Goal: Information Seeking & Learning: Learn about a topic

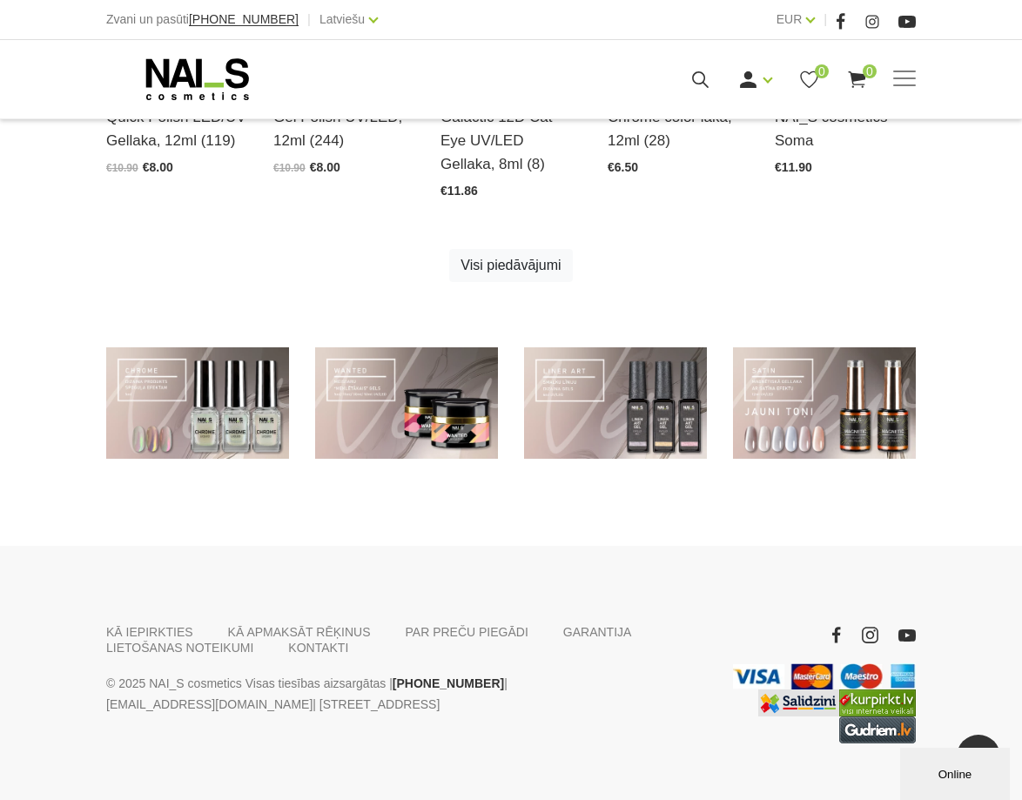
scroll to position [1037, 0]
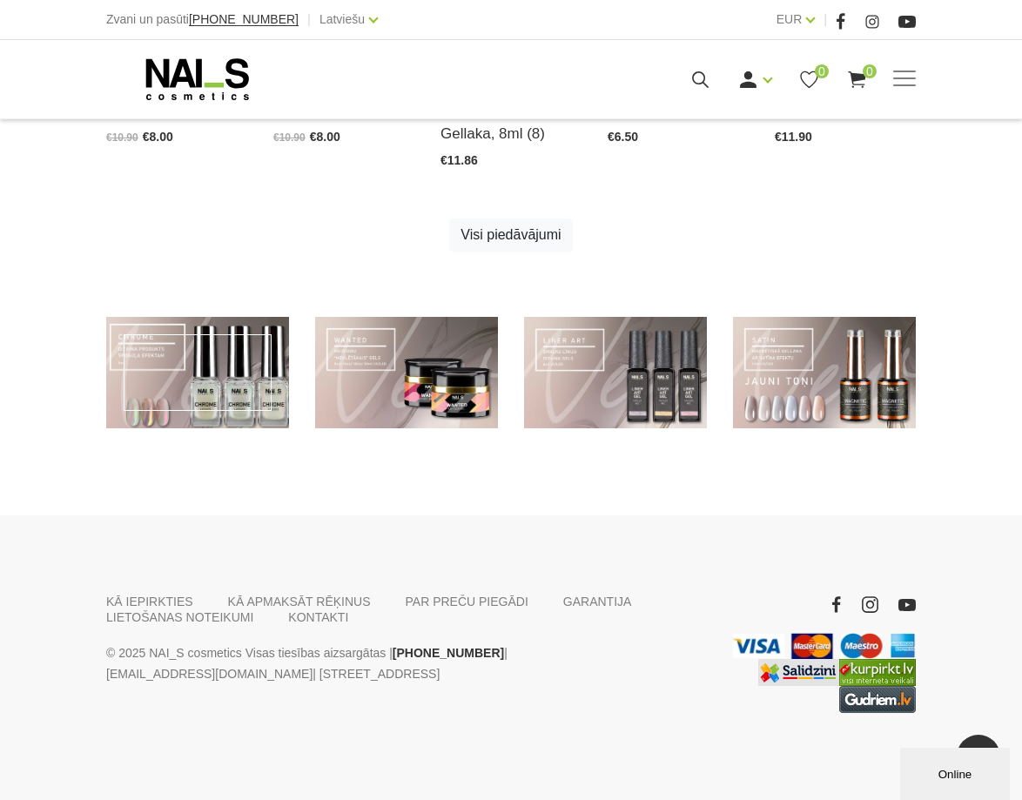
click at [229, 391] on link at bounding box center [197, 372] width 183 height 111
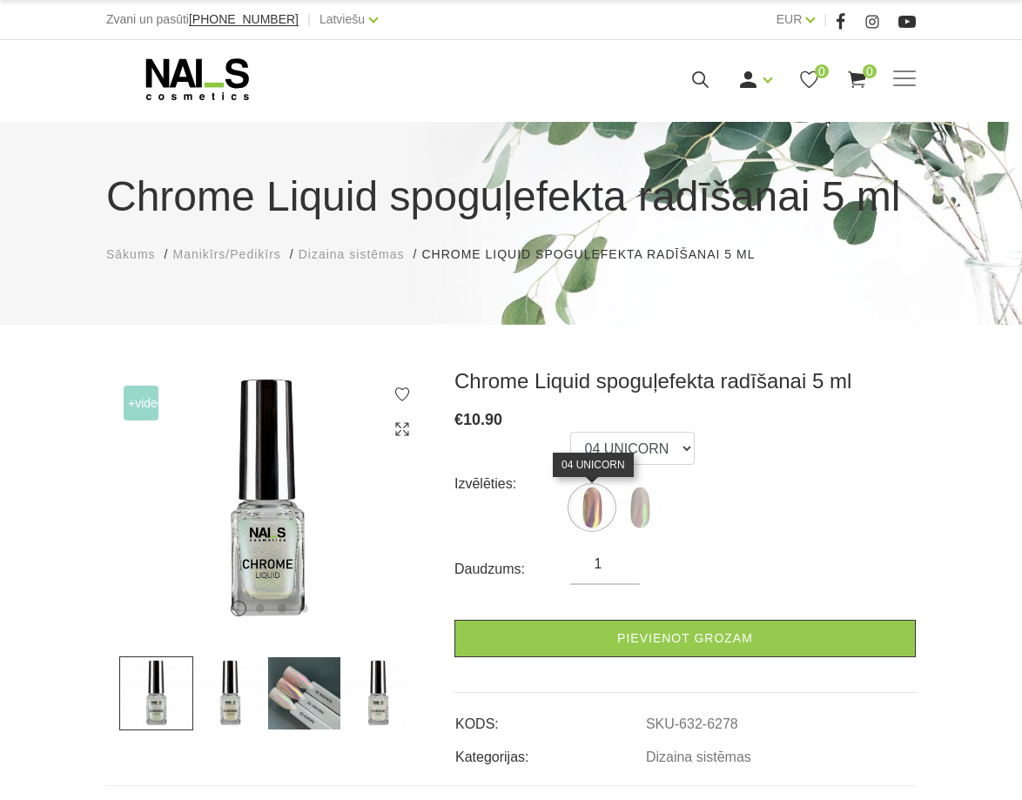
click at [602, 511] on img at bounding box center [592, 508] width 44 height 44
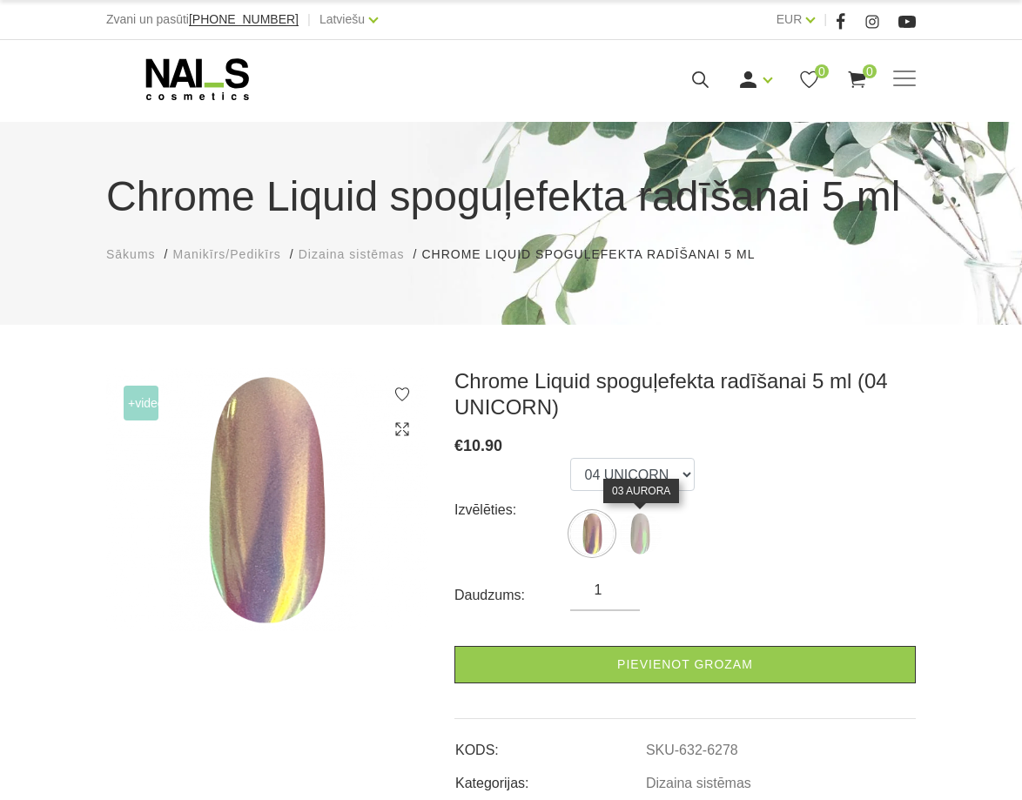
click at [630, 517] on img at bounding box center [640, 534] width 44 height 44
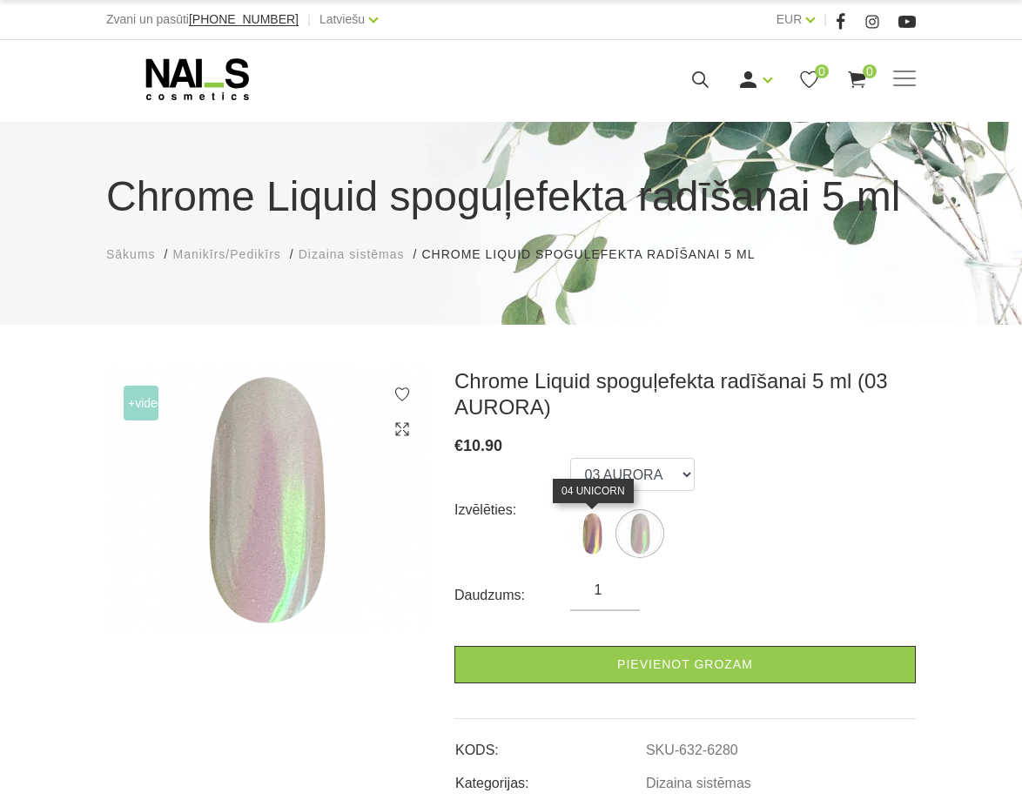
click at [591, 517] on img at bounding box center [592, 534] width 44 height 44
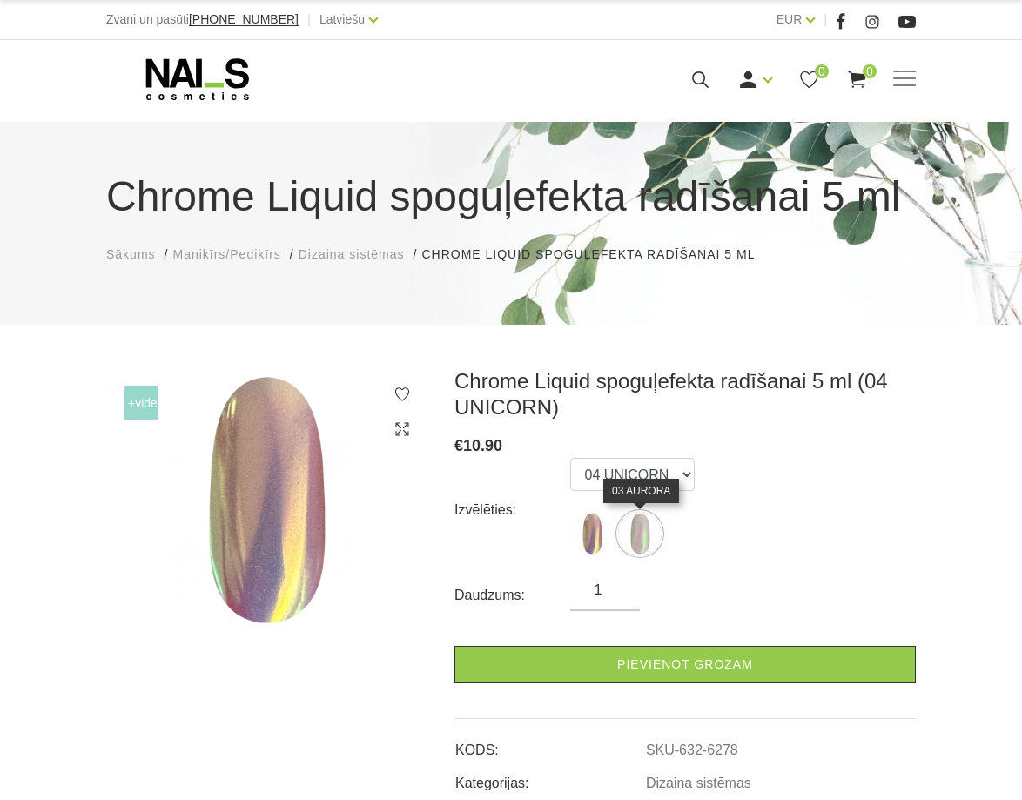
click at [653, 526] on img at bounding box center [640, 534] width 44 height 44
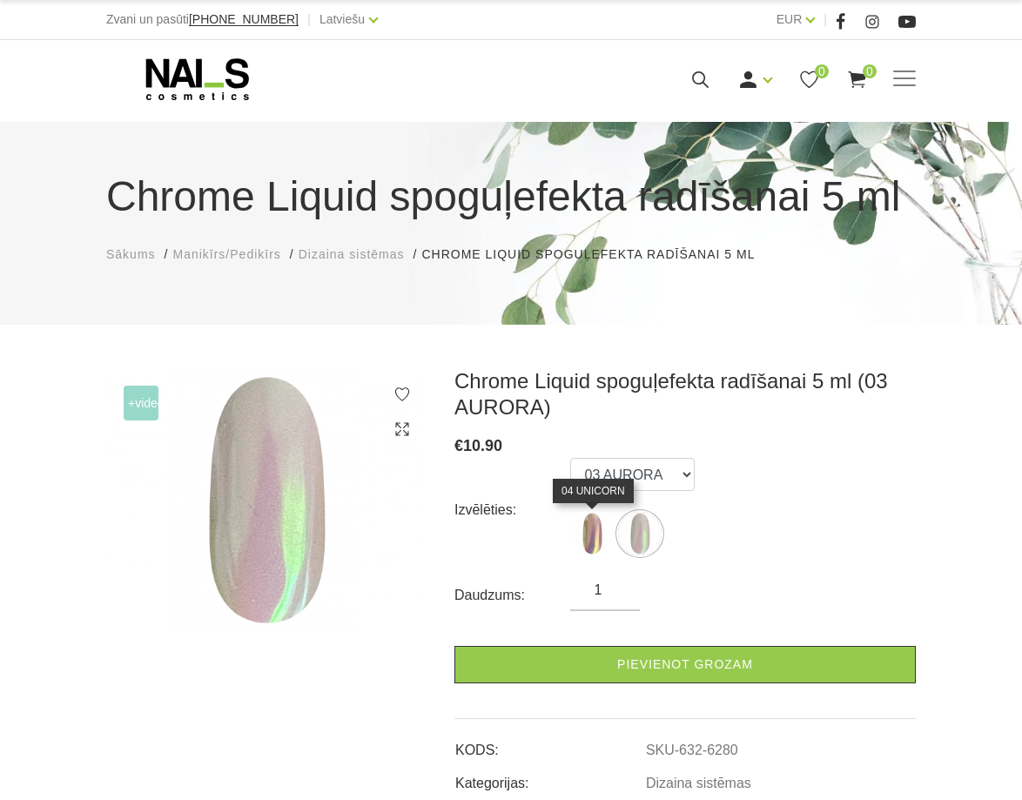
click at [583, 530] on img at bounding box center [592, 534] width 44 height 44
select select "6278"
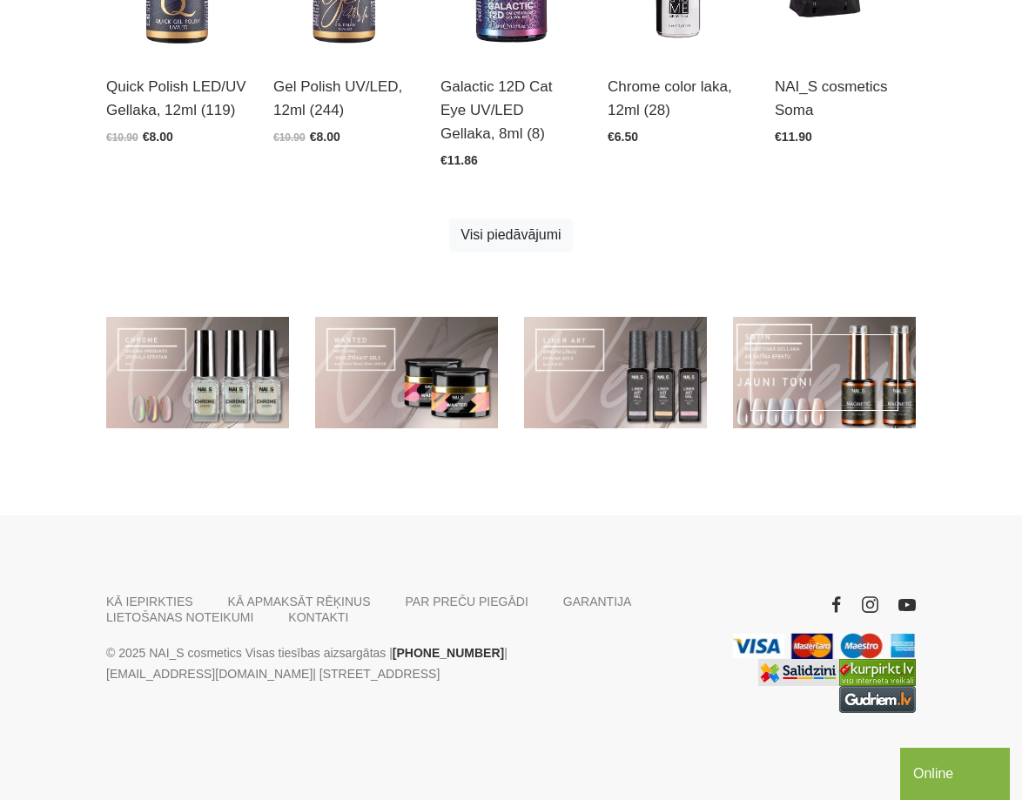
click at [772, 397] on link at bounding box center [824, 372] width 183 height 111
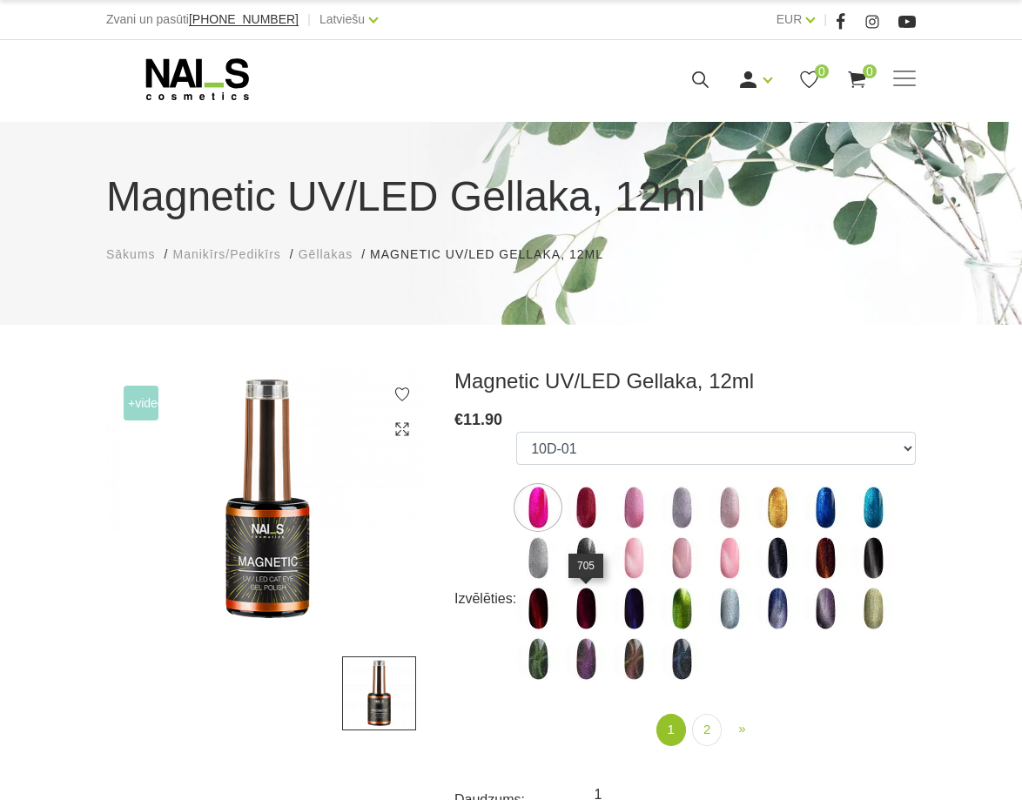
click at [593, 609] on img at bounding box center [586, 608] width 44 height 44
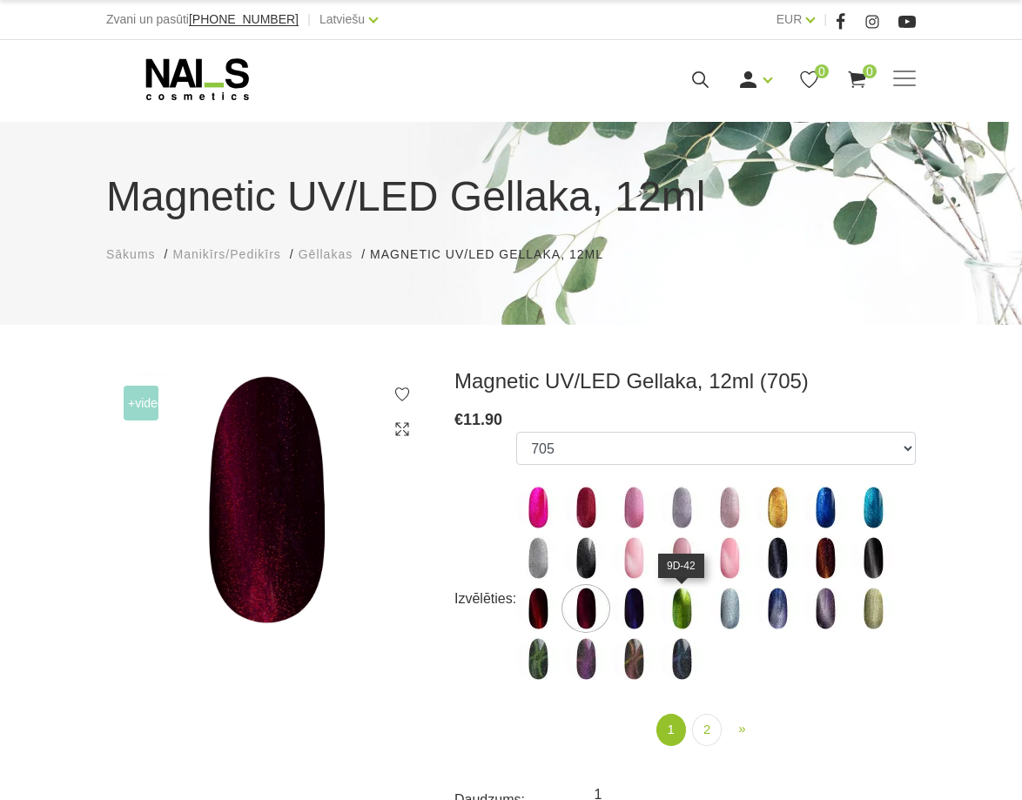
click at [671, 614] on img at bounding box center [682, 608] width 44 height 44
select select "5596"
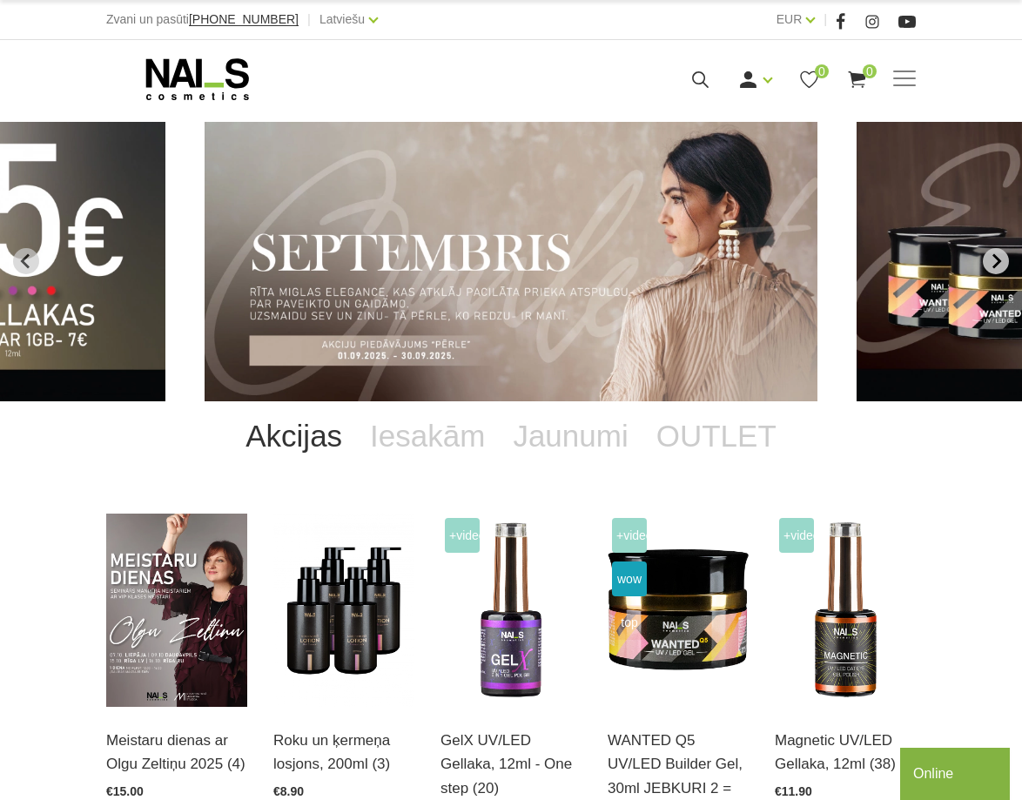
click at [995, 255] on icon "Next slide" at bounding box center [996, 261] width 9 height 15
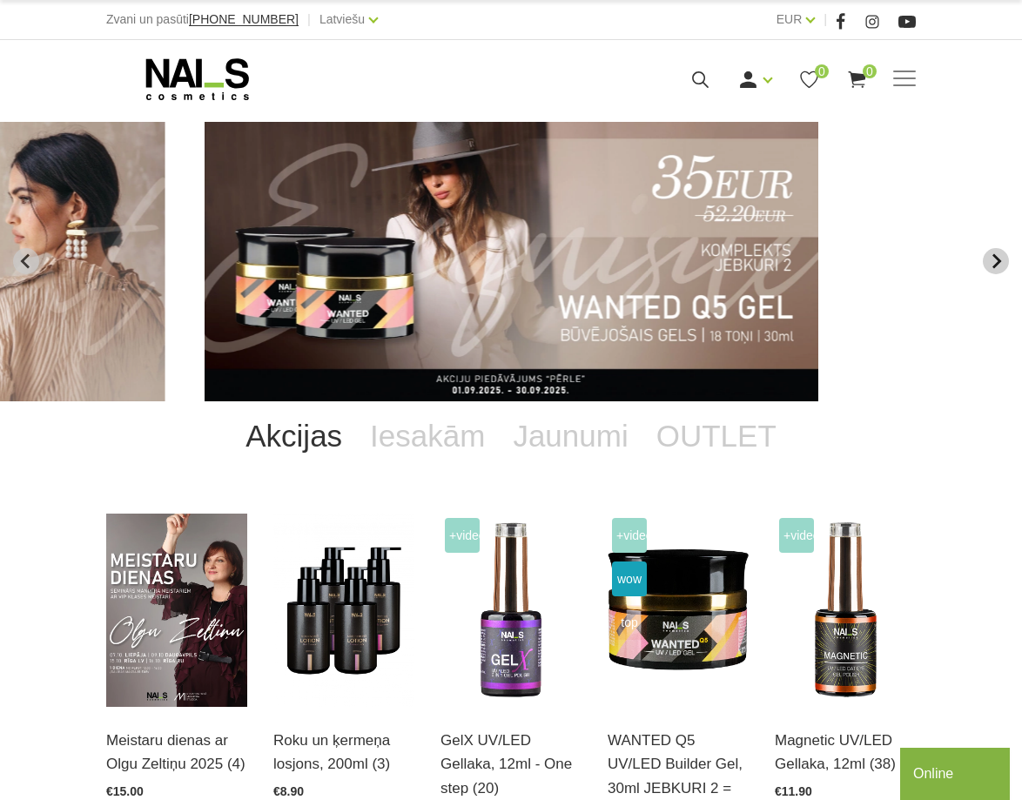
click at [995, 255] on icon "Next slide" at bounding box center [996, 261] width 9 height 15
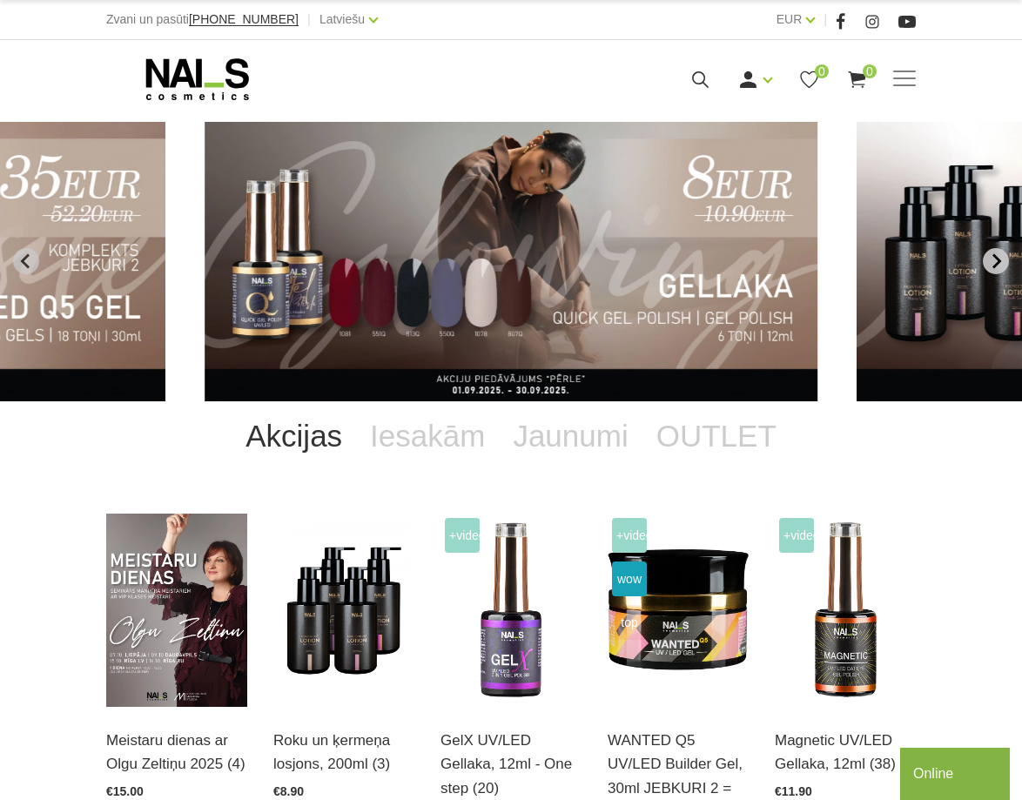
click at [991, 264] on icon "Next slide" at bounding box center [996, 261] width 16 height 16
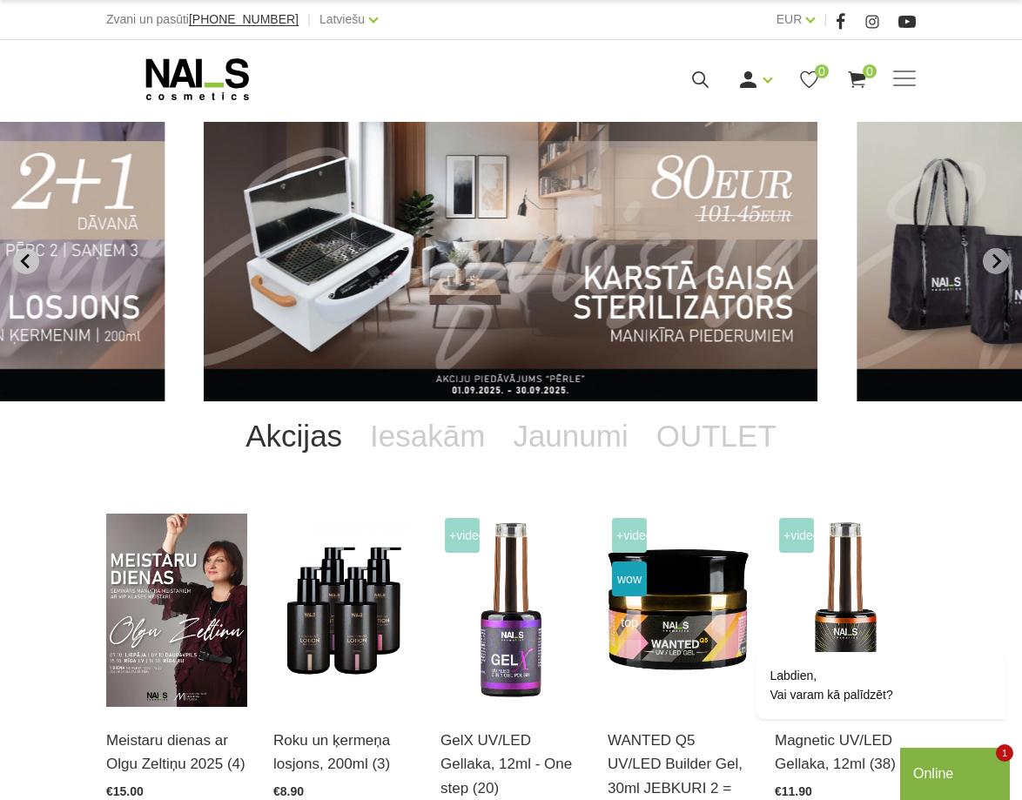
click at [17, 258] on button "Previous slide" at bounding box center [26, 261] width 26 height 26
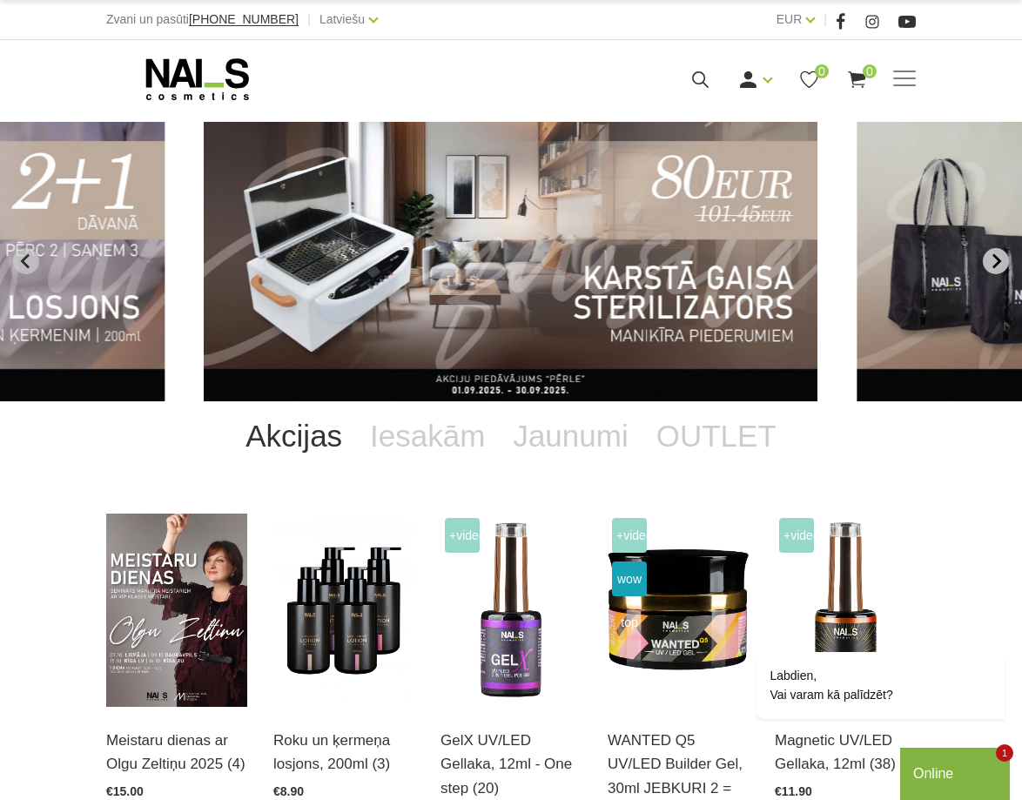
click at [992, 260] on icon "Next slide" at bounding box center [996, 261] width 16 height 16
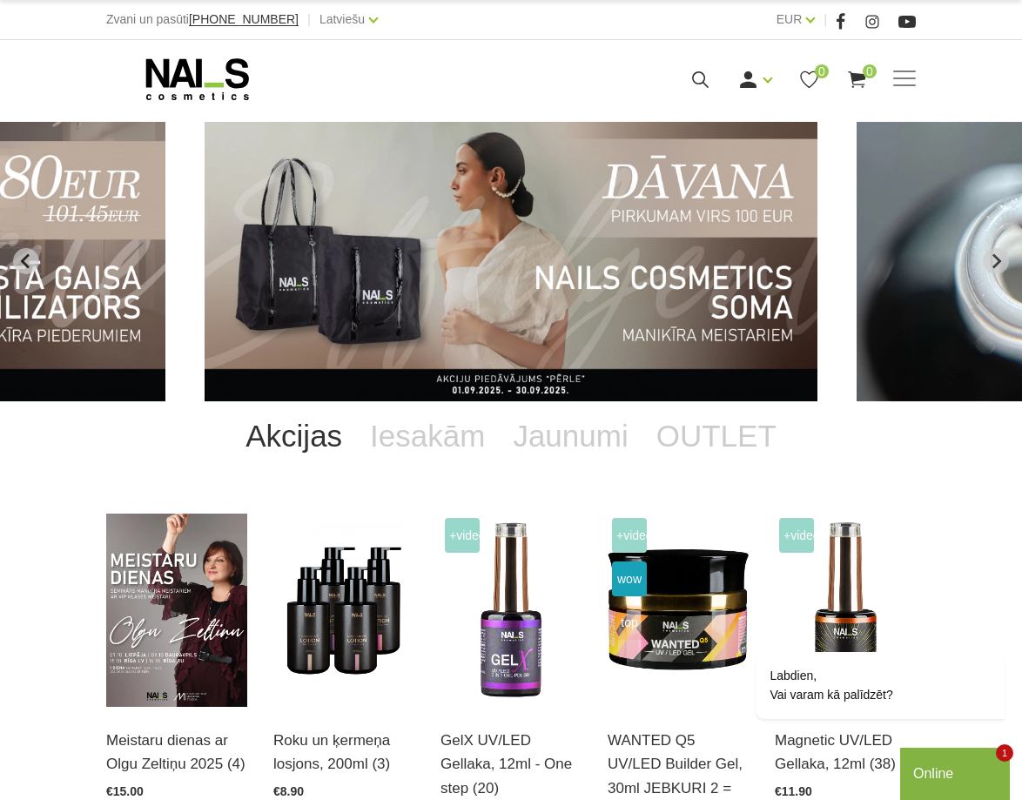
click at [772, 242] on img "9 of 14" at bounding box center [510, 261] width 613 height 279
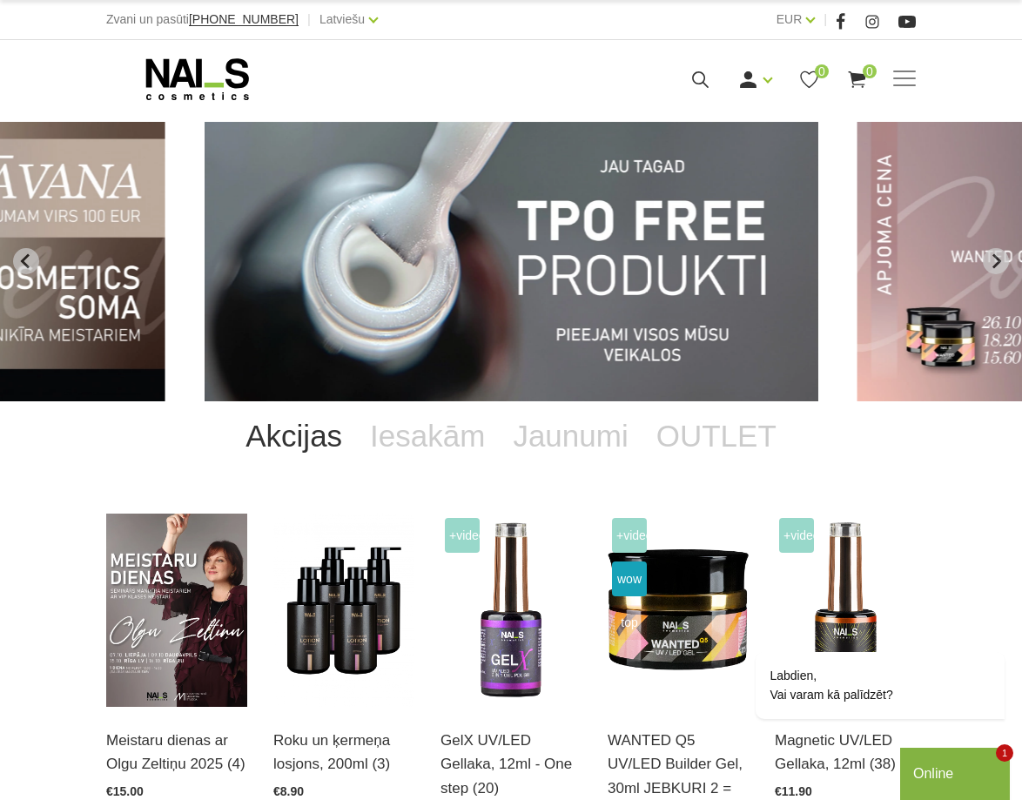
click at [773, 235] on img "10 of 14" at bounding box center [510, 261] width 613 height 279
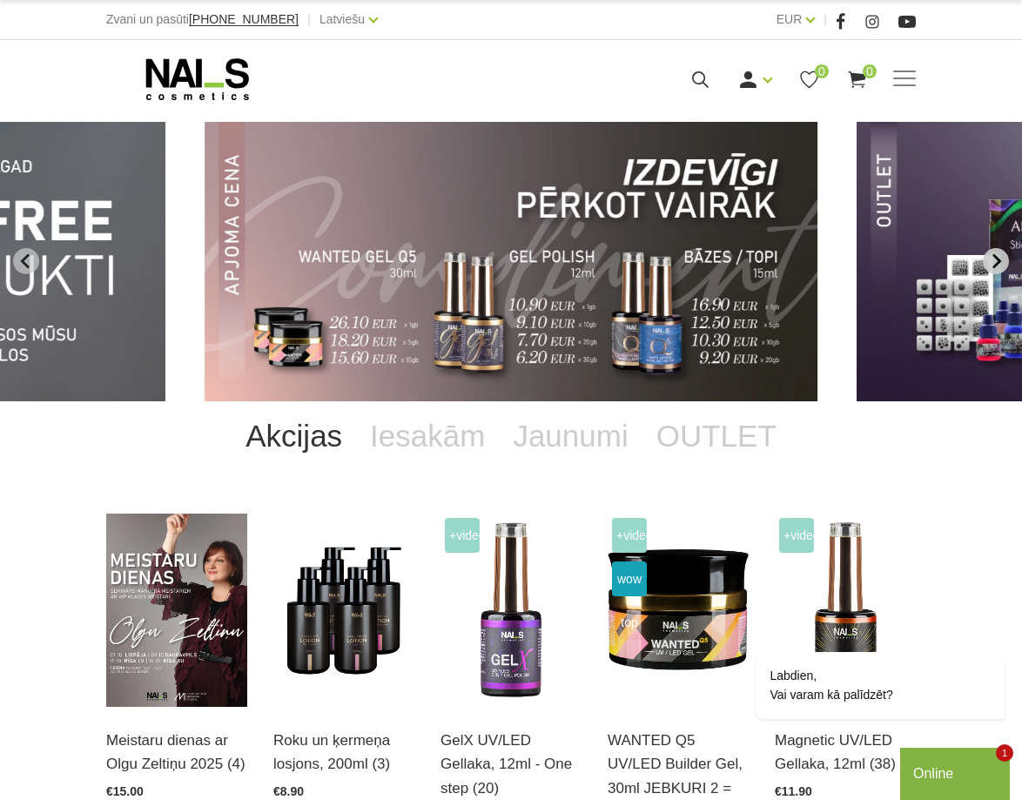
click at [997, 257] on icon "Next slide" at bounding box center [996, 261] width 16 height 16
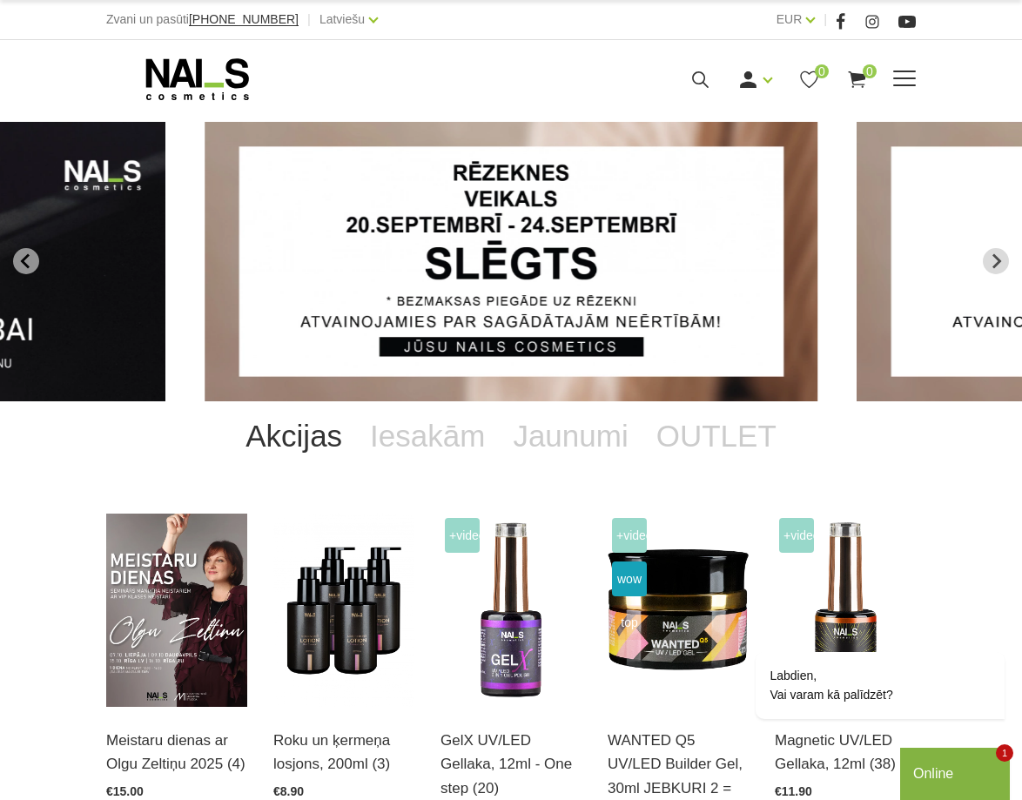
click at [901, 82] on span at bounding box center [904, 78] width 23 height 17
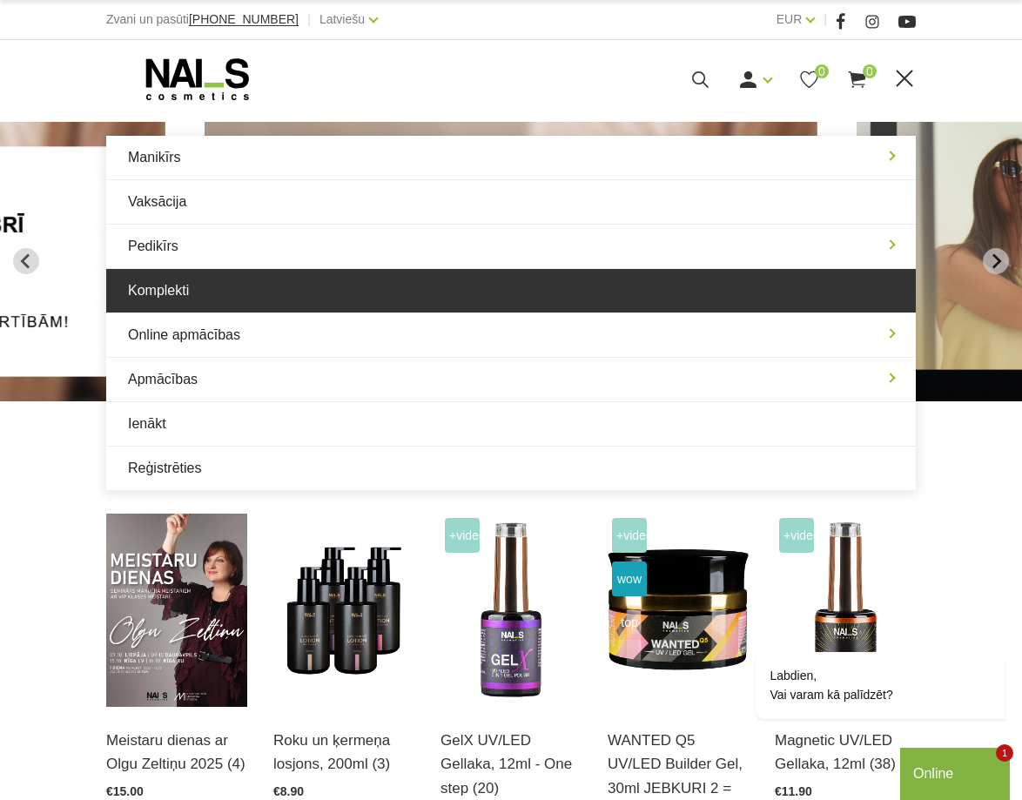
click at [325, 283] on link "Komplekti" at bounding box center [510, 291] width 809 height 44
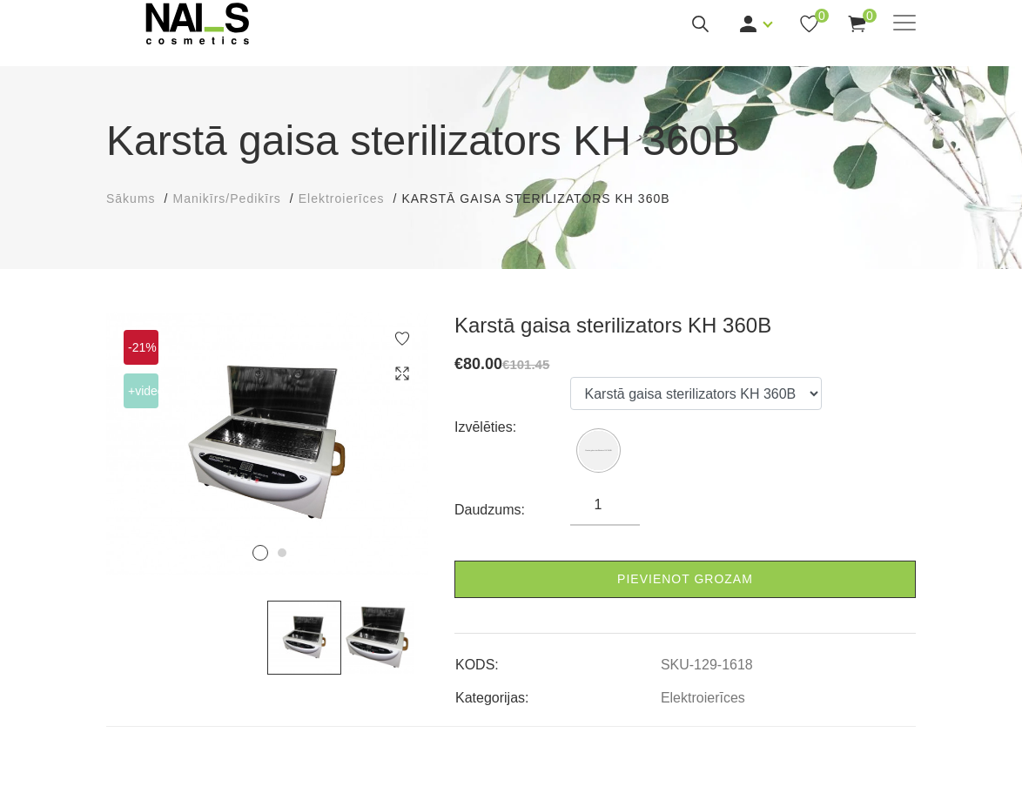
scroll to position [87, 0]
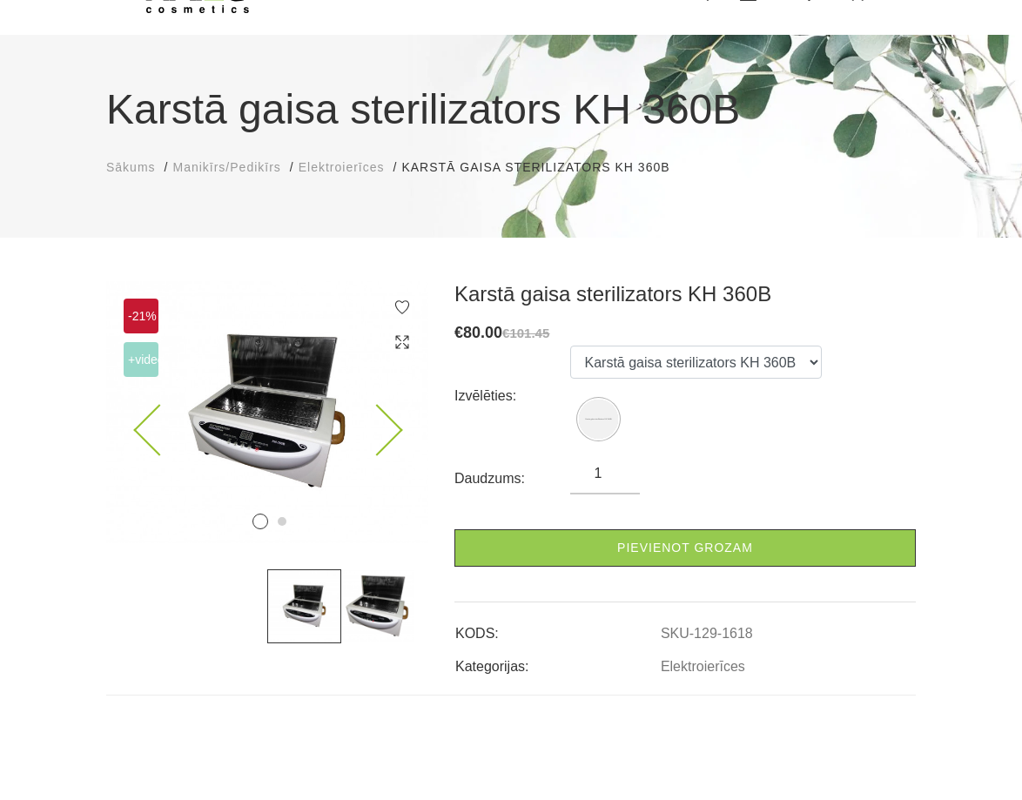
click at [331, 411] on img at bounding box center [267, 412] width 322 height 262
click at [316, 410] on img at bounding box center [267, 412] width 322 height 262
click at [379, 419] on icon at bounding box center [376, 429] width 51 height 51
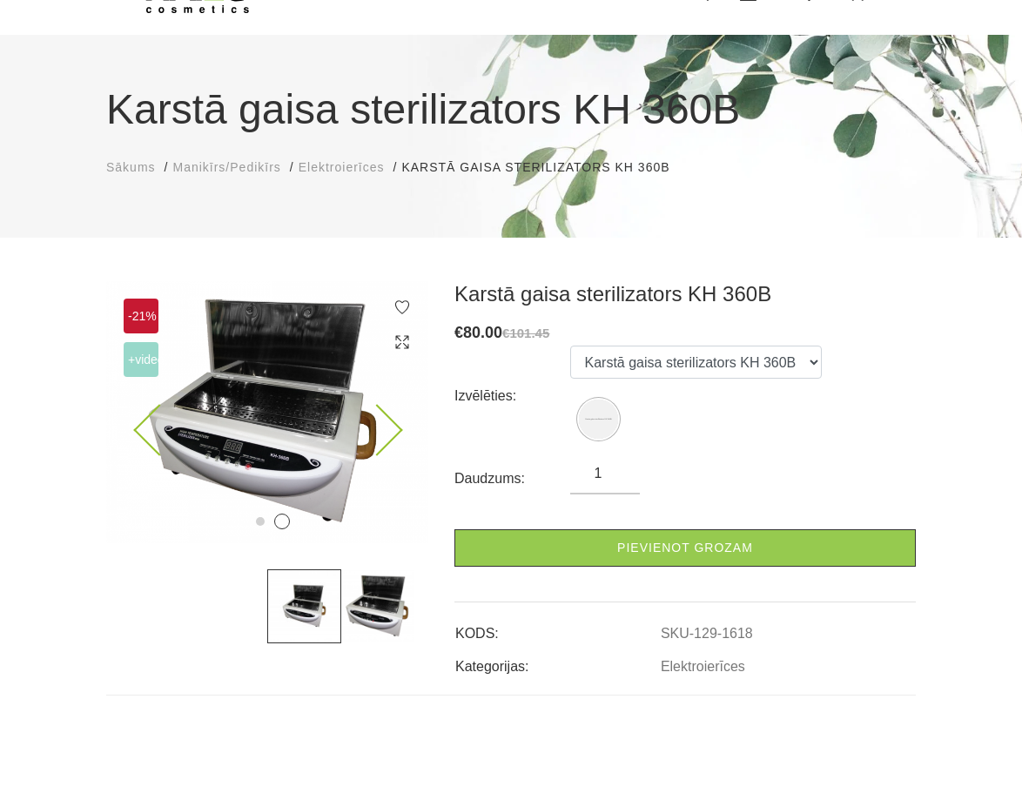
click at [379, 419] on icon at bounding box center [376, 429] width 51 height 51
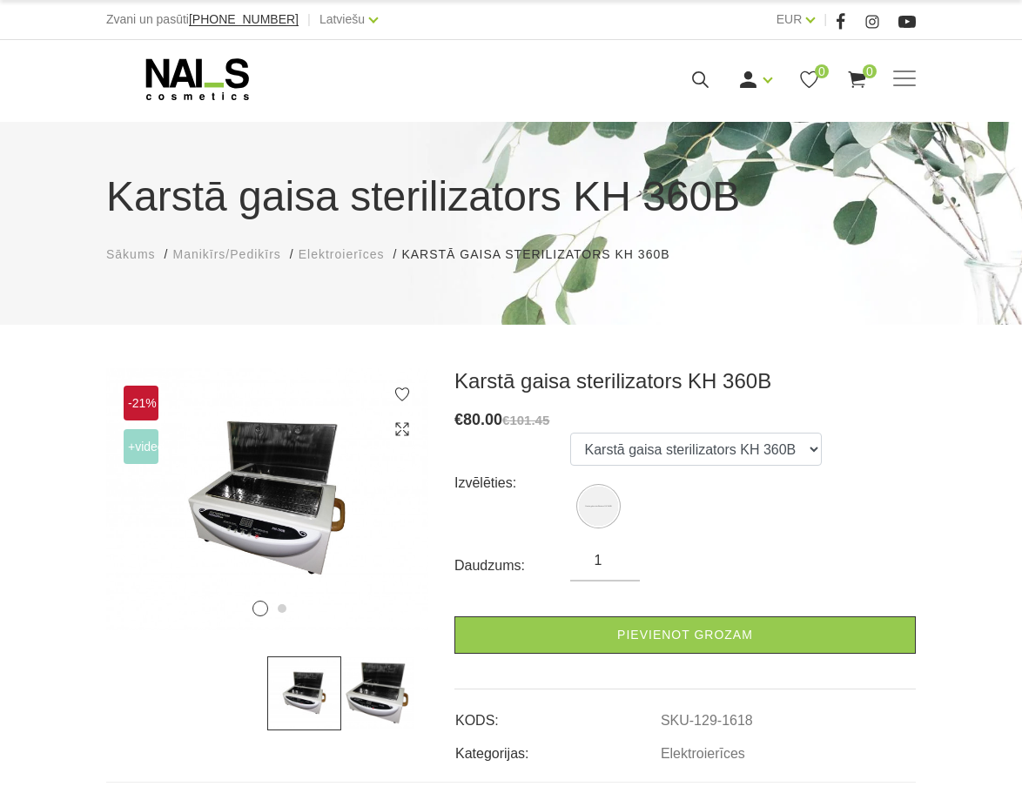
scroll to position [78, 0]
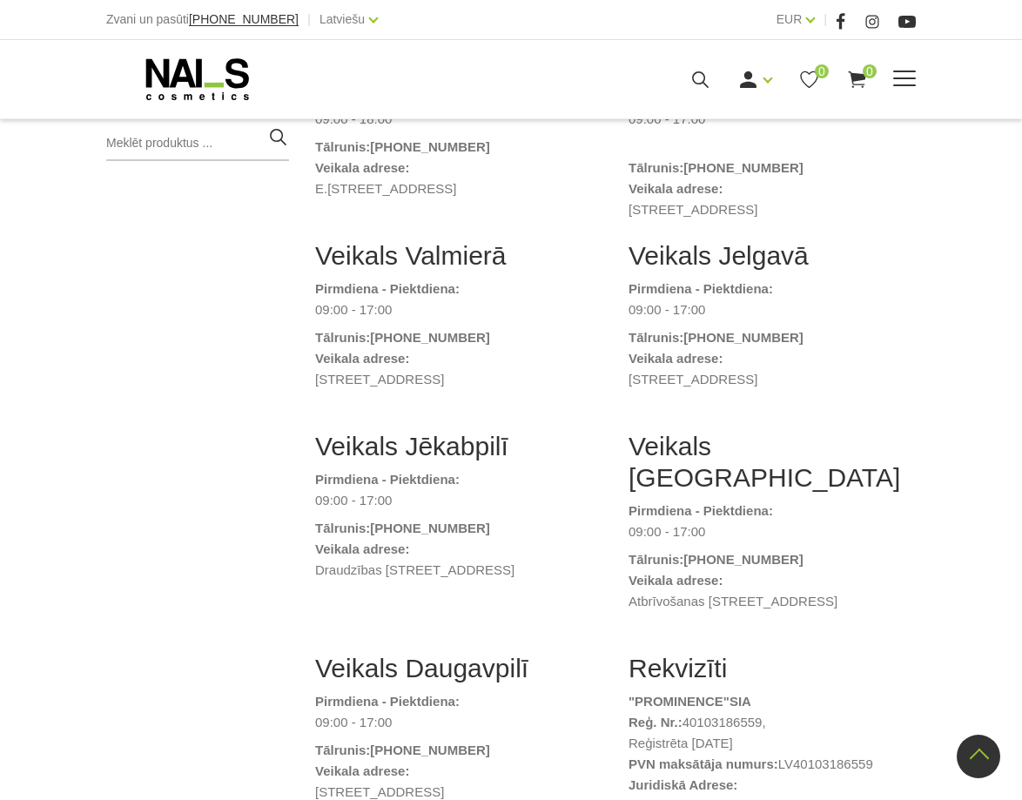
scroll to position [522, 0]
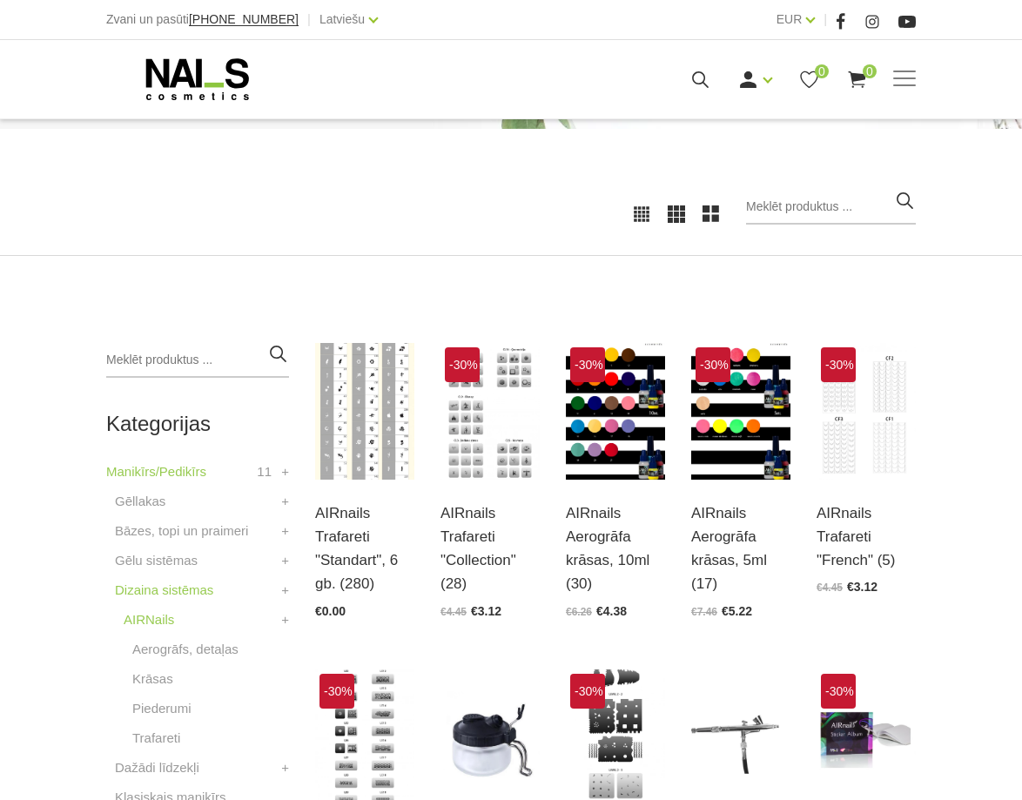
scroll to position [261, 0]
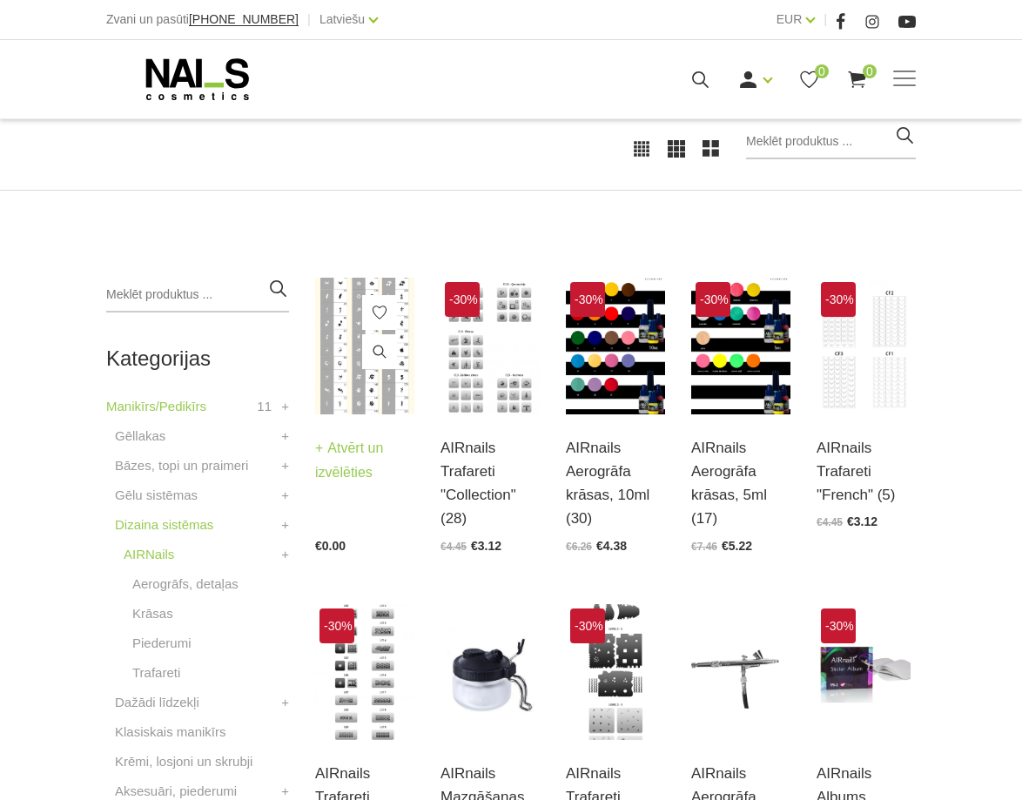
click at [358, 356] on img at bounding box center [364, 346] width 99 height 137
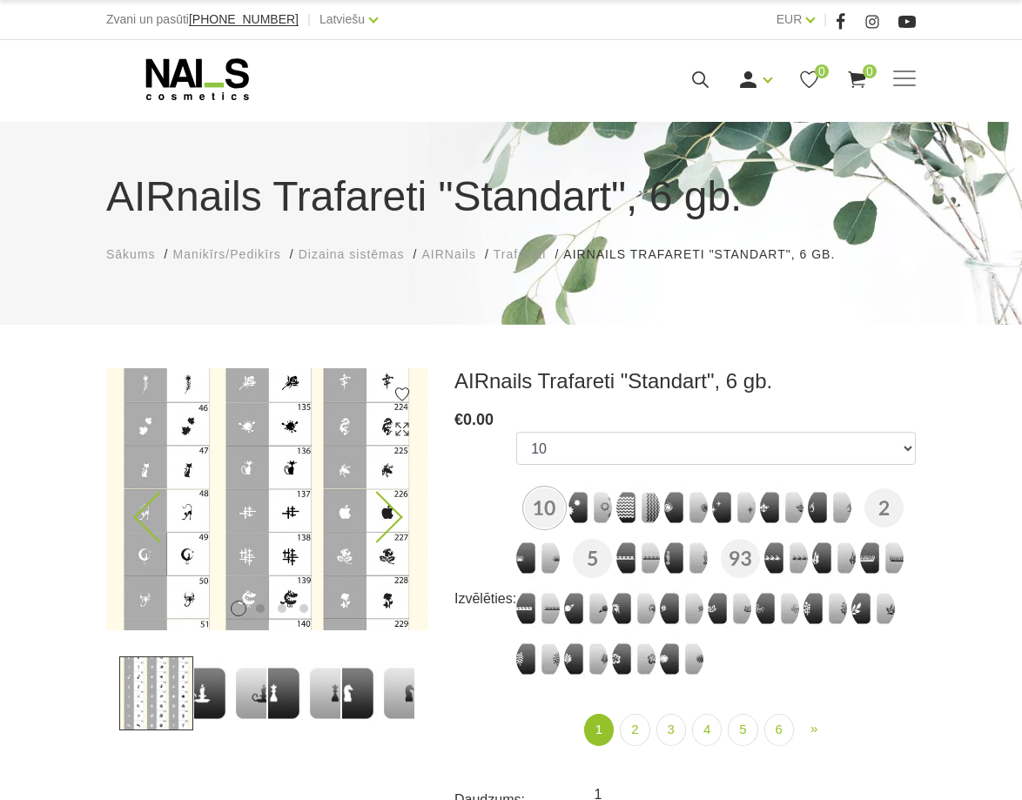
click at [386, 496] on img at bounding box center [267, 499] width 322 height 262
click at [392, 515] on icon at bounding box center [376, 516] width 51 height 51
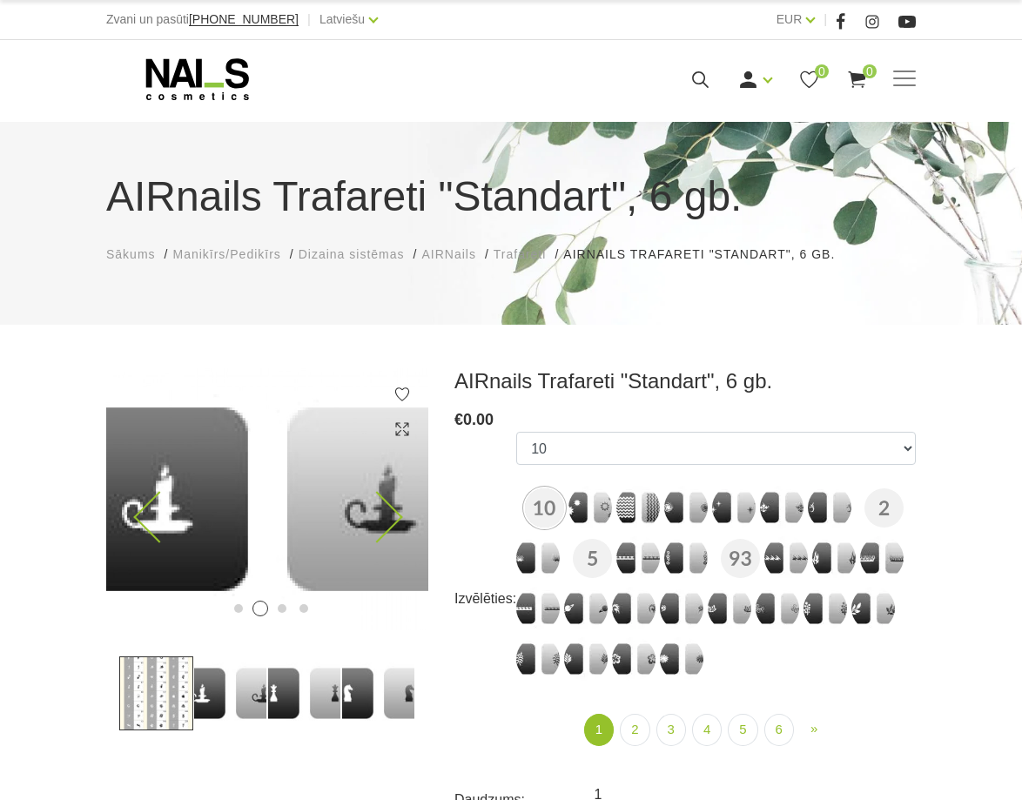
click at [392, 515] on icon at bounding box center [376, 516] width 51 height 51
click at [392, 514] on icon at bounding box center [376, 516] width 51 height 51
click at [392, 513] on icon at bounding box center [376, 516] width 51 height 51
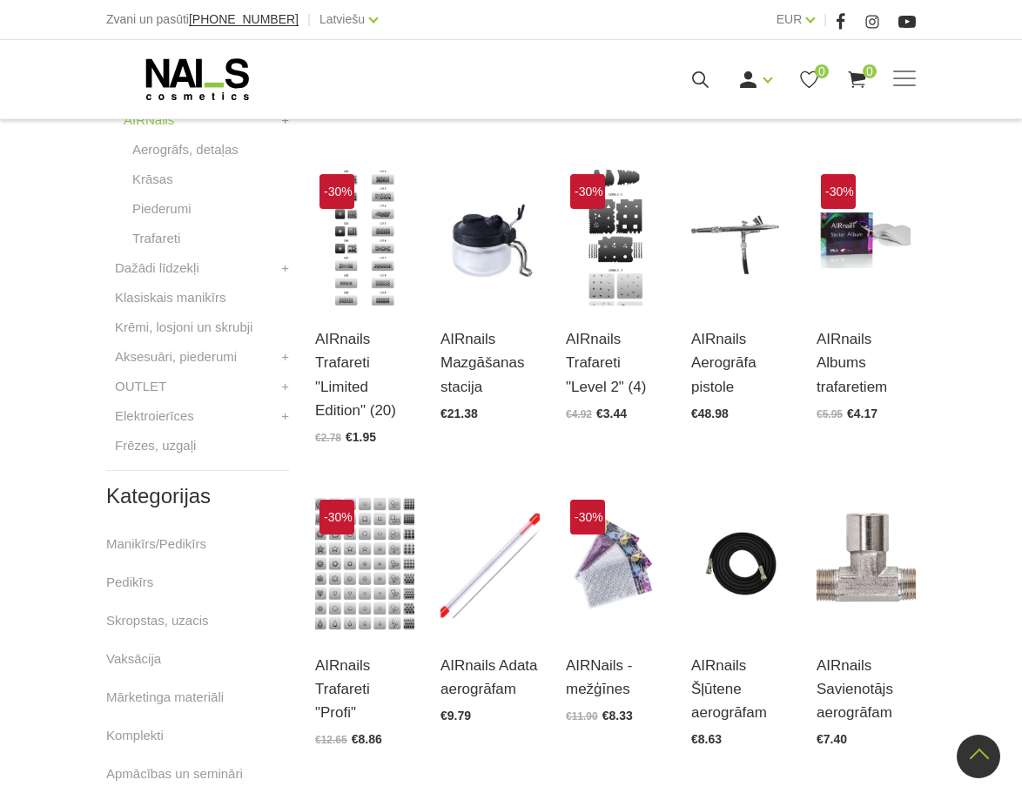
scroll to position [696, 0]
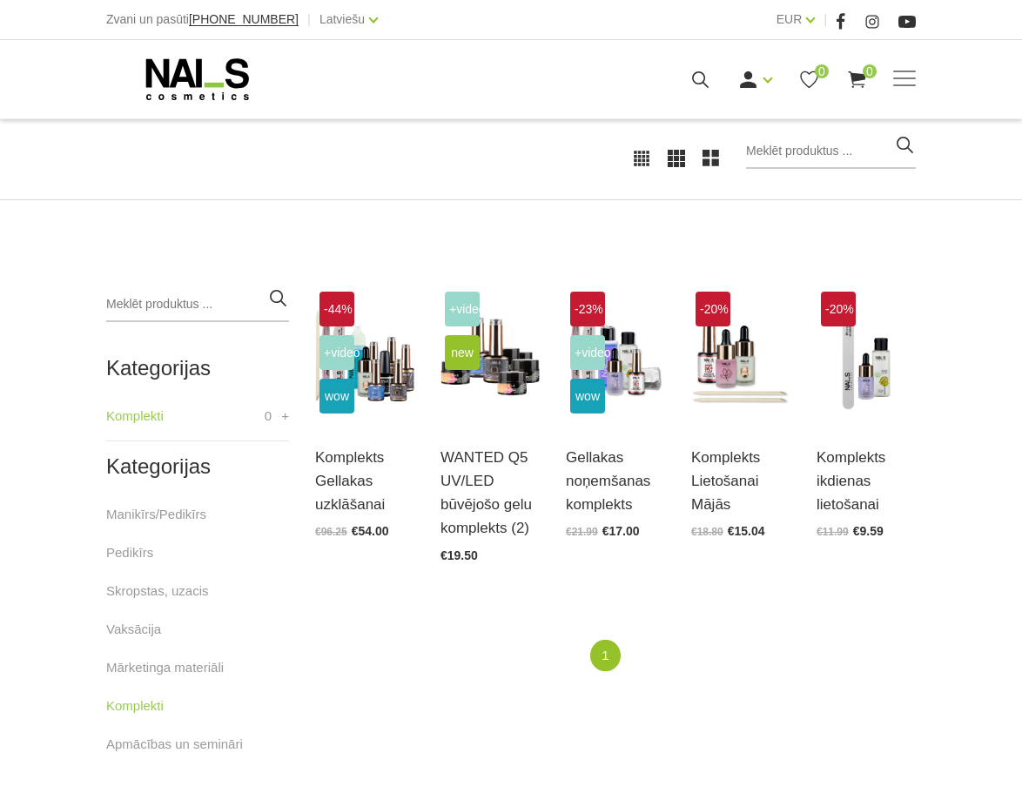
scroll to position [261, 0]
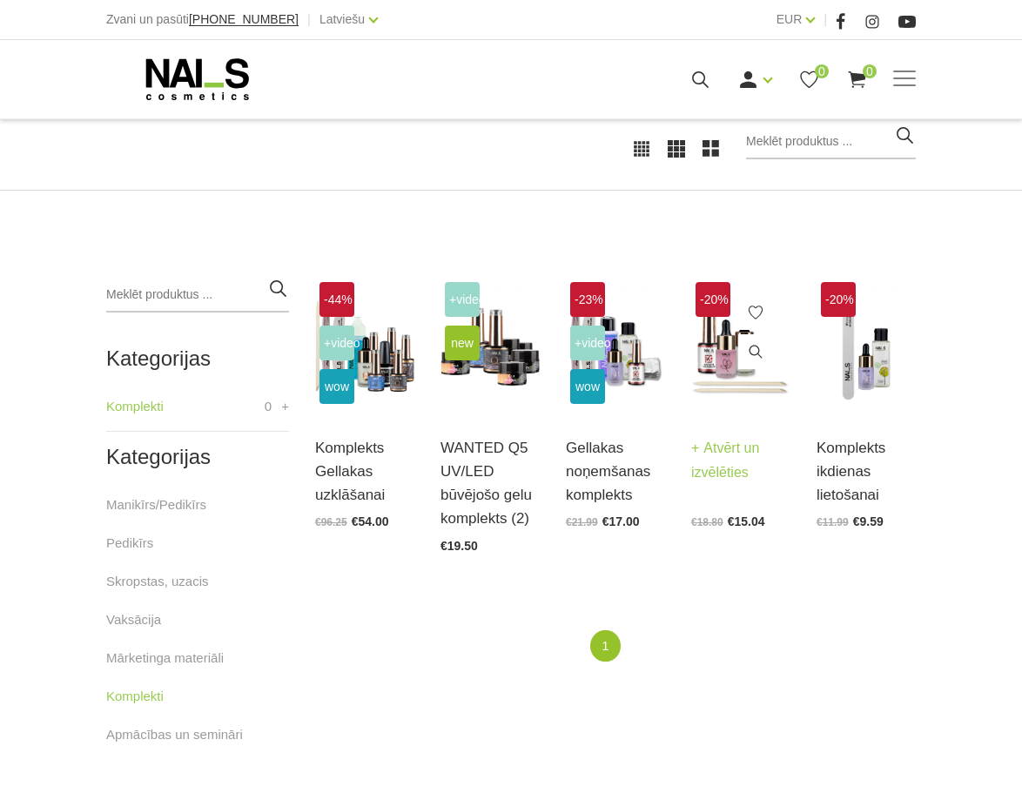
click at [753, 447] on link "Atvērt un izvēlēties" at bounding box center [740, 460] width 99 height 49
click at [860, 385] on img at bounding box center [865, 346] width 99 height 137
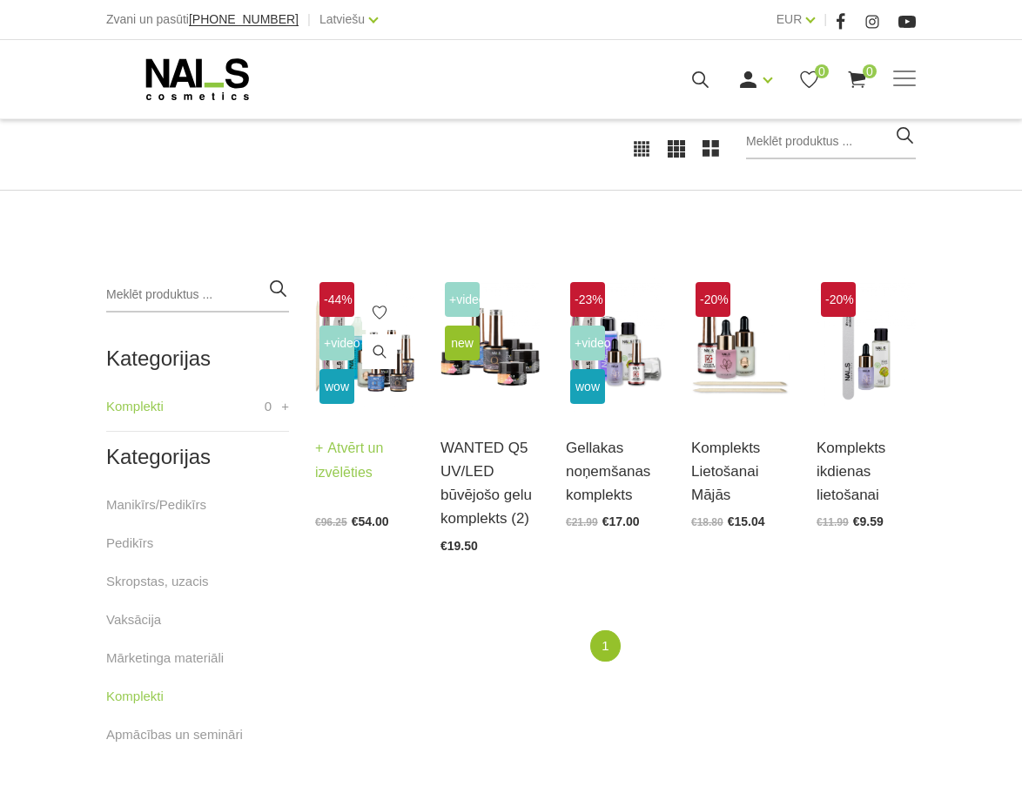
click at [372, 390] on img at bounding box center [364, 346] width 99 height 137
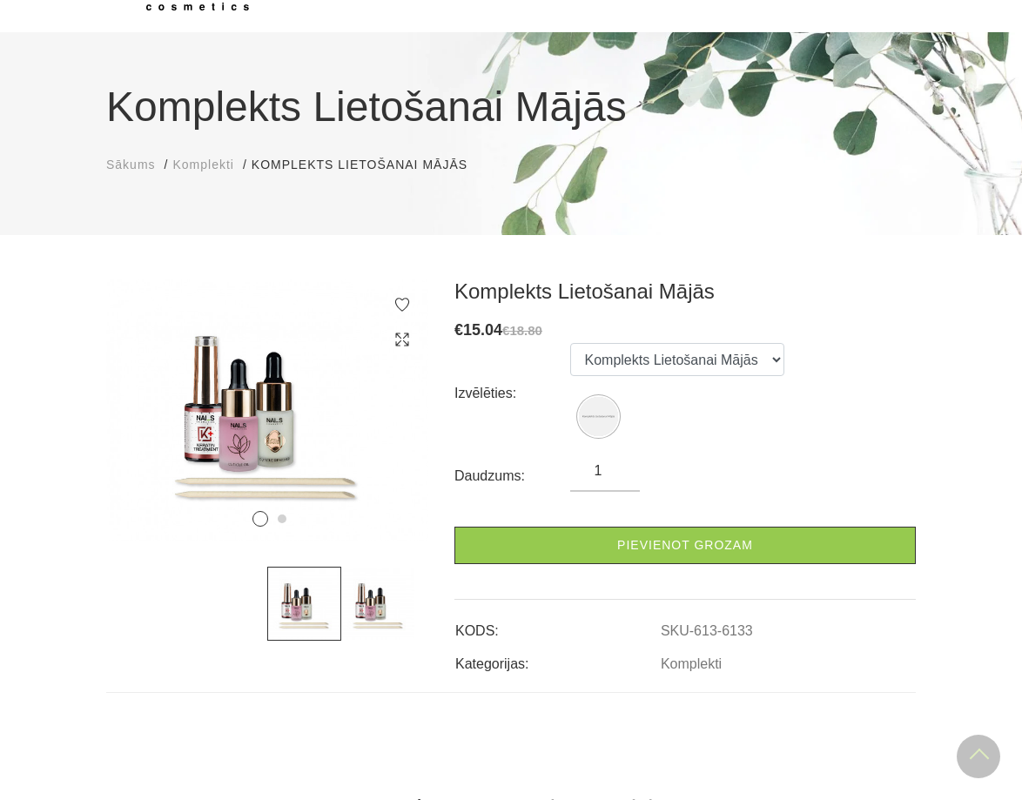
scroll to position [87, 0]
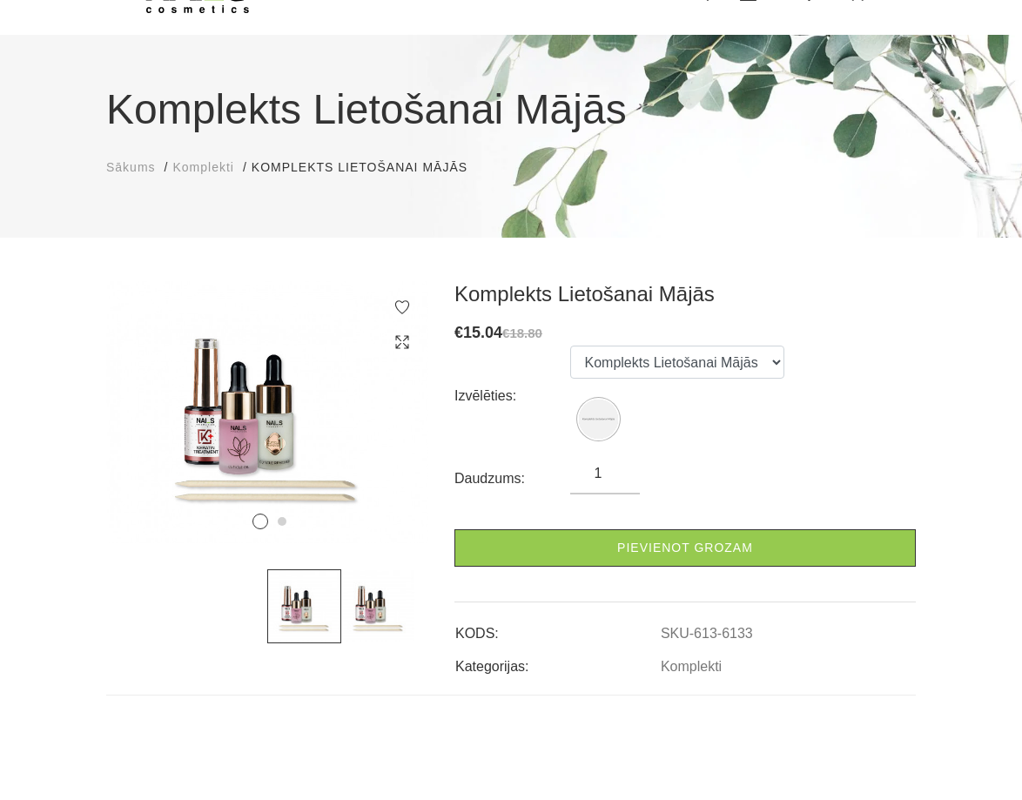
click at [369, 582] on img at bounding box center [378, 606] width 74 height 74
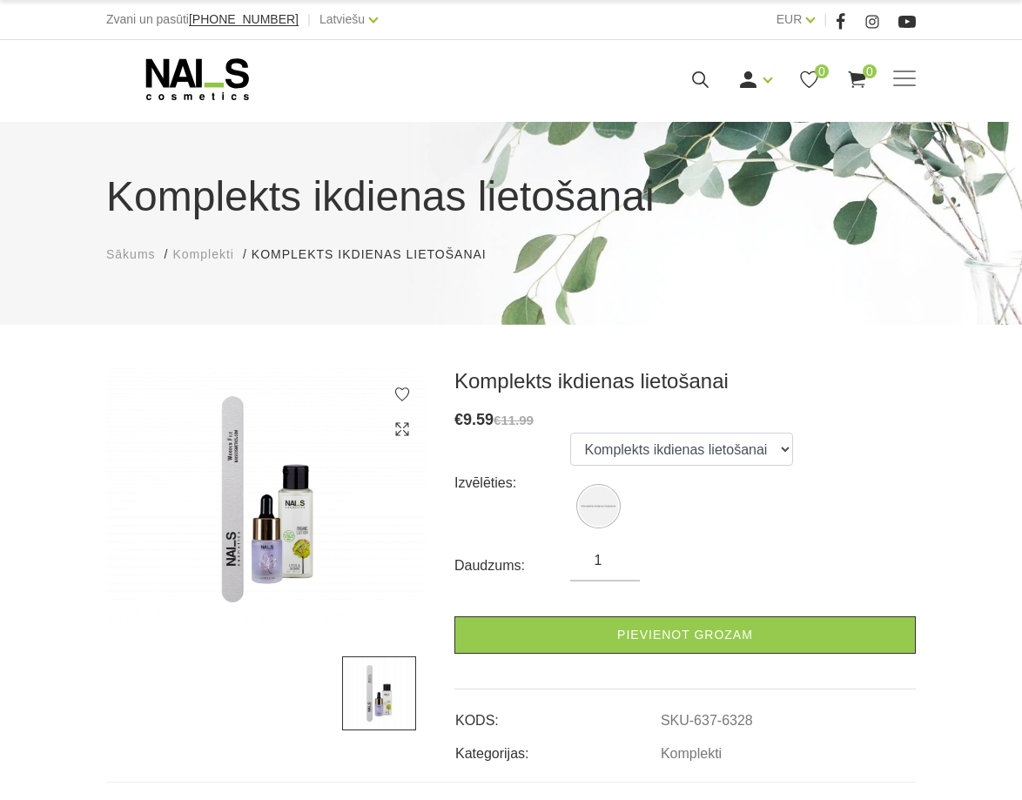
click at [282, 537] on img at bounding box center [267, 499] width 322 height 262
click at [396, 686] on img at bounding box center [379, 693] width 74 height 74
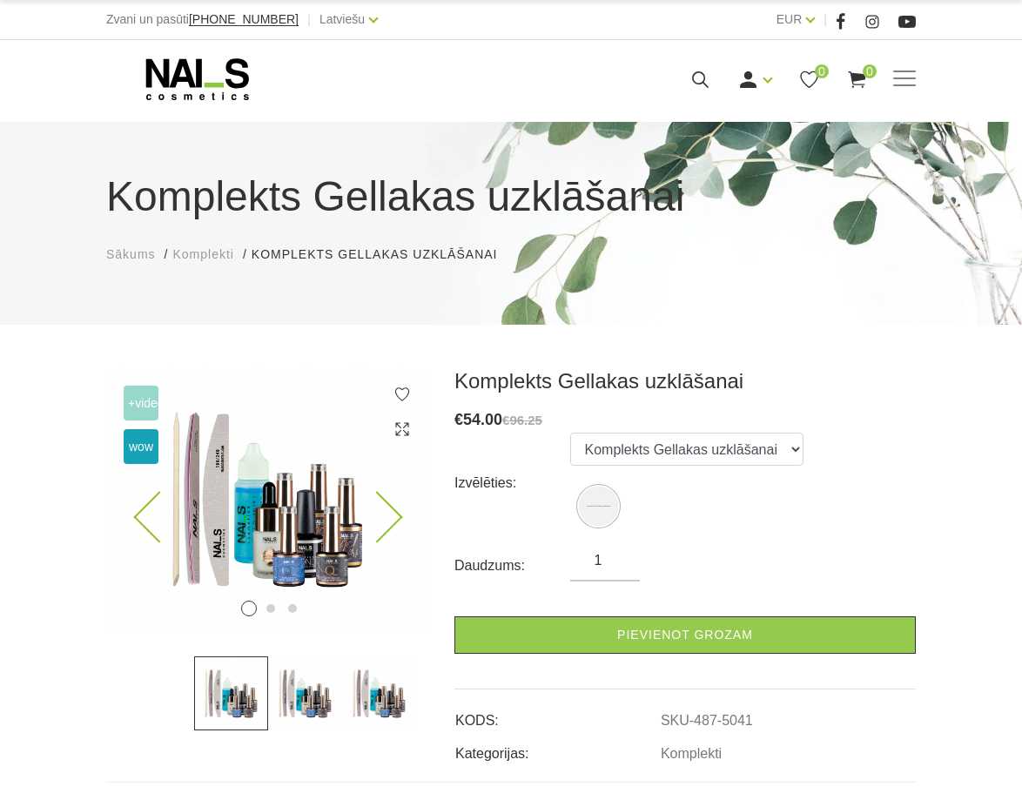
click at [227, 506] on img at bounding box center [267, 499] width 322 height 262
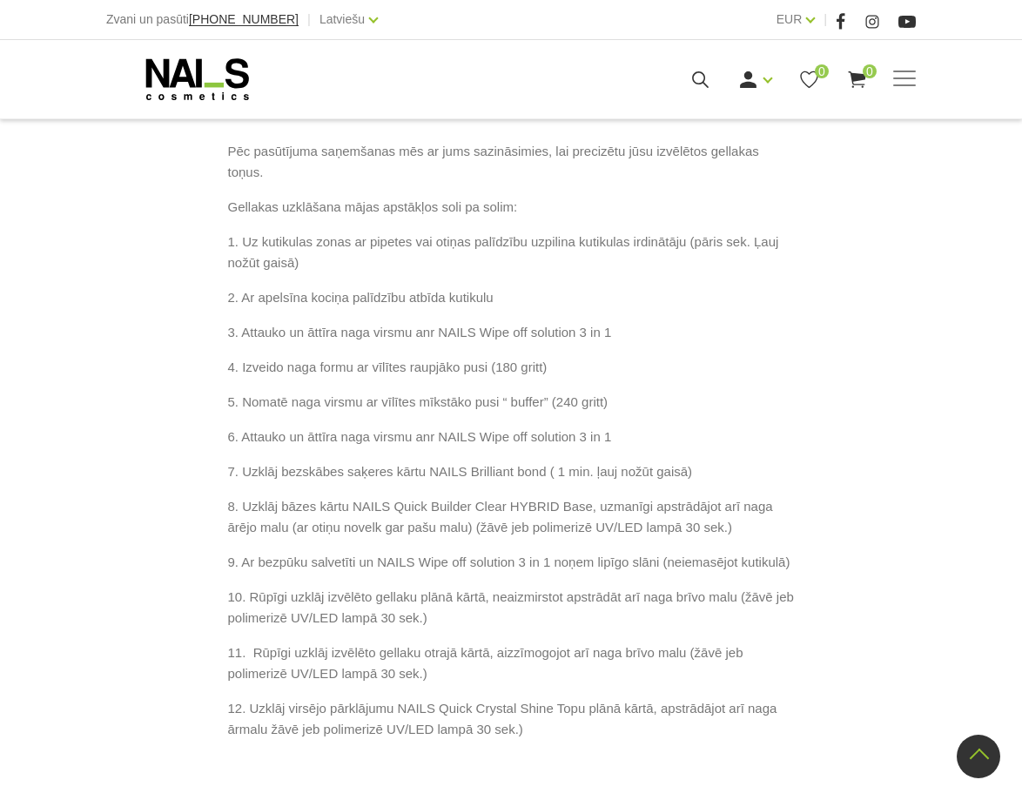
scroll to position [1305, 0]
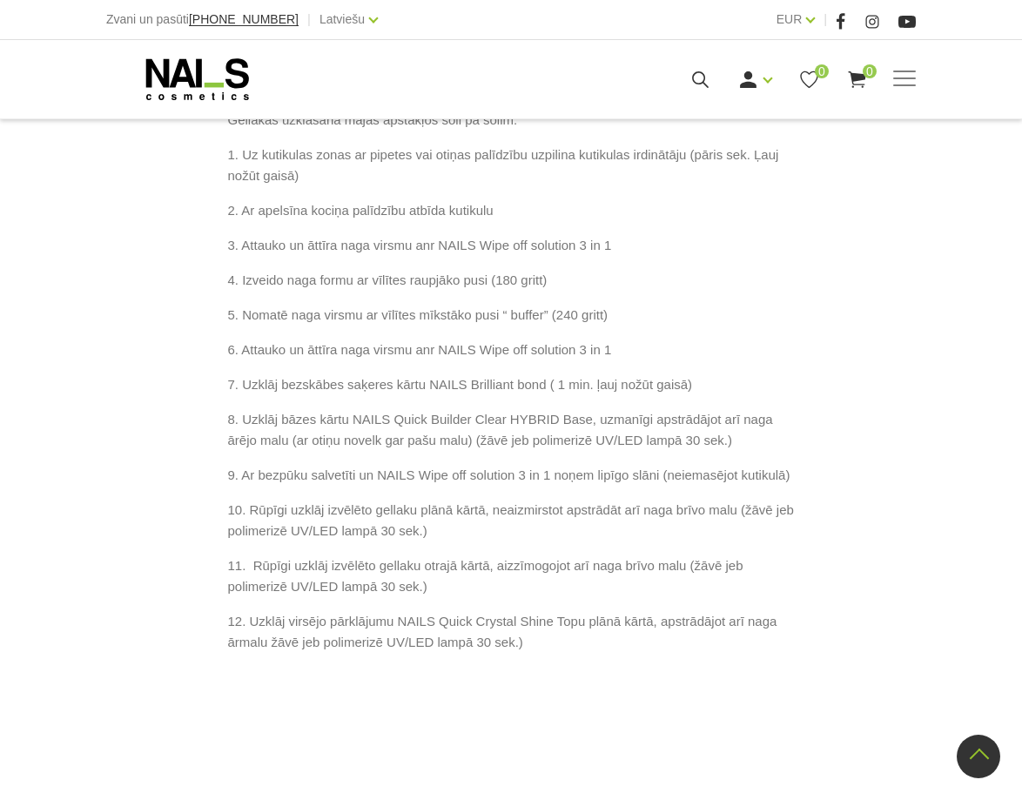
click at [212, 587] on div "Gellakas uzklāšanas komplektā ietilpst: Wipe Off Solutions 3in1/30ml Brilliant …" at bounding box center [510, 206] width 809 height 1084
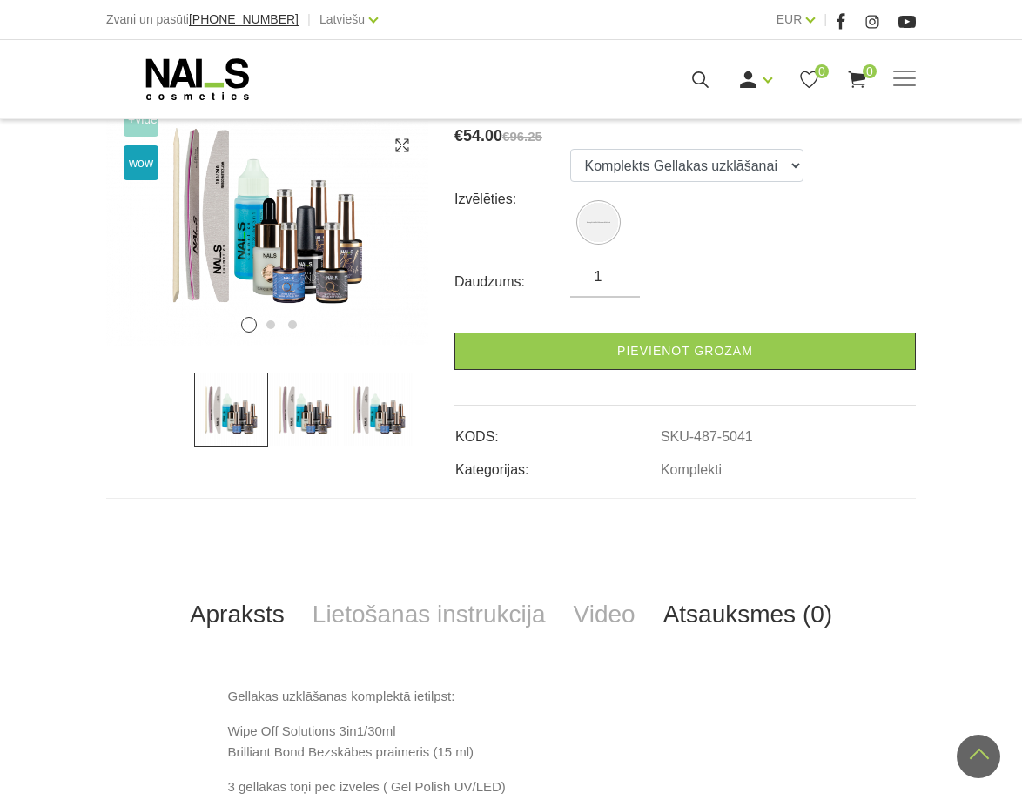
scroll to position [261, 0]
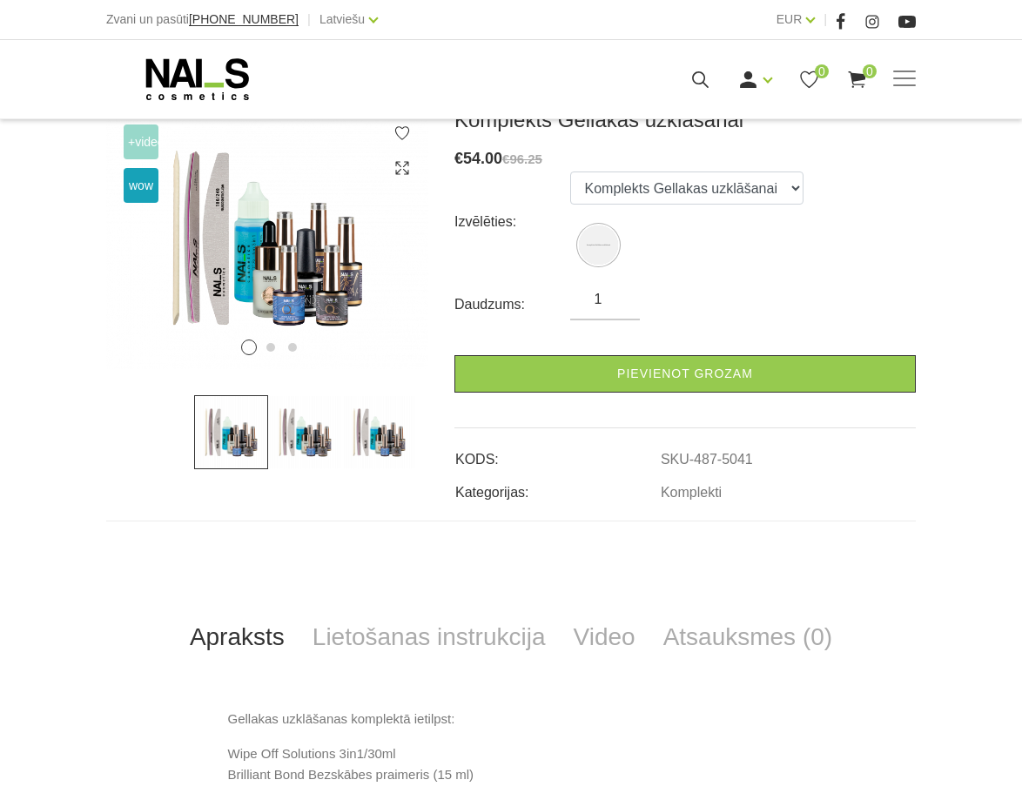
click at [314, 435] on img at bounding box center [305, 432] width 74 height 74
click at [361, 437] on img at bounding box center [379, 432] width 74 height 74
click at [303, 432] on img at bounding box center [305, 432] width 74 height 74
click at [402, 168] on icon at bounding box center [401, 167] width 17 height 17
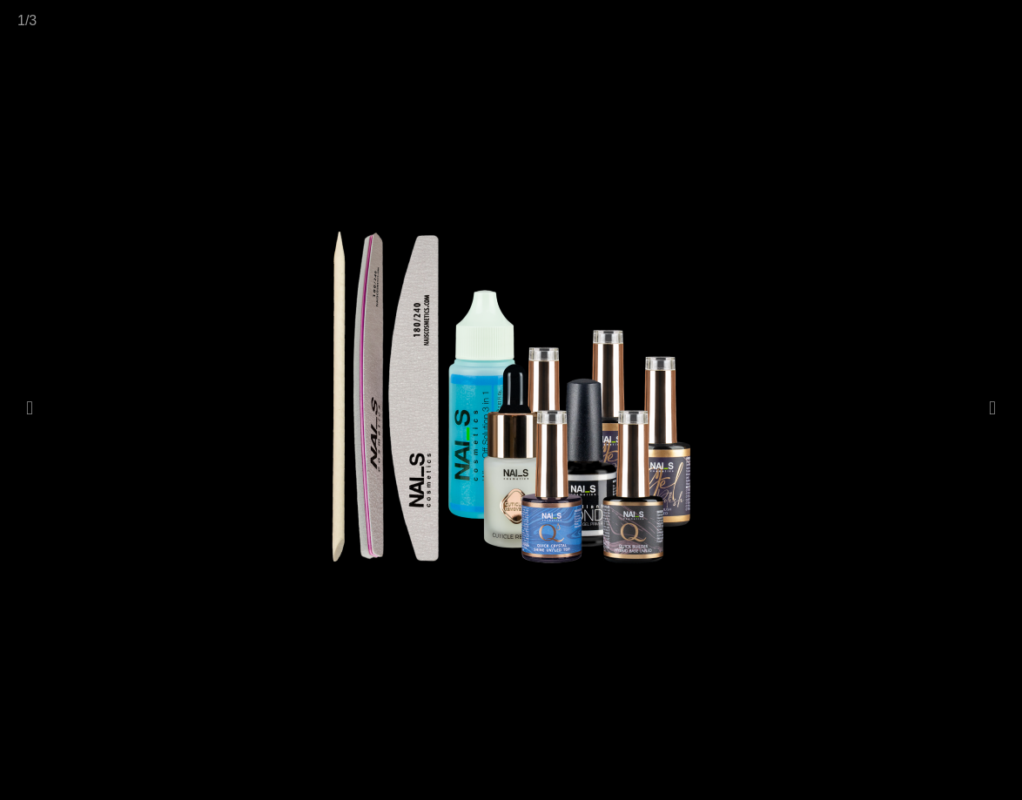
click at [540, 526] on img at bounding box center [510, 397] width 609 height 496
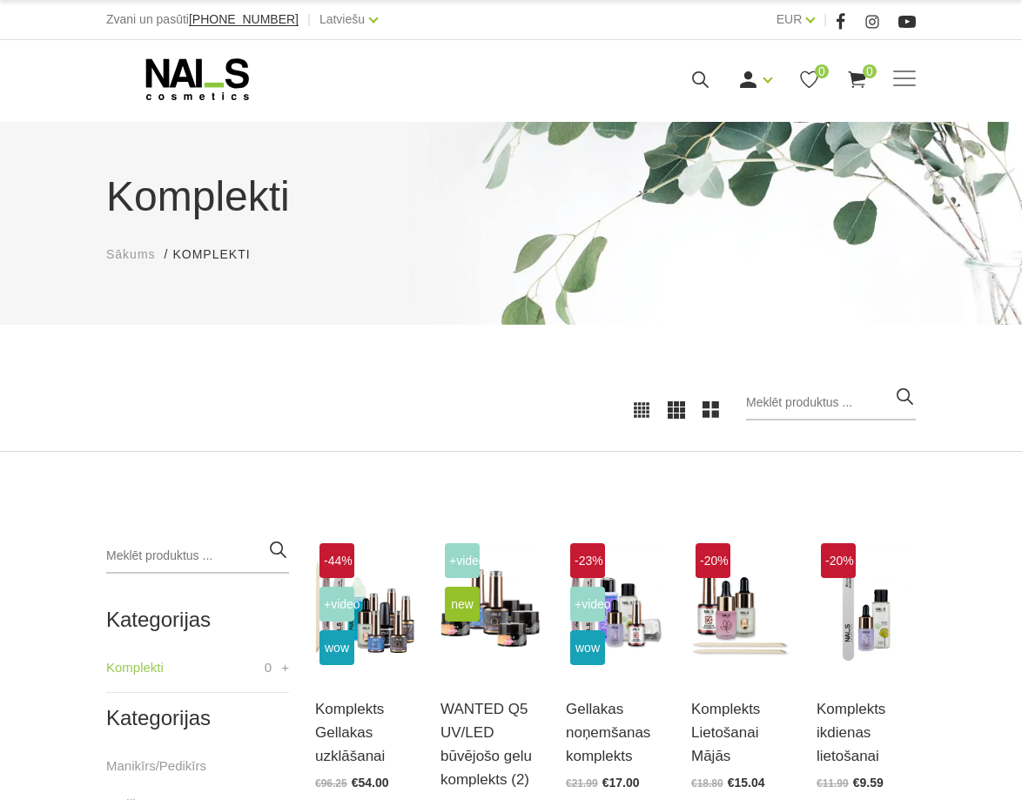
scroll to position [261, 0]
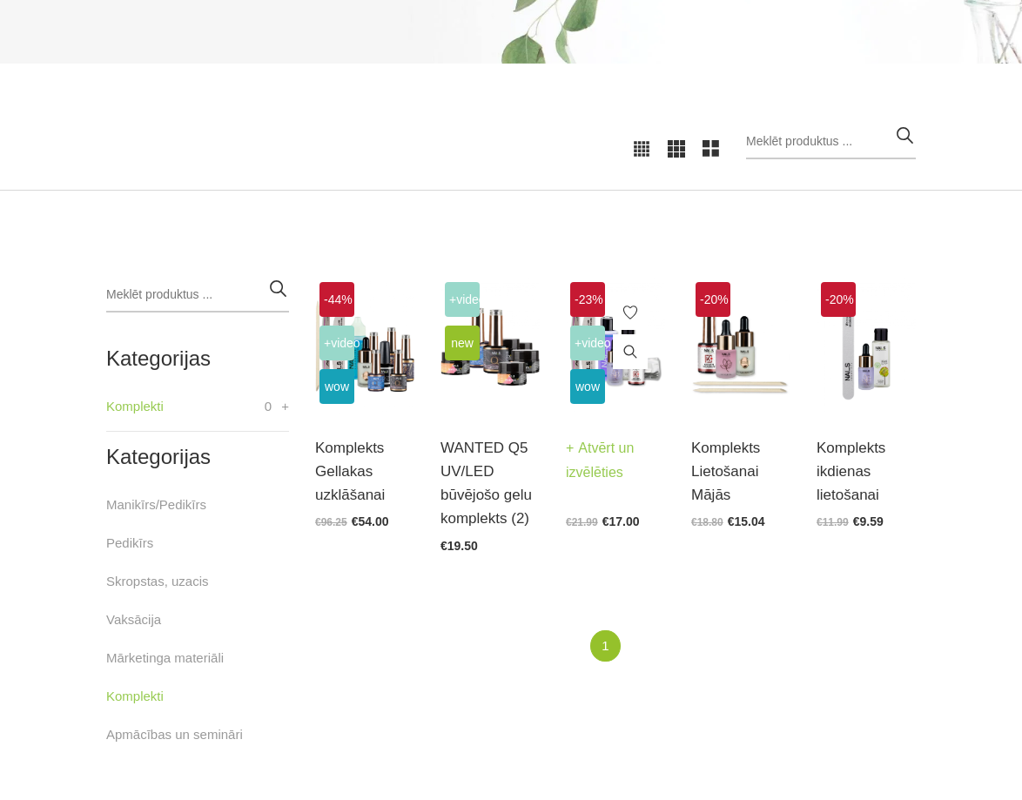
click at [603, 438] on link "Atvērt un izvēlēties" at bounding box center [615, 460] width 99 height 49
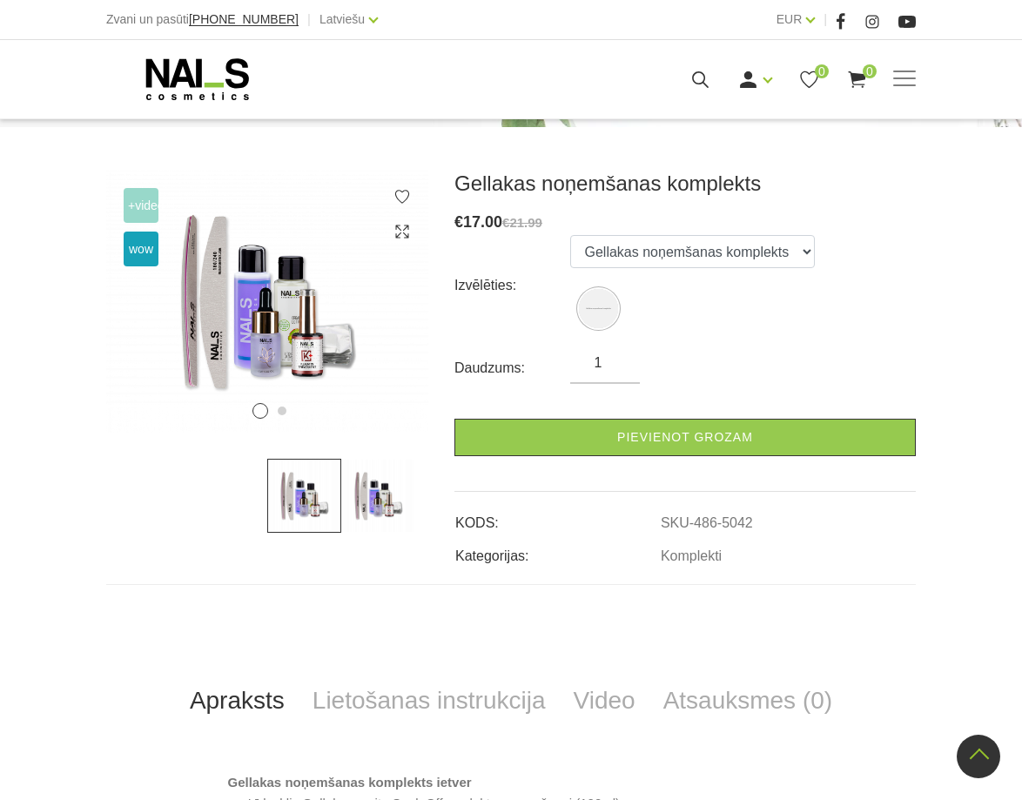
scroll to position [174, 0]
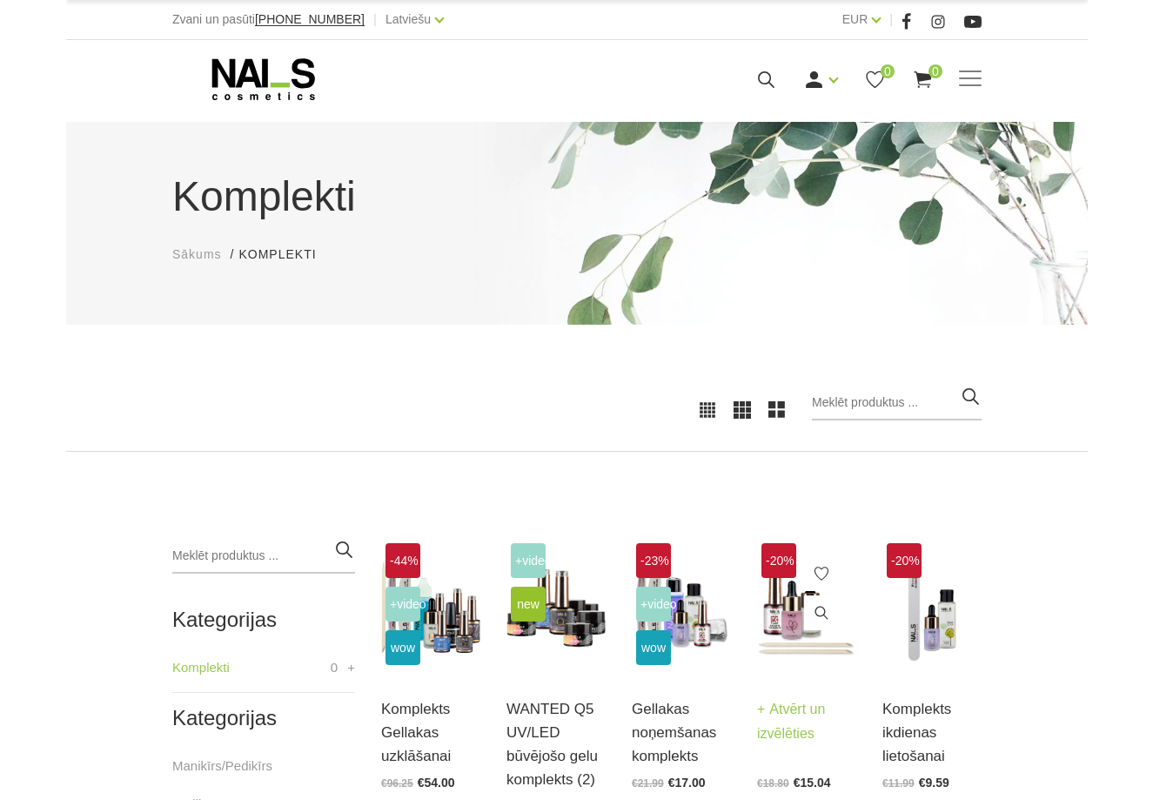
scroll to position [261, 0]
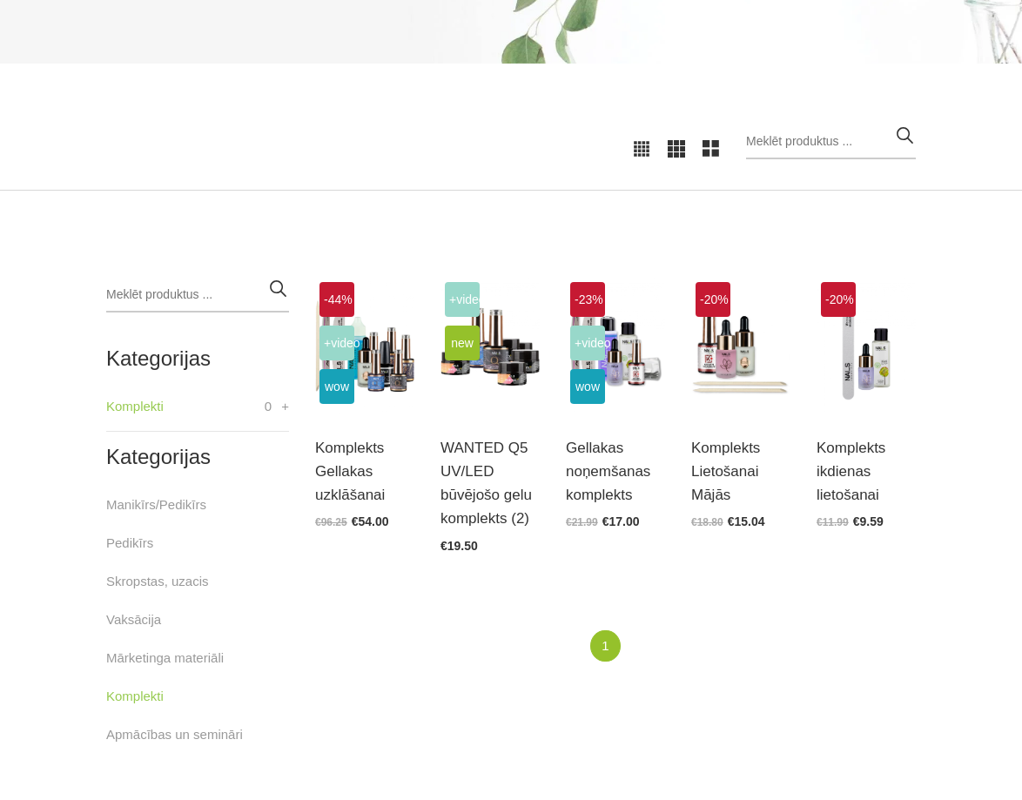
click at [239, 178] on div "Populārākie vispirms Jaunumi Lētākais vispirms Dārgākais vispirms Populārākie v…" at bounding box center [511, 149] width 1022 height 84
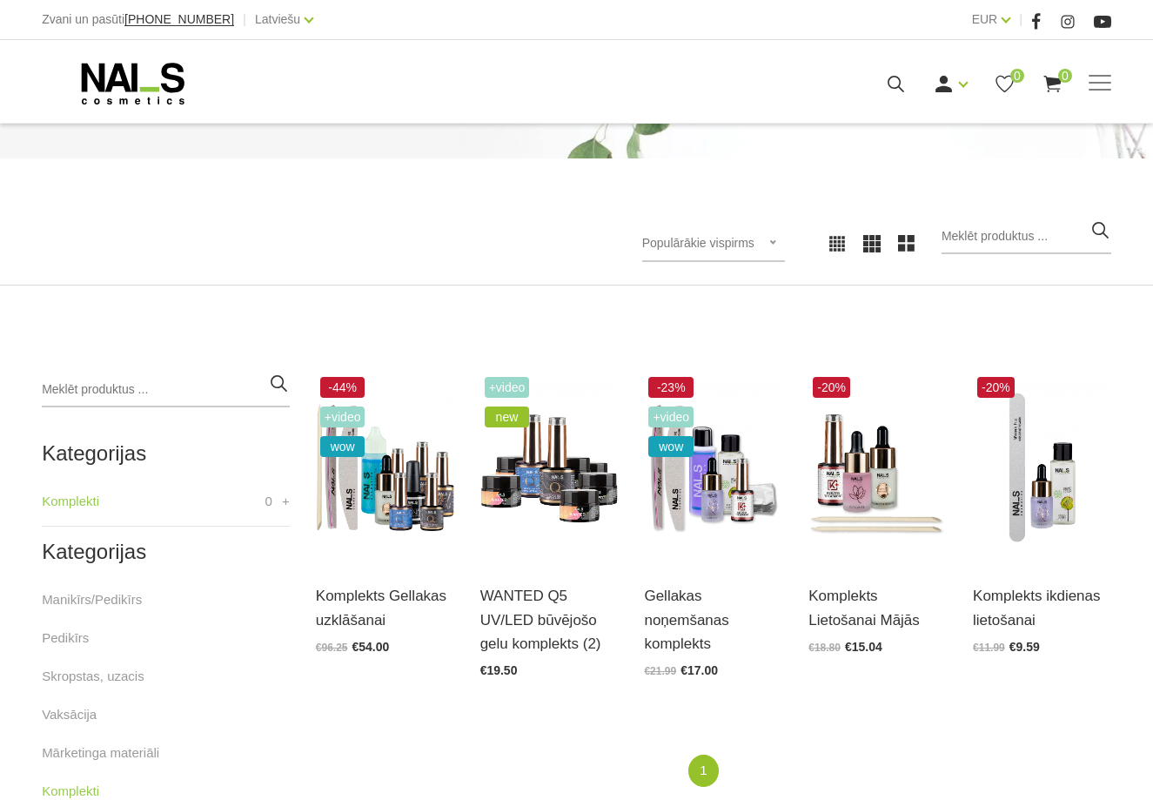
scroll to position [174, 0]
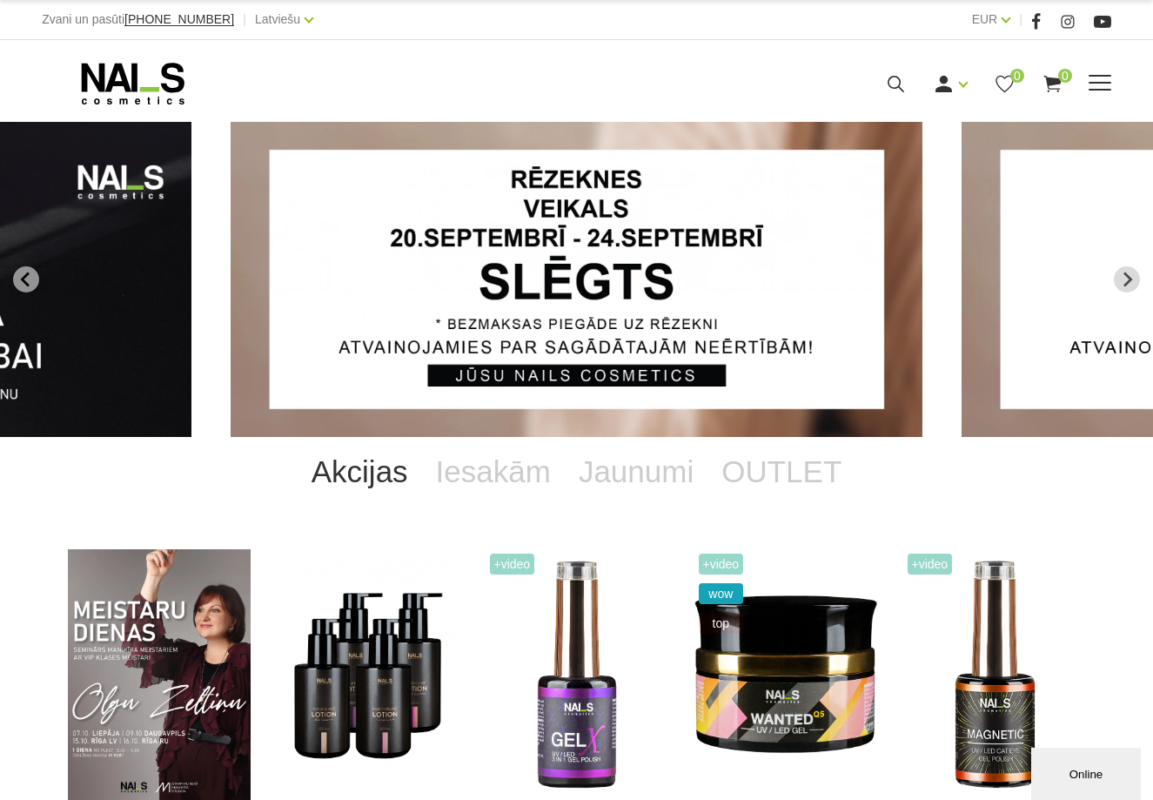
click at [1109, 79] on span at bounding box center [1100, 83] width 23 height 17
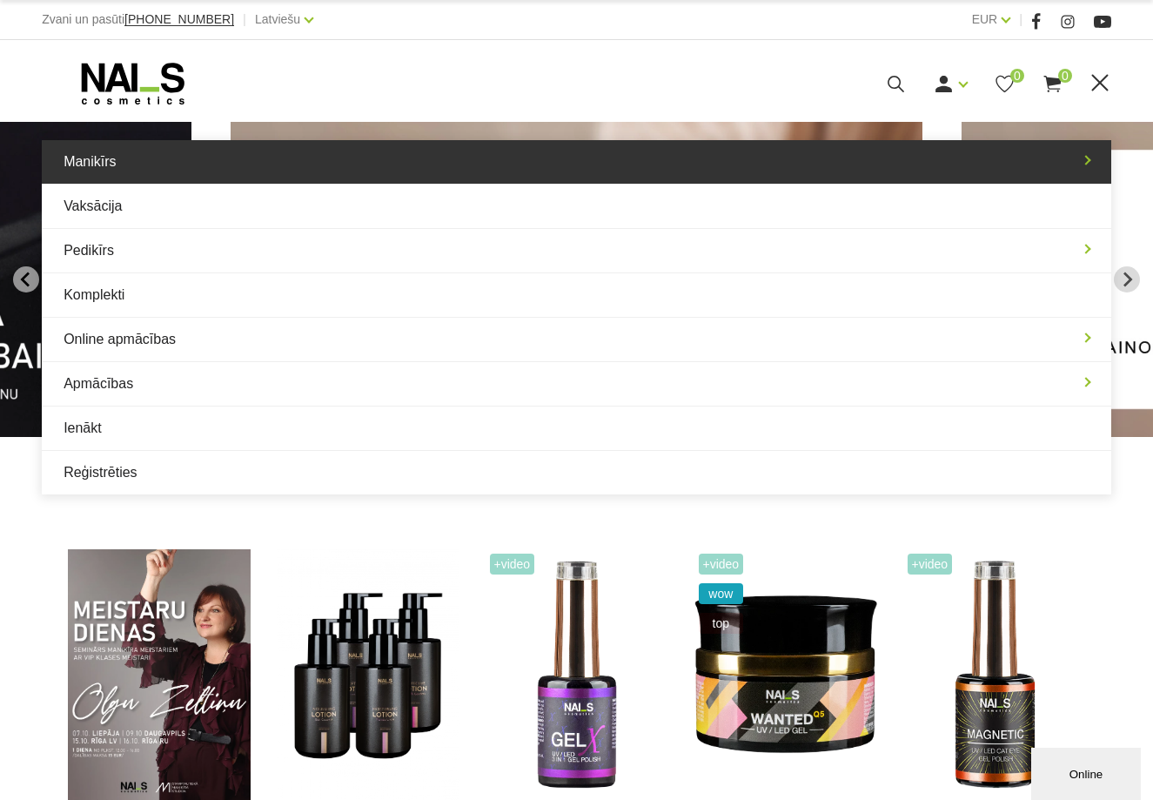
click at [766, 169] on link "Manikīrs" at bounding box center [576, 162] width 1069 height 44
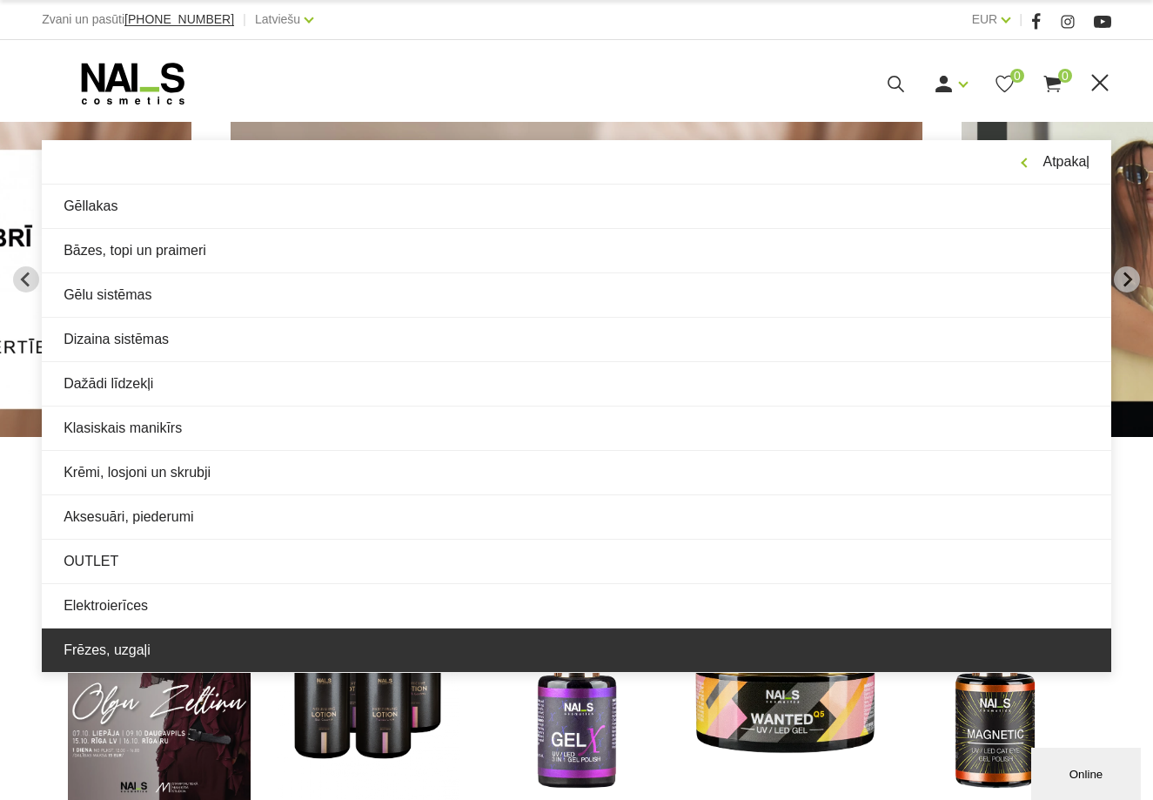
click at [129, 653] on link "Frēzes, uzgaļi" at bounding box center [576, 650] width 1069 height 44
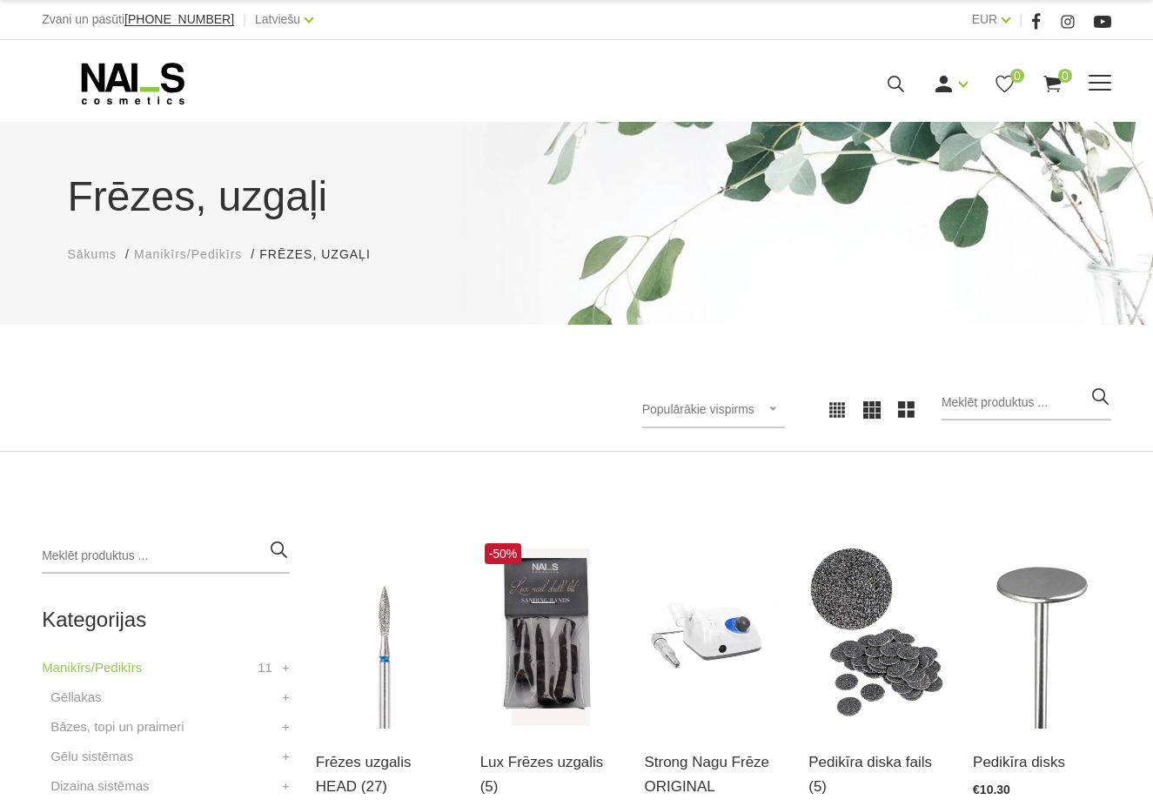
click at [1104, 77] on span at bounding box center [1100, 83] width 23 height 17
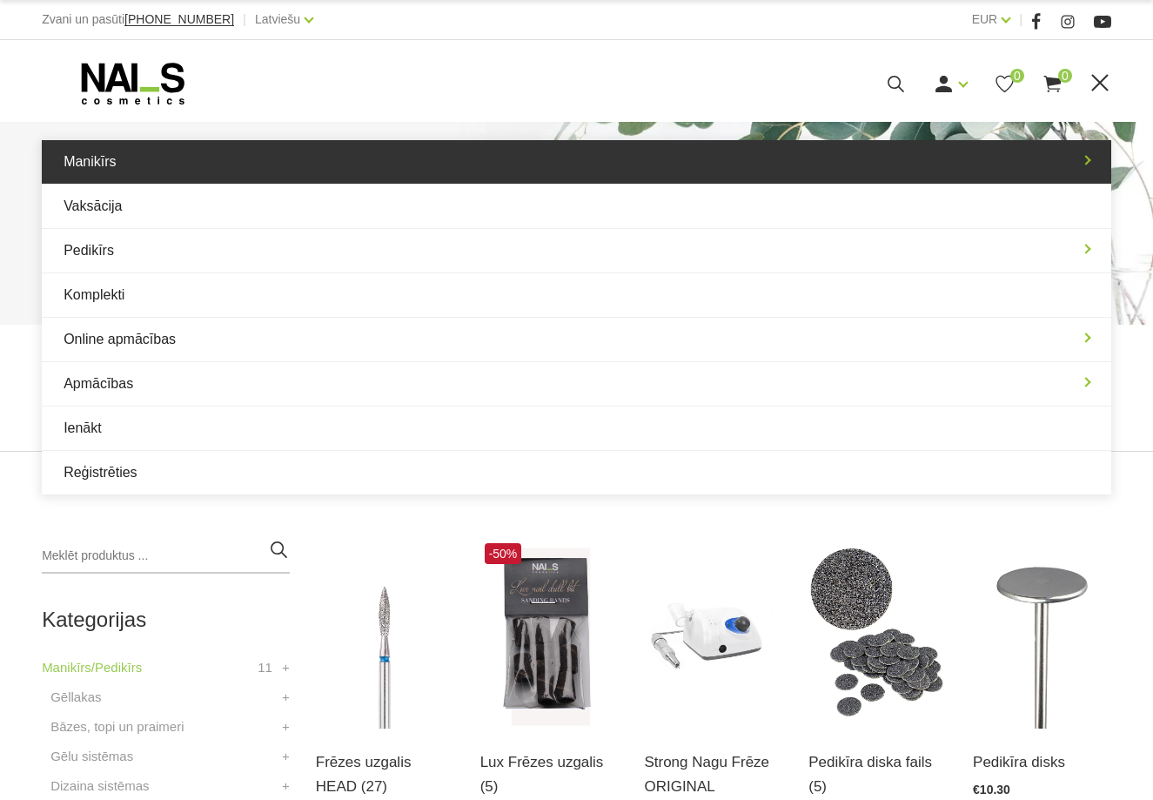
click at [1072, 162] on link "Manikīrs" at bounding box center [576, 162] width 1069 height 44
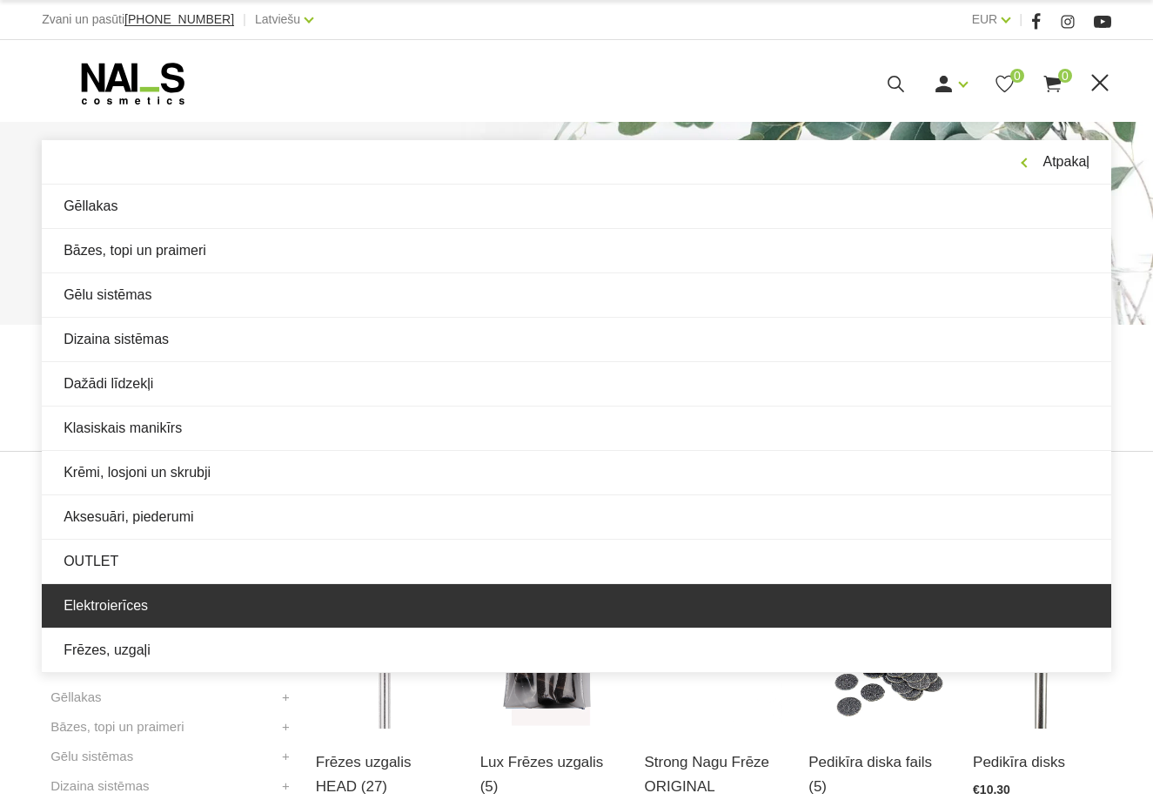
click at [274, 616] on link "Elektroierīces" at bounding box center [576, 606] width 1069 height 44
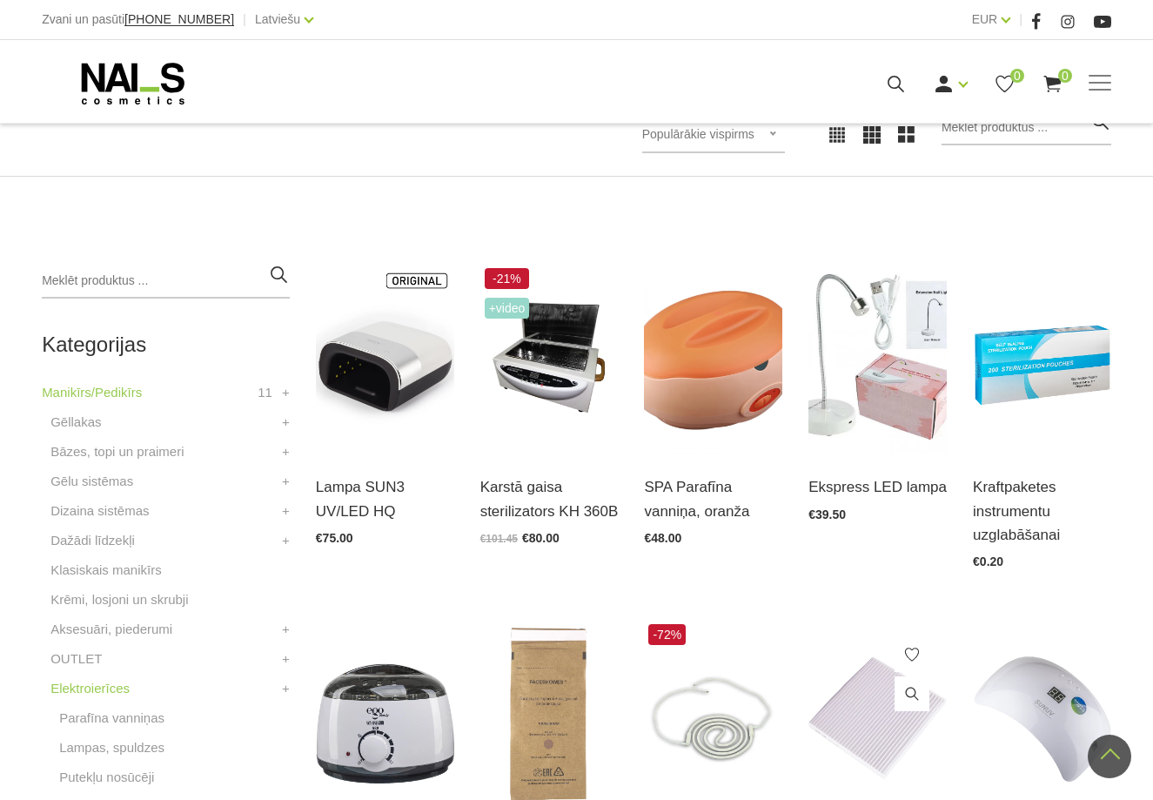
scroll to position [174, 0]
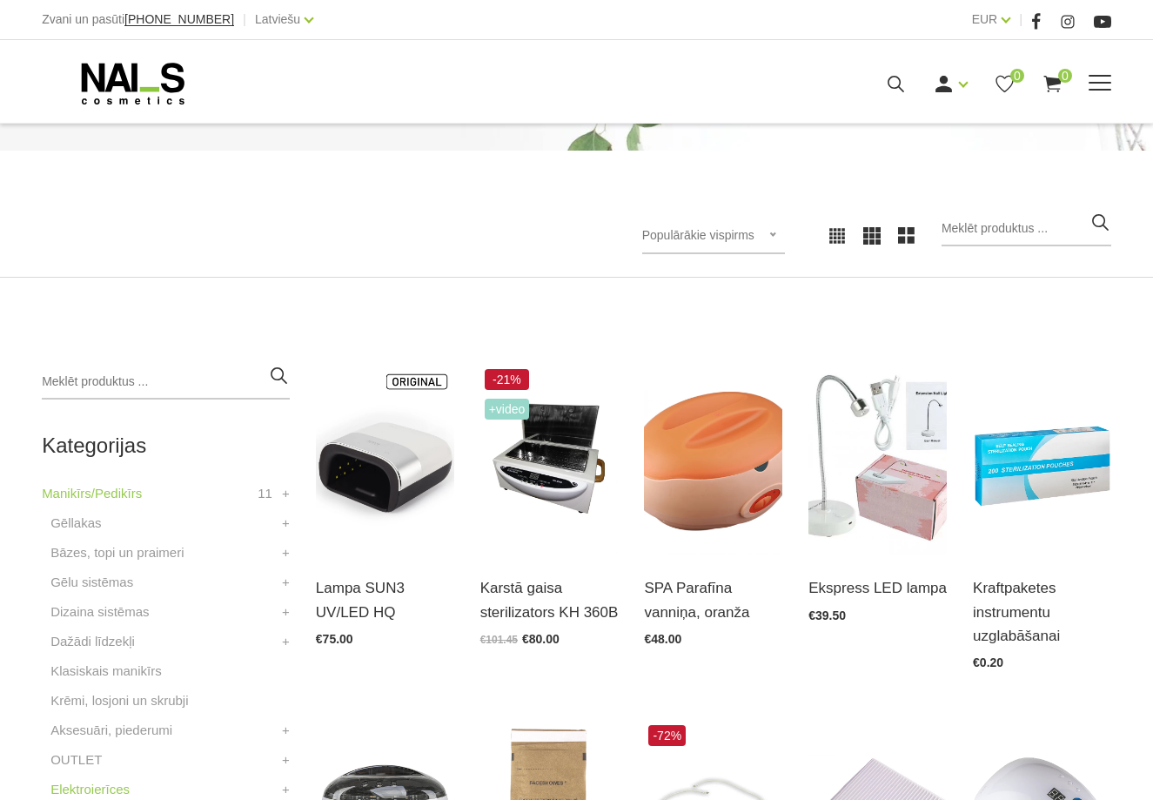
click at [1093, 90] on span at bounding box center [1100, 83] width 23 height 17
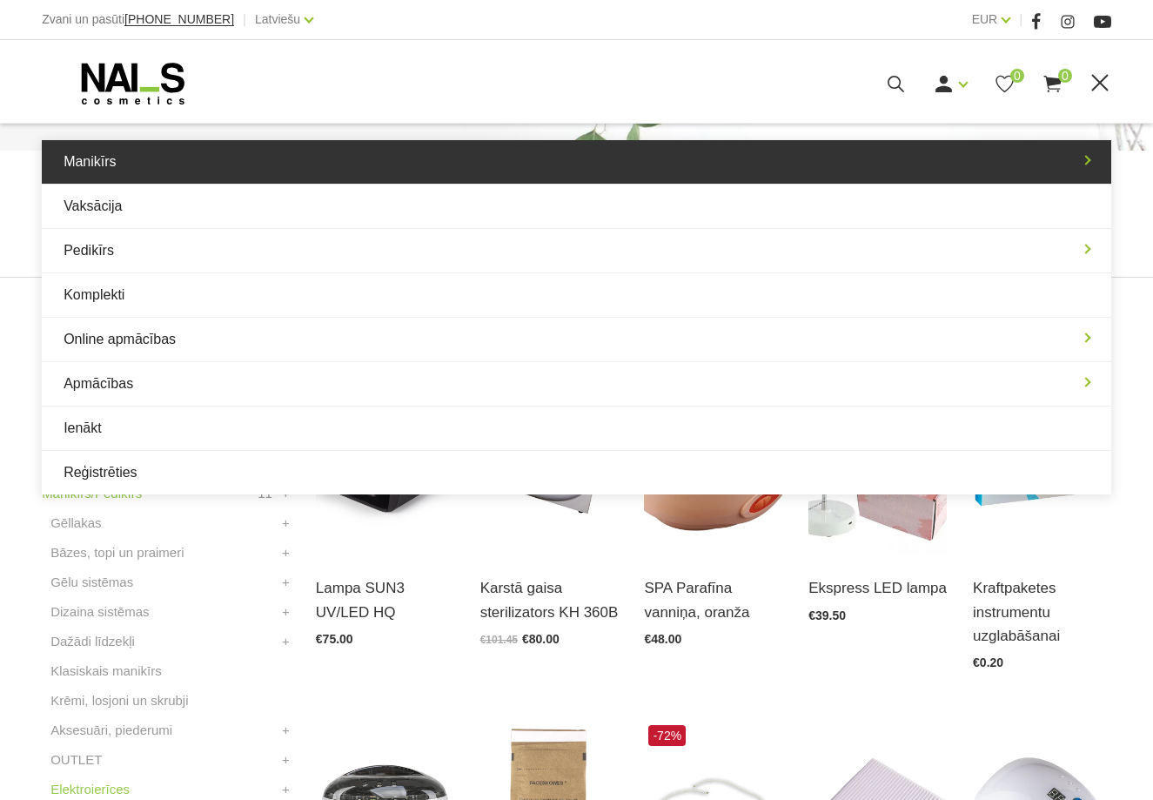
click at [1056, 177] on link "Manikīrs" at bounding box center [576, 162] width 1069 height 44
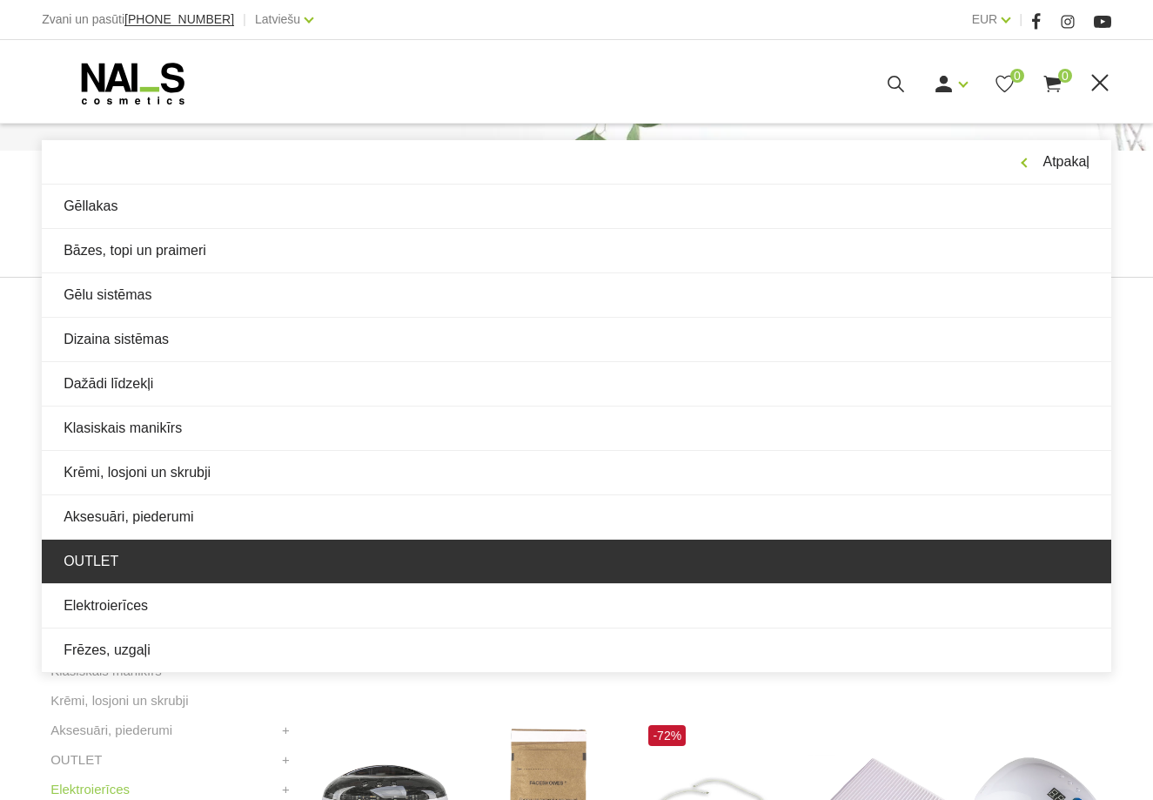
click at [272, 566] on link "OUTLET" at bounding box center [576, 562] width 1069 height 44
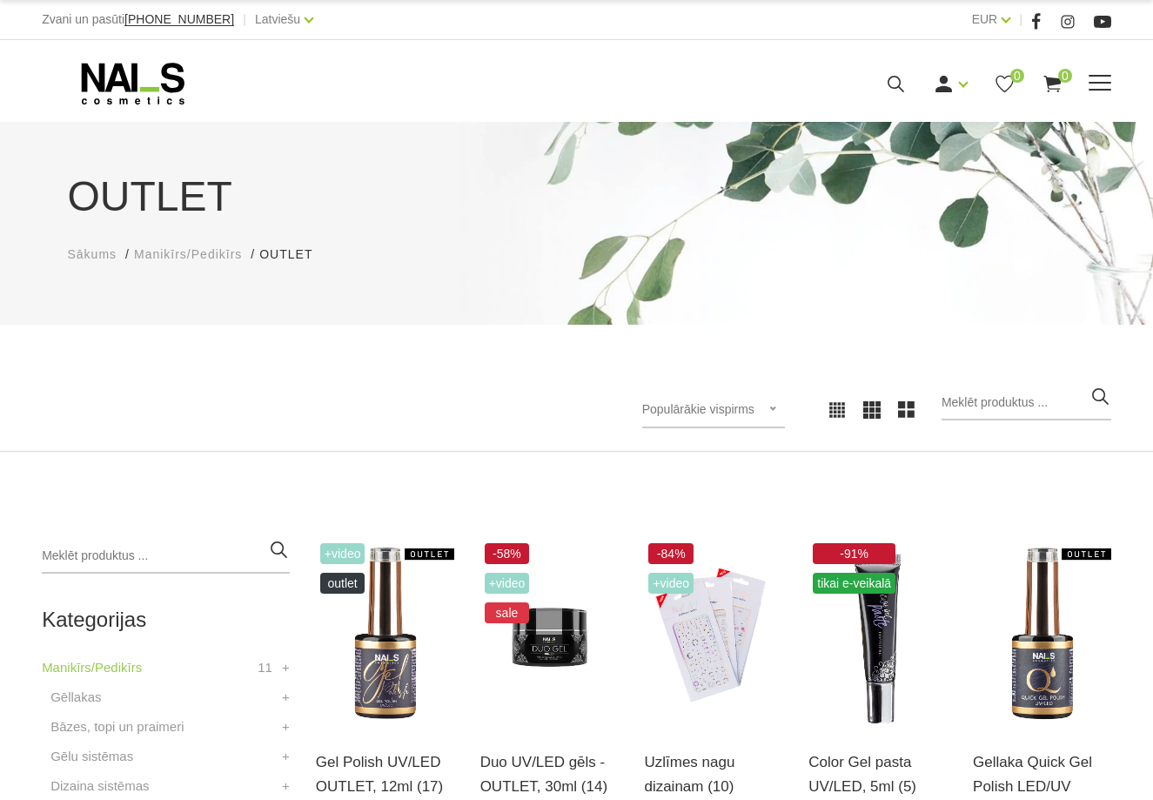
click at [1091, 79] on span at bounding box center [1100, 83] width 23 height 17
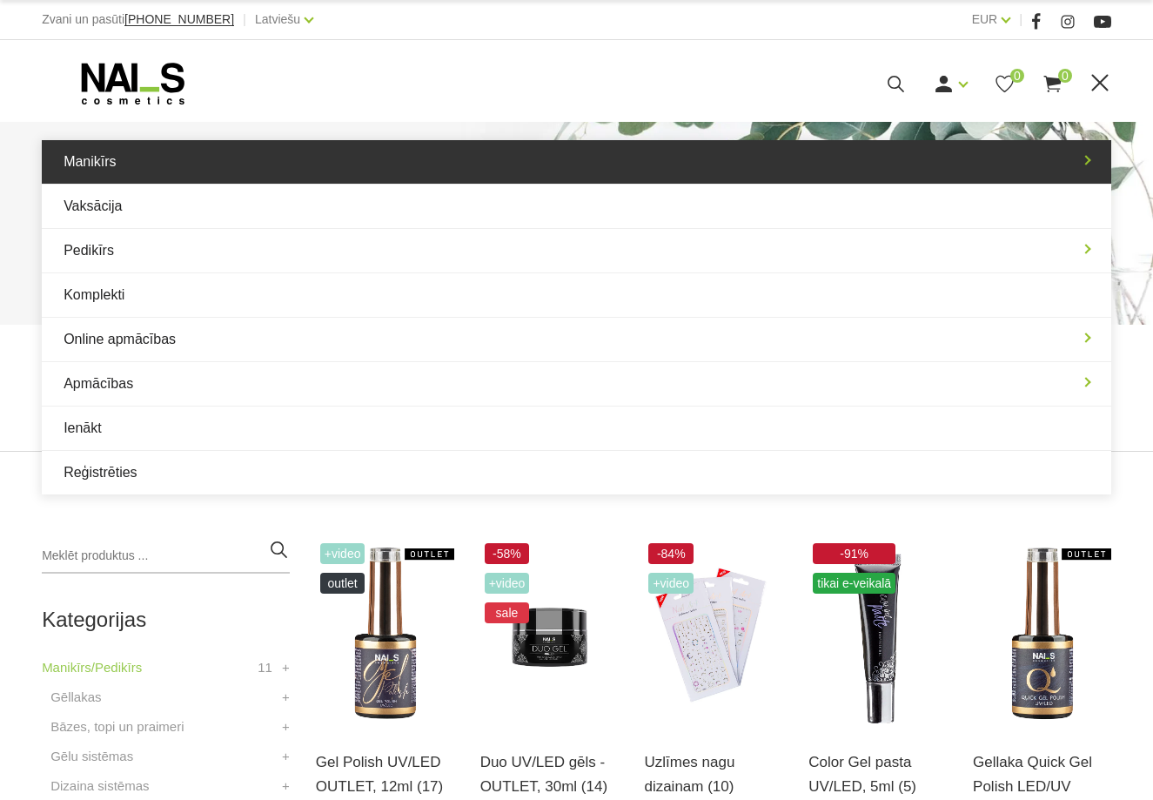
click at [914, 164] on link "Manikīrs" at bounding box center [576, 162] width 1069 height 44
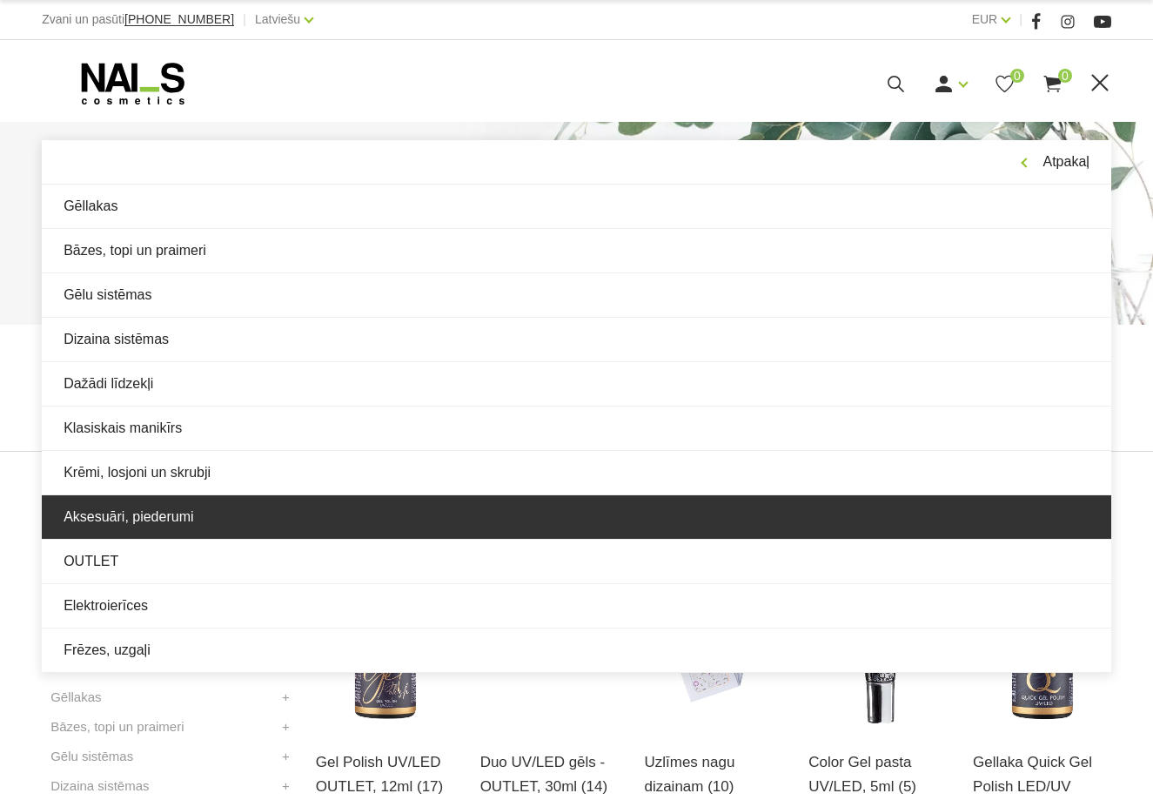
click at [268, 519] on link "Aksesuāri, piederumi" at bounding box center [576, 517] width 1069 height 44
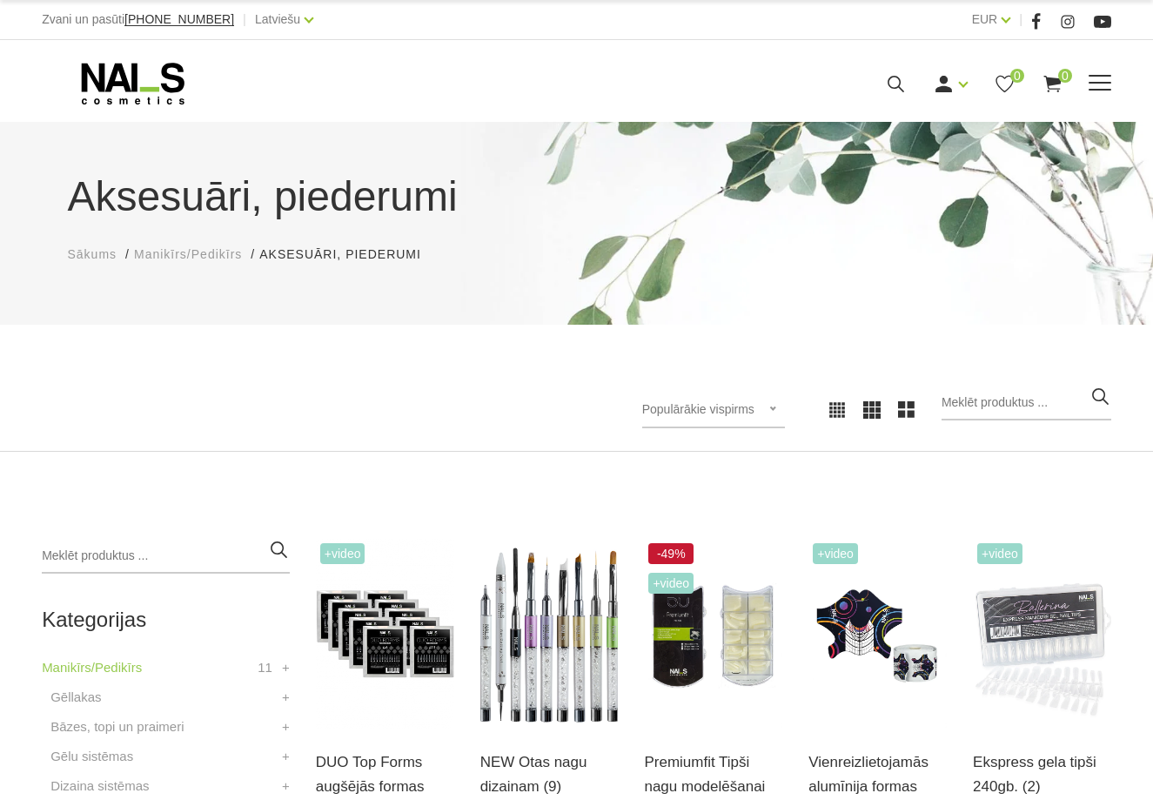
click at [1109, 85] on span at bounding box center [1100, 83] width 23 height 17
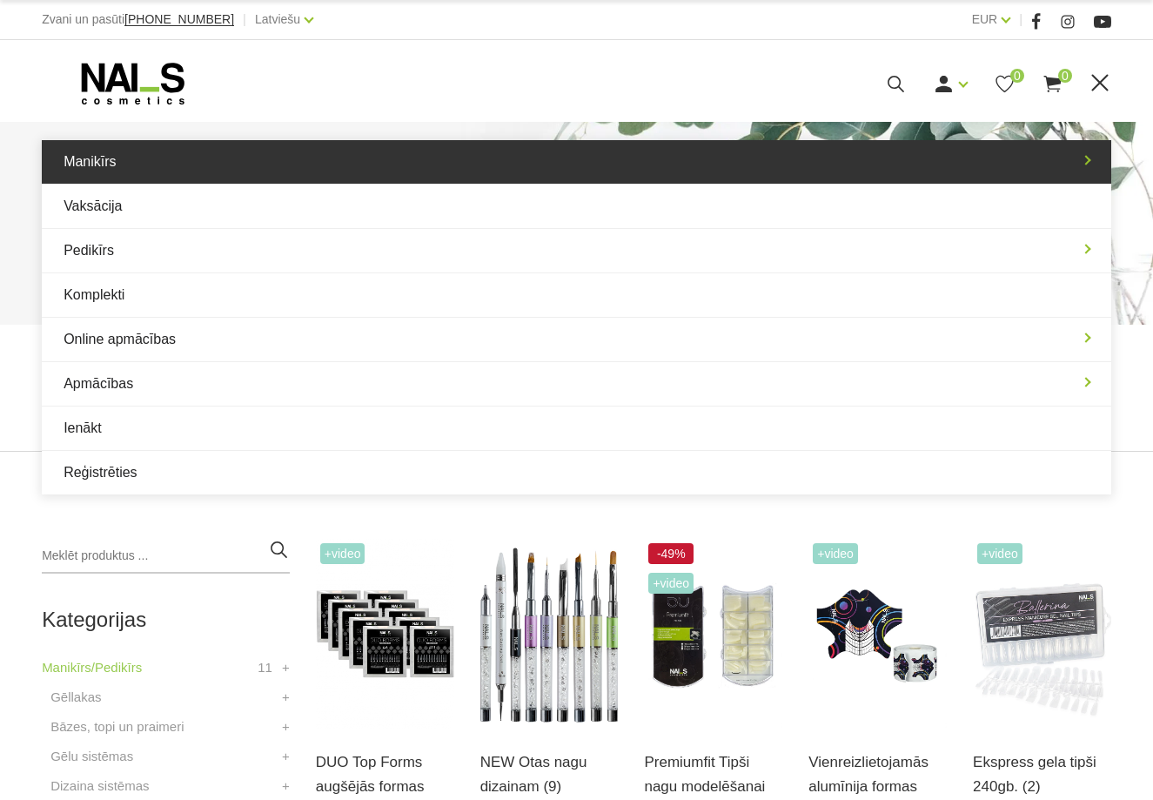
click at [760, 177] on link "Manikīrs" at bounding box center [576, 162] width 1069 height 44
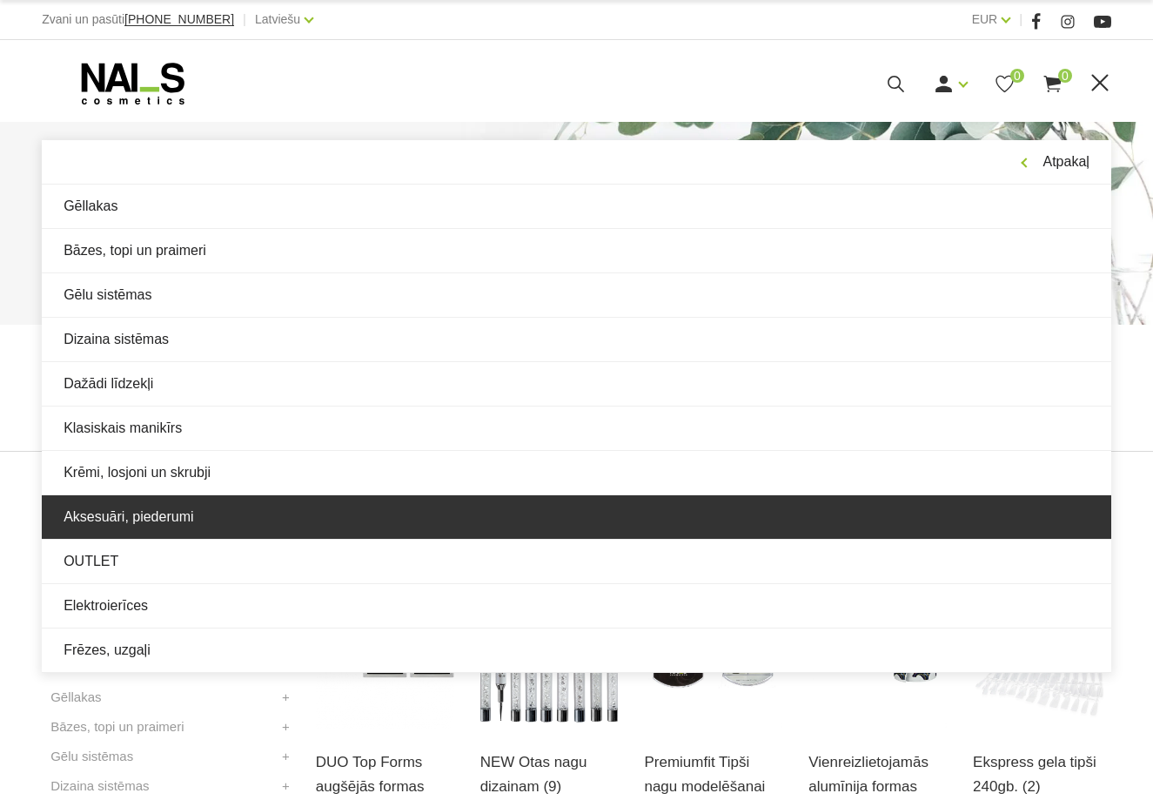
click at [394, 520] on link "Aksesuāri, piederumi" at bounding box center [576, 517] width 1069 height 44
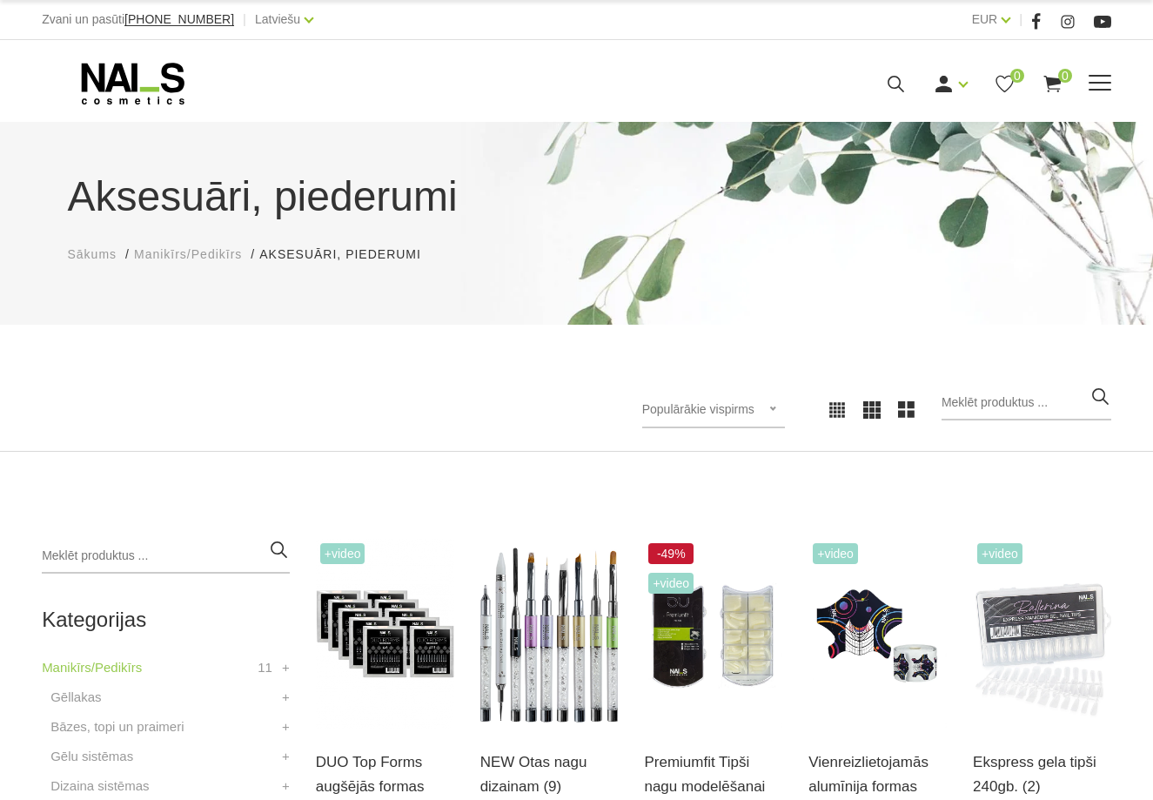
click at [1098, 82] on span at bounding box center [1100, 83] width 23 height 2
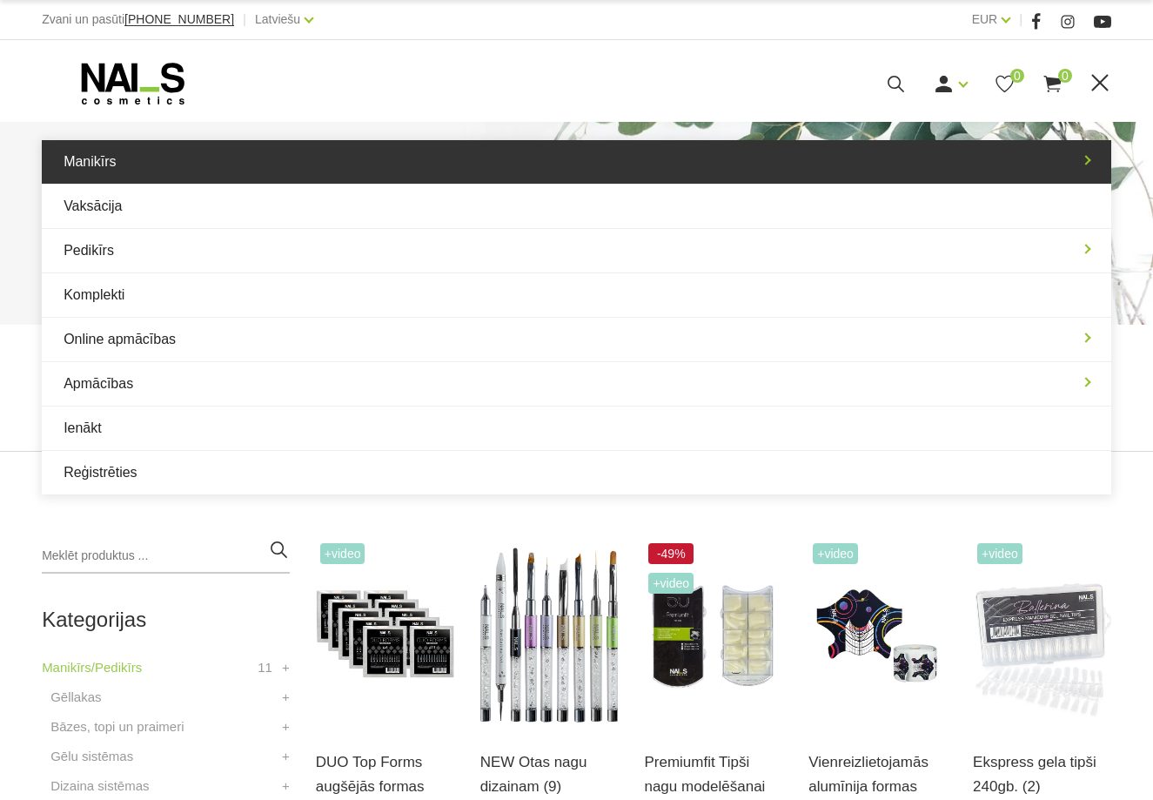
click at [941, 162] on link "Manikīrs" at bounding box center [576, 162] width 1069 height 44
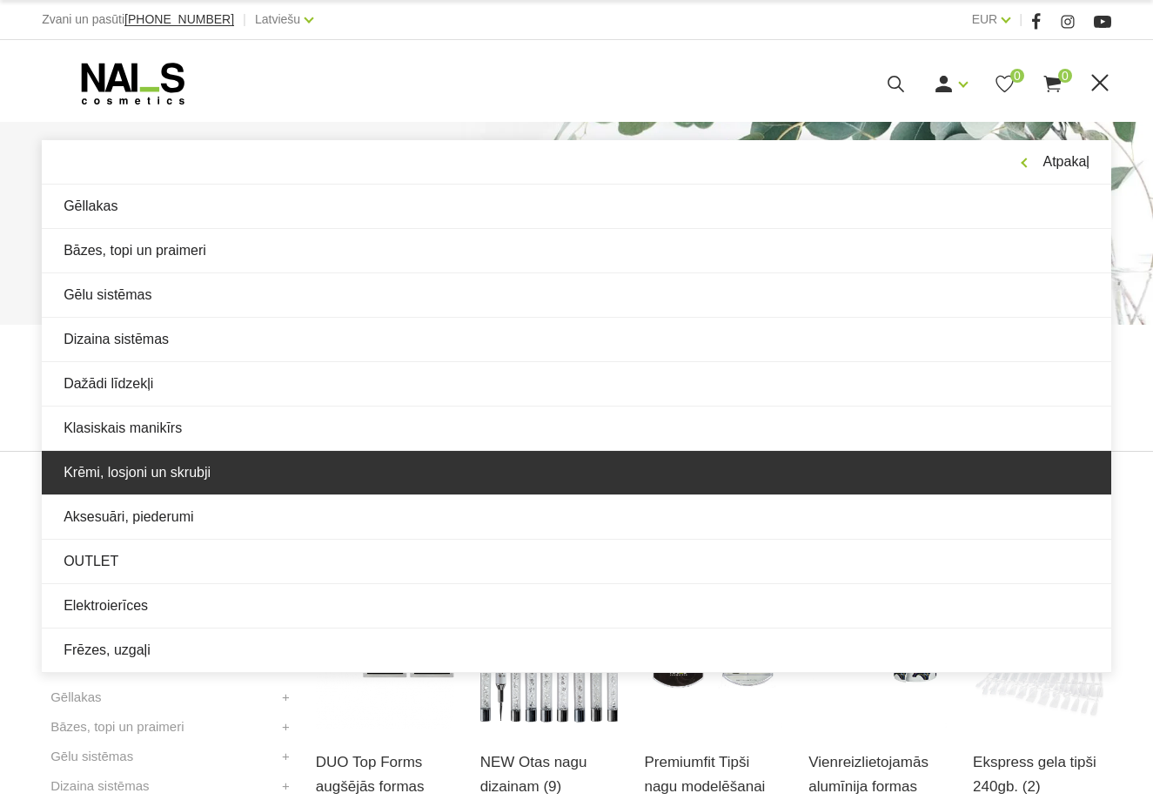
click at [247, 480] on link "Krēmi, losjoni un skrubji" at bounding box center [576, 473] width 1069 height 44
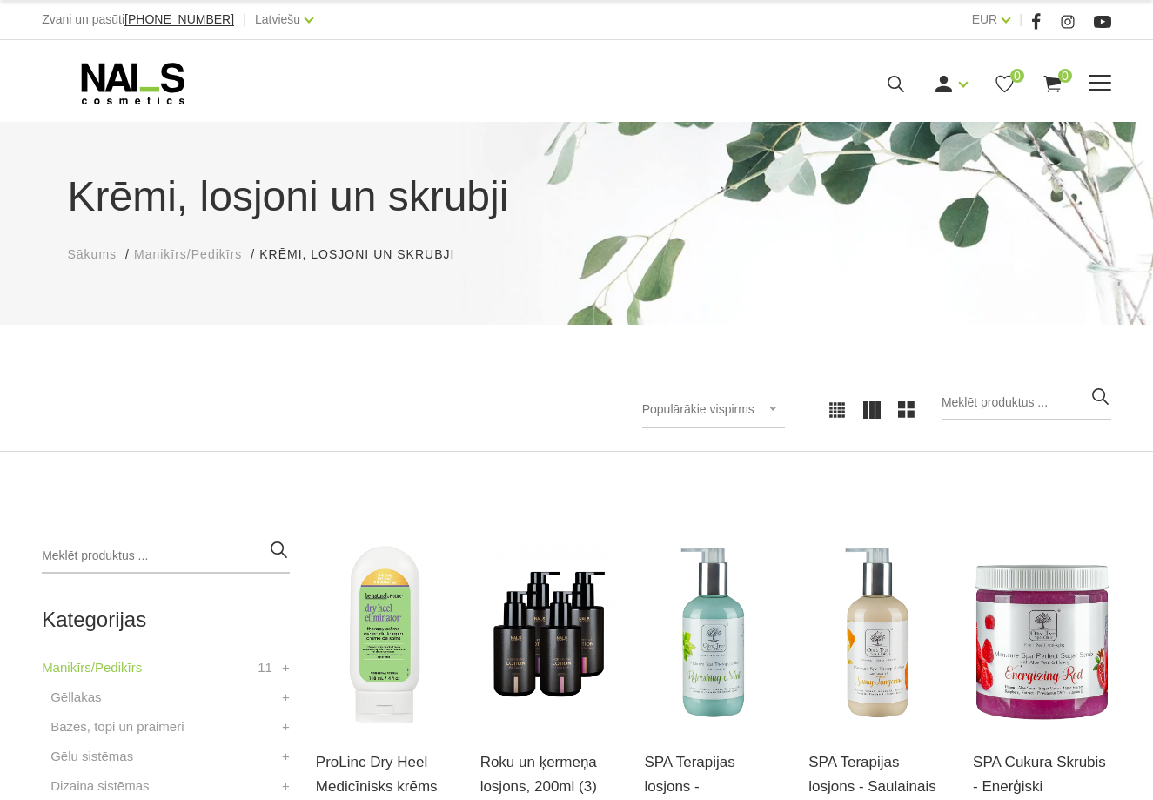
click at [1102, 92] on div "Ienākt Reģistrēties 0 0" at bounding box center [790, 84] width 641 height 22
click at [1096, 77] on span at bounding box center [1100, 83] width 23 height 17
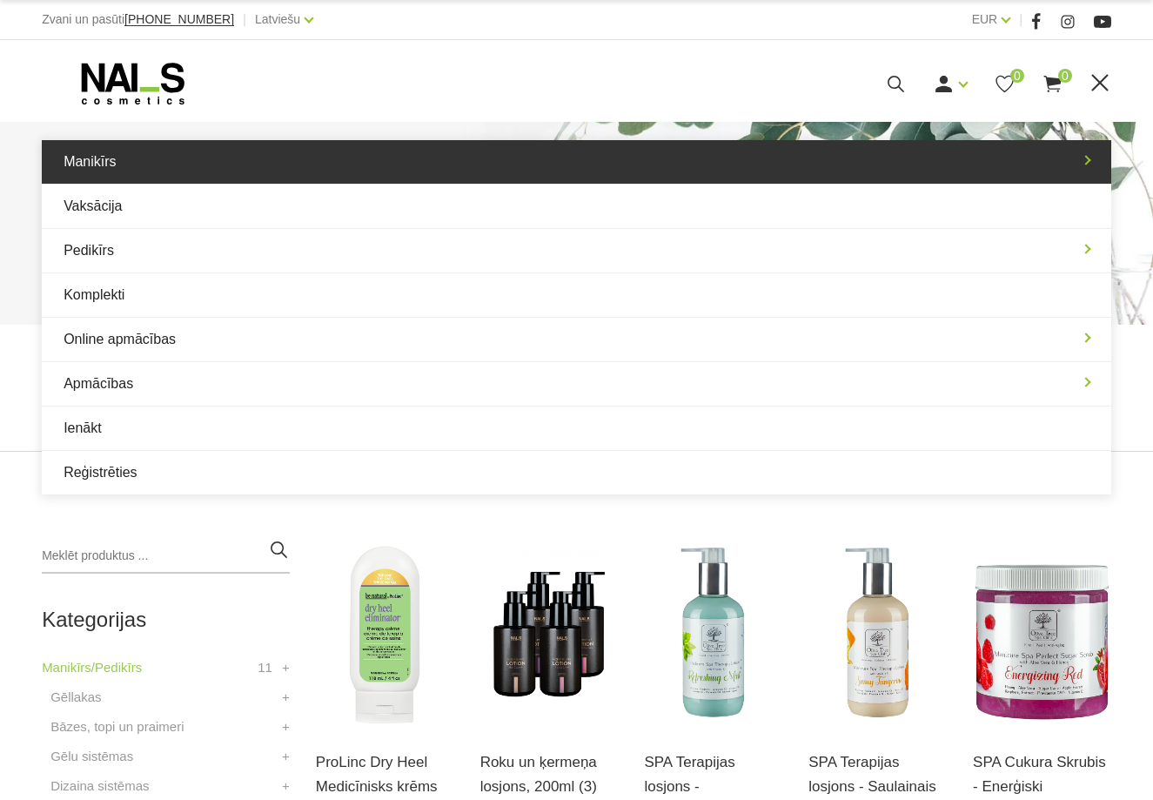
click at [589, 170] on link "Manikīrs" at bounding box center [576, 162] width 1069 height 44
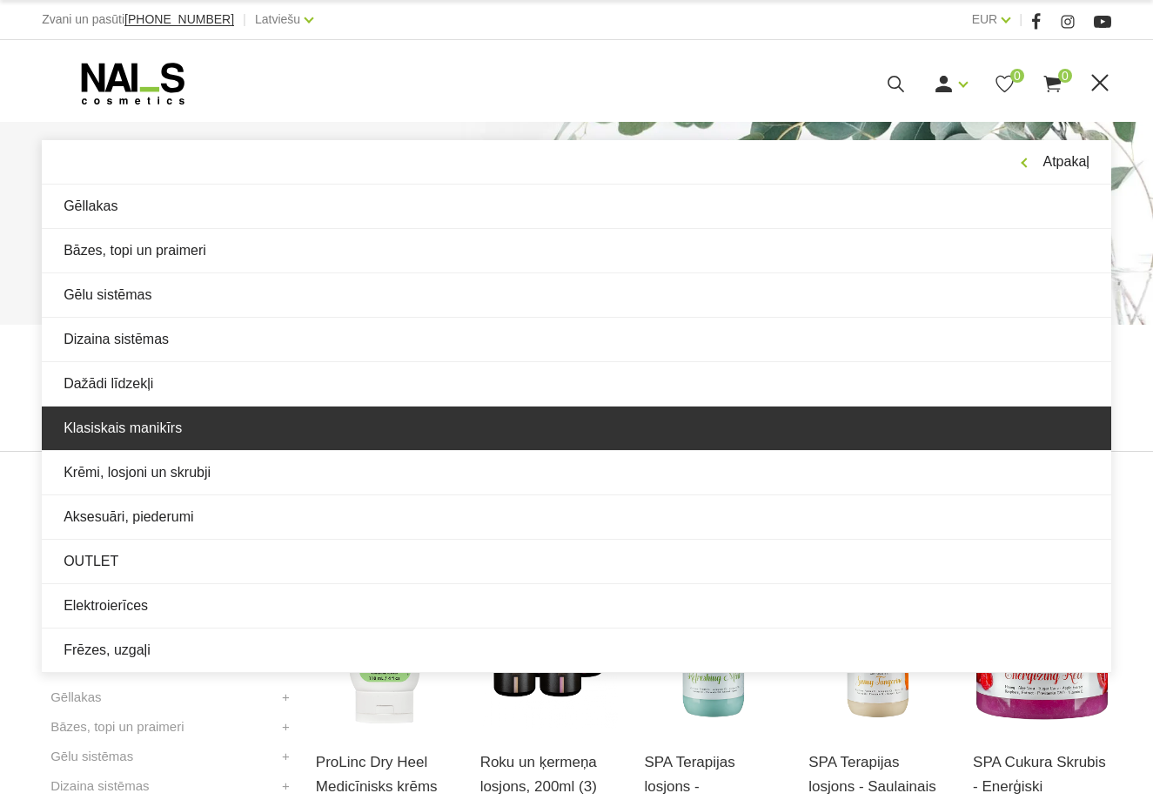
click at [221, 426] on link "Klasiskais manikīrs" at bounding box center [576, 428] width 1069 height 44
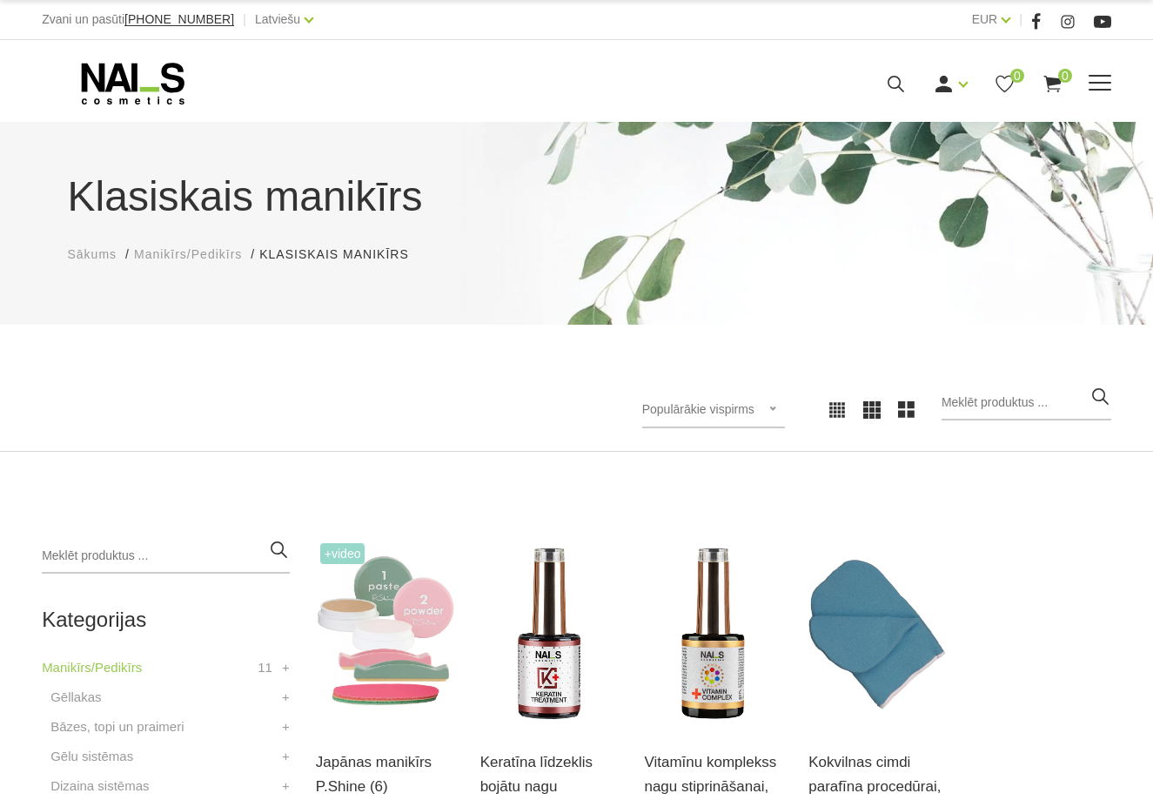
click at [1103, 96] on div "Manikīrs Gēllakas Bāzes, topi un praimeri Gēlu sistēmas Dizaina sistēmas Dažādi…" at bounding box center [576, 84] width 1069 height 44
click at [1097, 84] on span at bounding box center [1100, 83] width 23 height 17
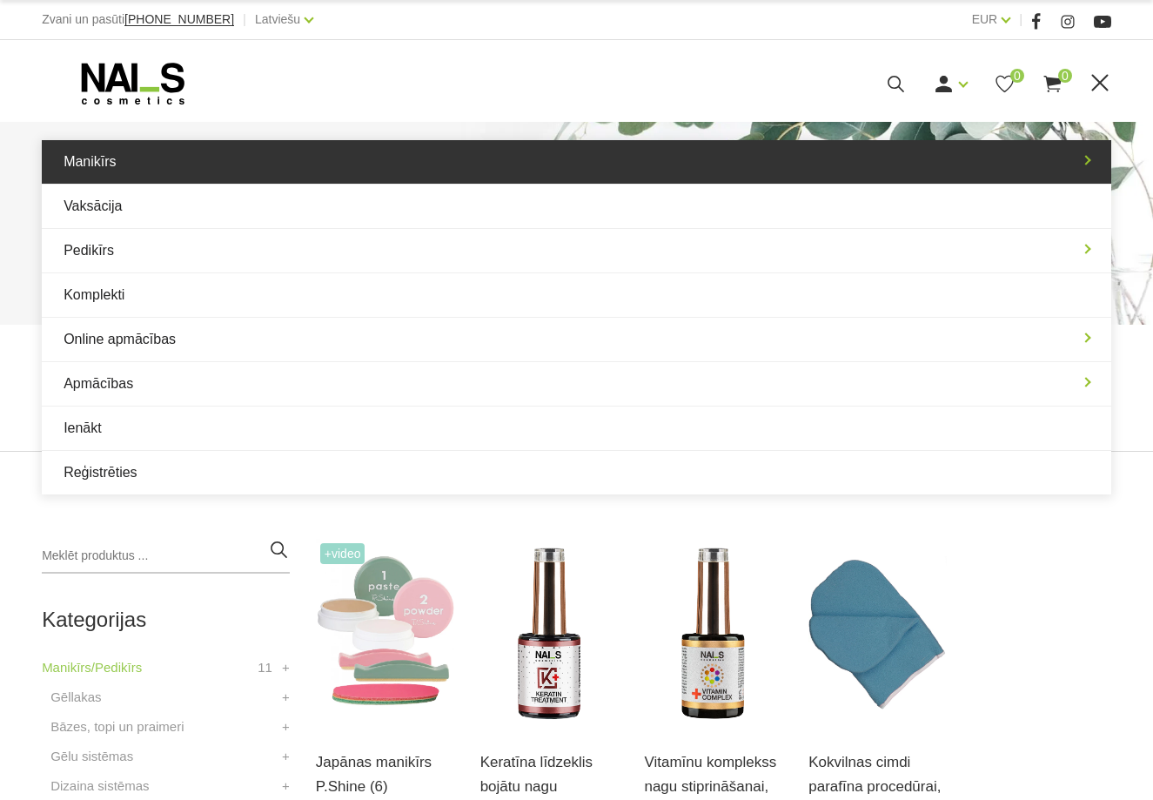
click at [691, 160] on link "Manikīrs" at bounding box center [576, 162] width 1069 height 44
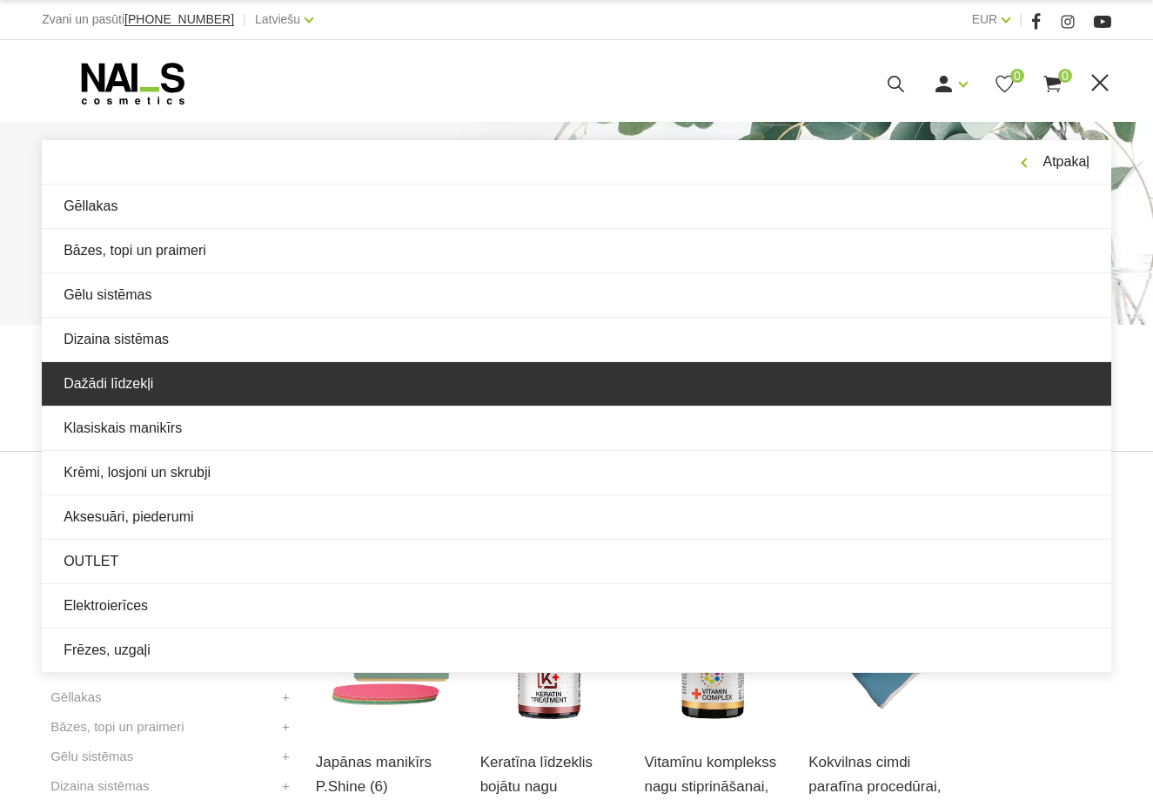
click at [158, 379] on link "Dažādi līdzekļi" at bounding box center [576, 384] width 1069 height 44
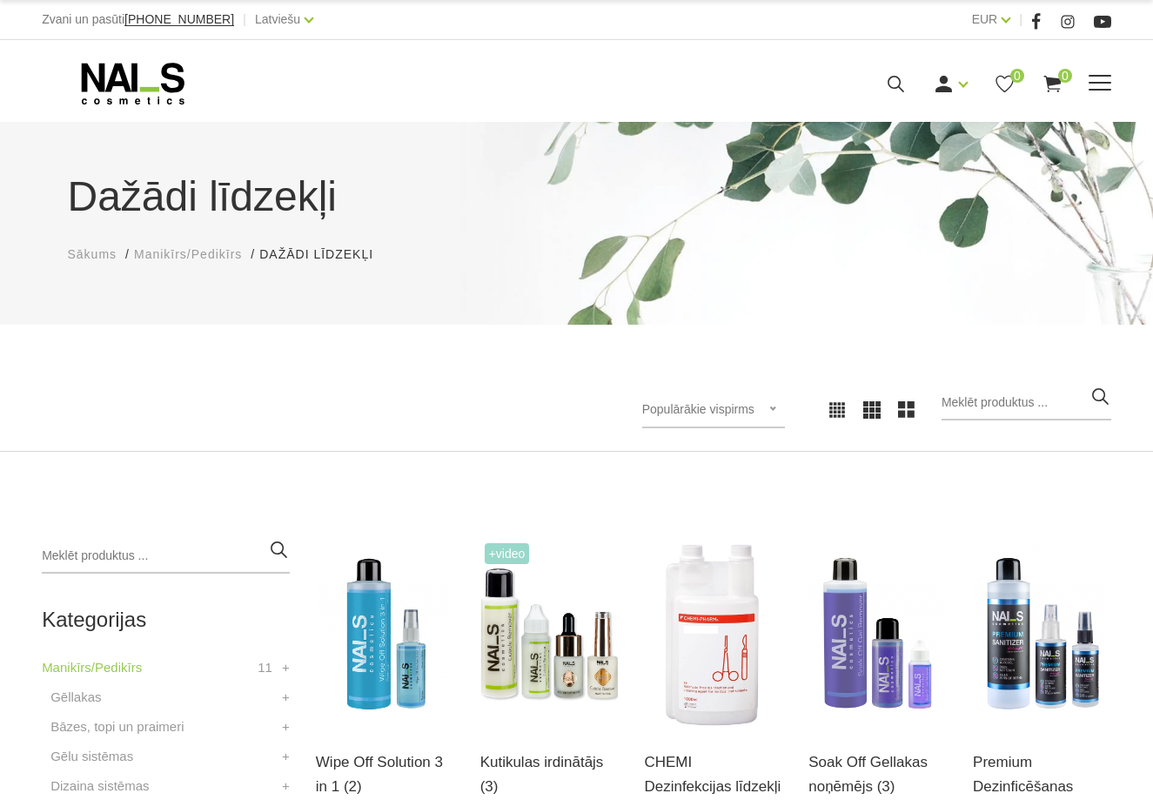
click at [1103, 74] on div "Ienākt Reģistrēties 0 0" at bounding box center [790, 84] width 641 height 22
click at [1116, 76] on div "Manikīrs Gēllakas Bāzes, topi un praimeri Gēlu sistēmas Dizaina sistēmas Dažādi…" at bounding box center [577, 84] width 1096 height 44
click at [1112, 79] on div "Manikīrs Gēllakas Bāzes, topi un praimeri Gēlu sistēmas Dizaina sistēmas Dažādi…" at bounding box center [577, 84] width 1096 height 44
click at [1103, 86] on span at bounding box center [1100, 83] width 23 height 17
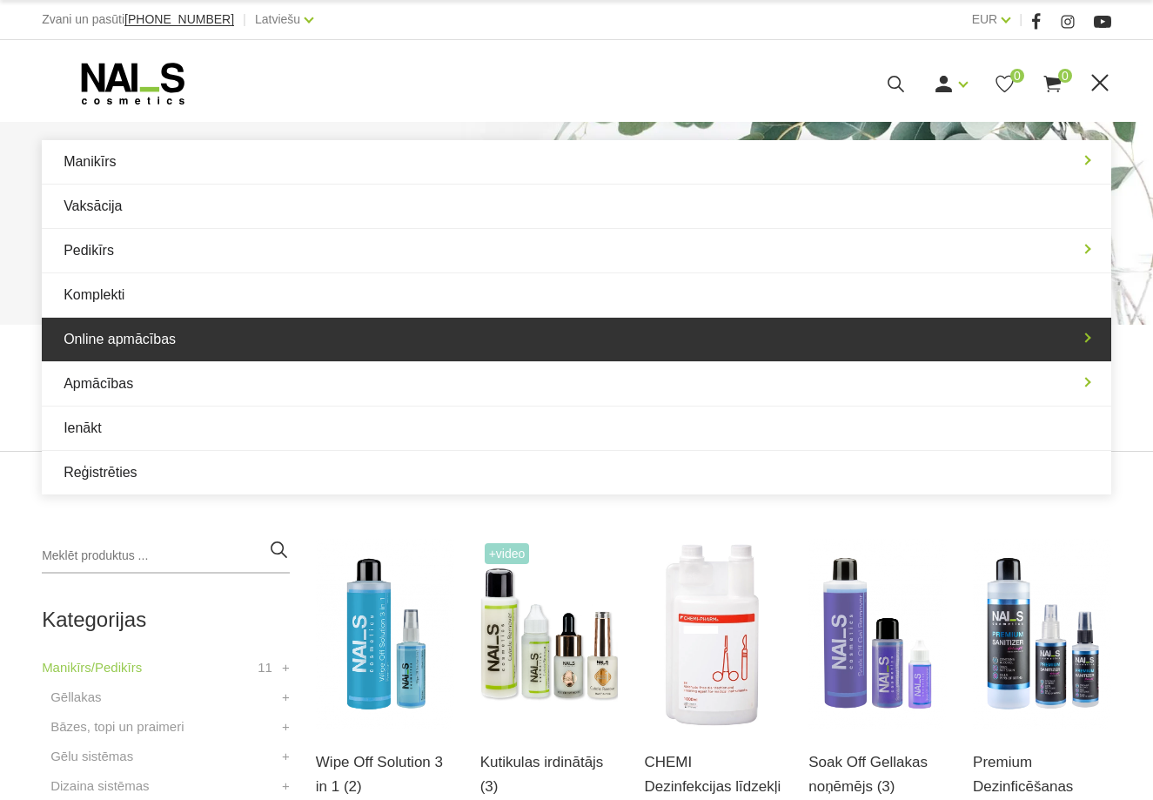
click at [715, 343] on link "Online apmācības" at bounding box center [576, 340] width 1069 height 44
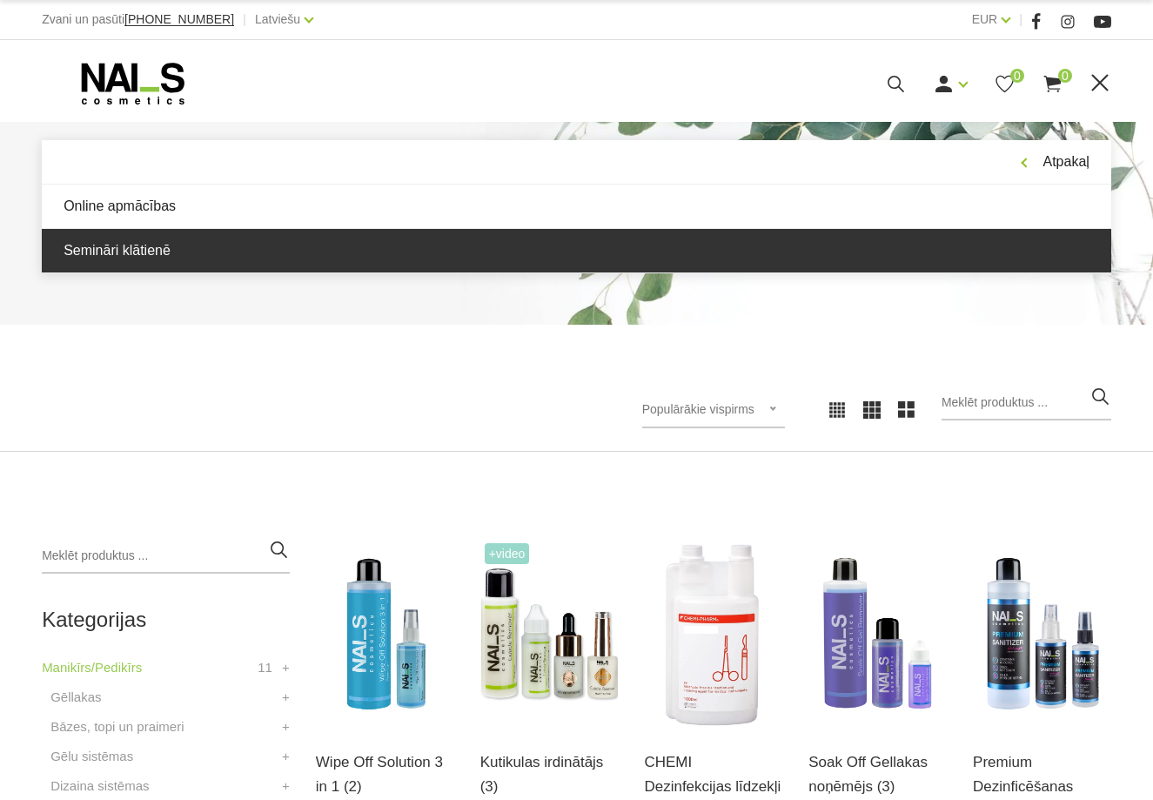
click at [305, 253] on link "Semināri klātienē" at bounding box center [576, 251] width 1069 height 44
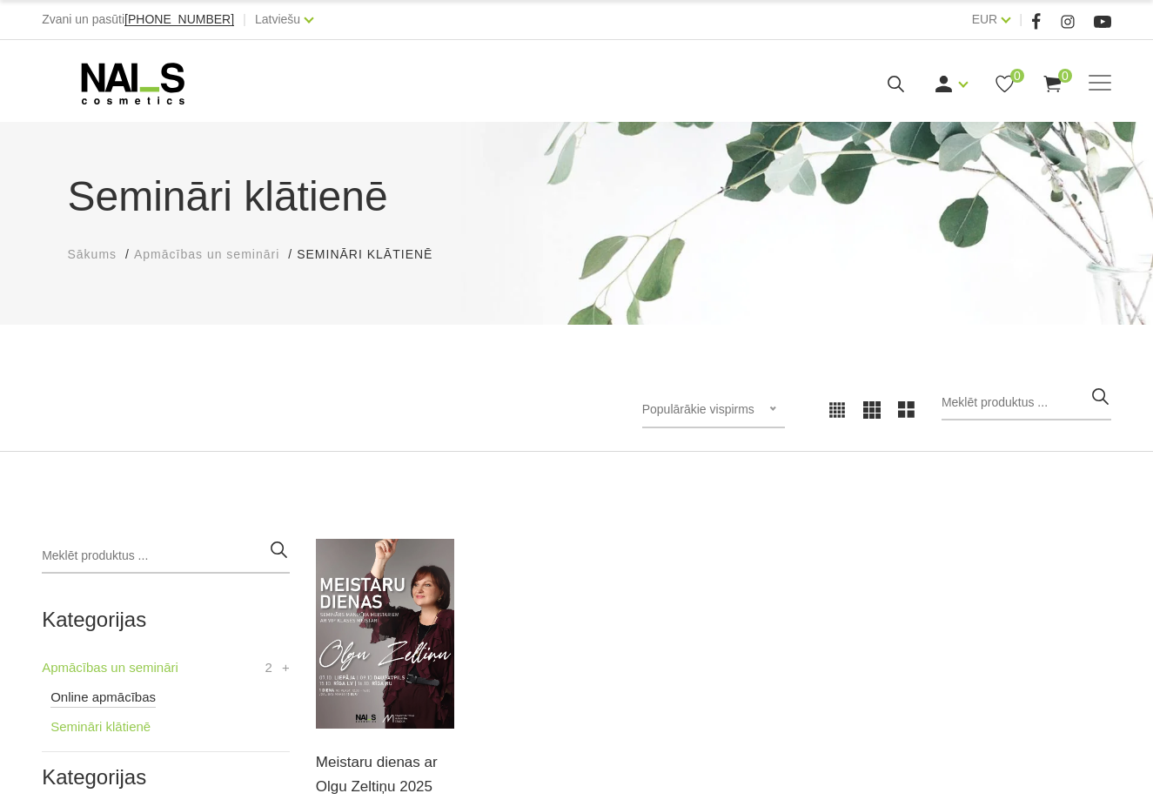
click at [104, 700] on link "Online apmācības" at bounding box center [102, 697] width 105 height 21
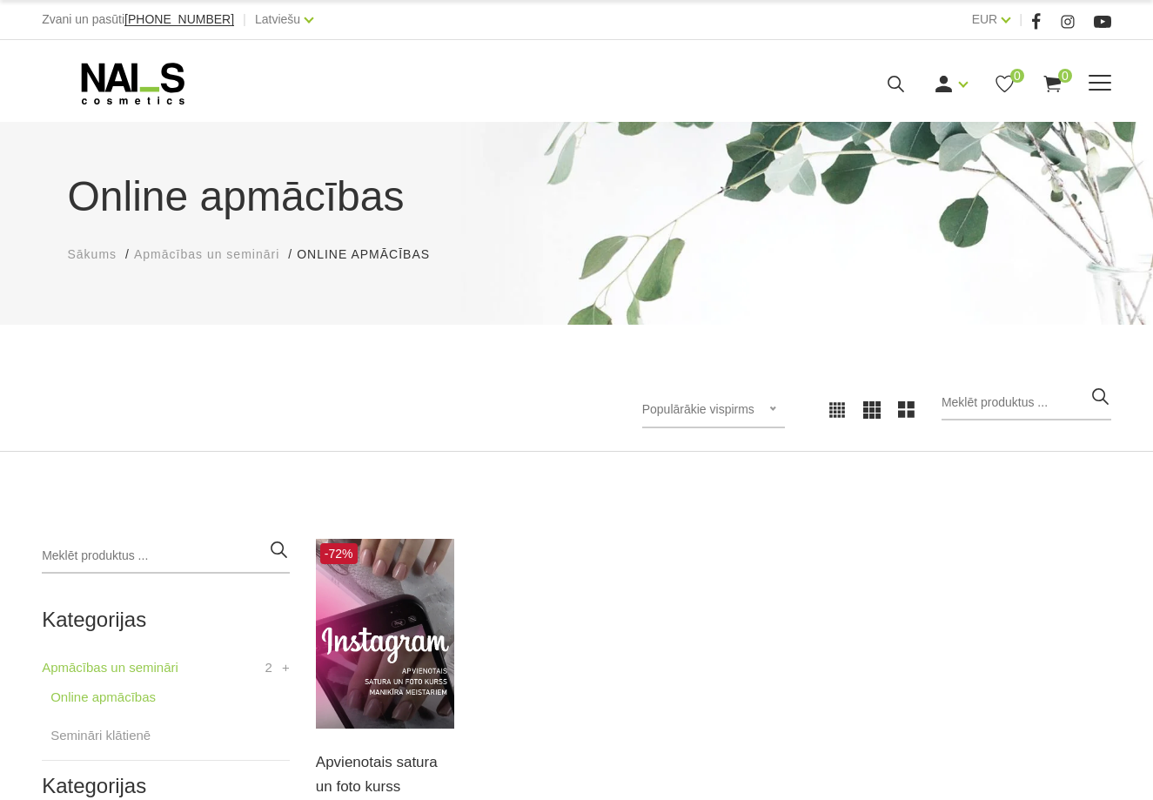
click at [1101, 103] on div "Manikīrs Gēllakas Bāzes, topi un praimeri Gēlu sistēmas Dizaina sistēmas Dažādi…" at bounding box center [576, 84] width 1069 height 44
click at [1100, 90] on span at bounding box center [1100, 83] width 23 height 17
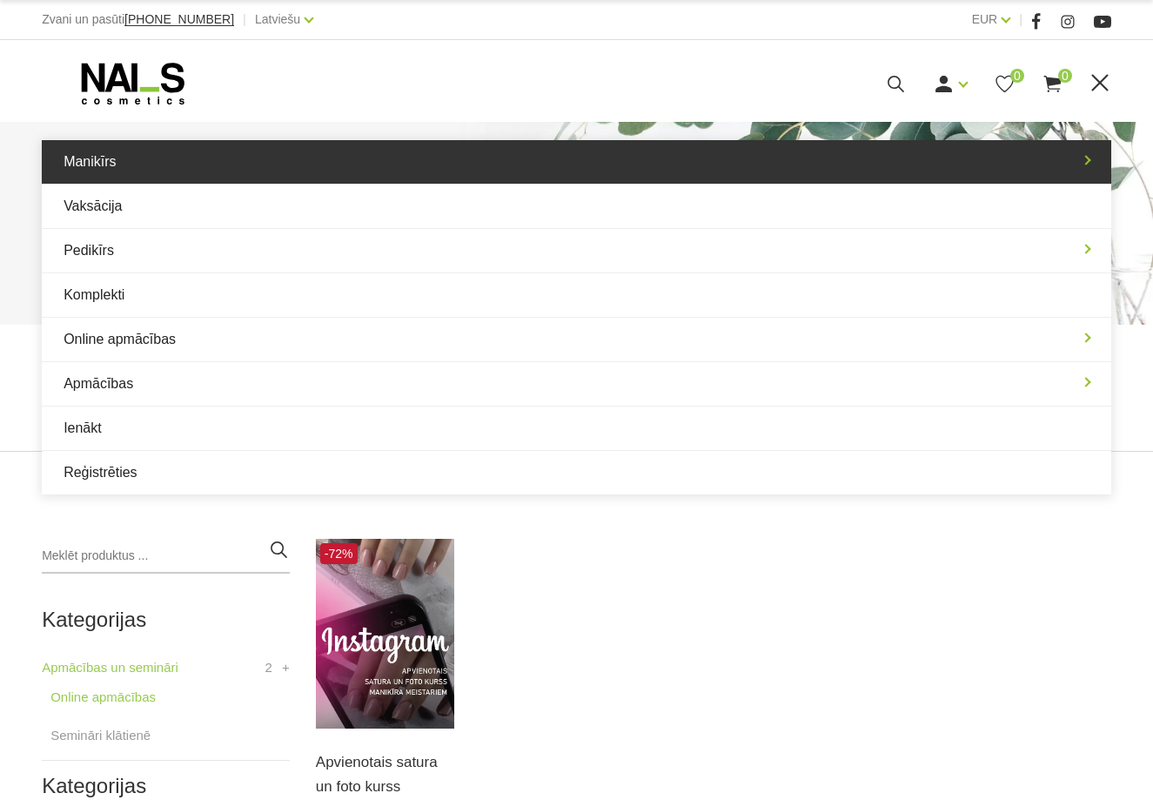
click at [814, 177] on link "Manikīrs" at bounding box center [576, 162] width 1069 height 44
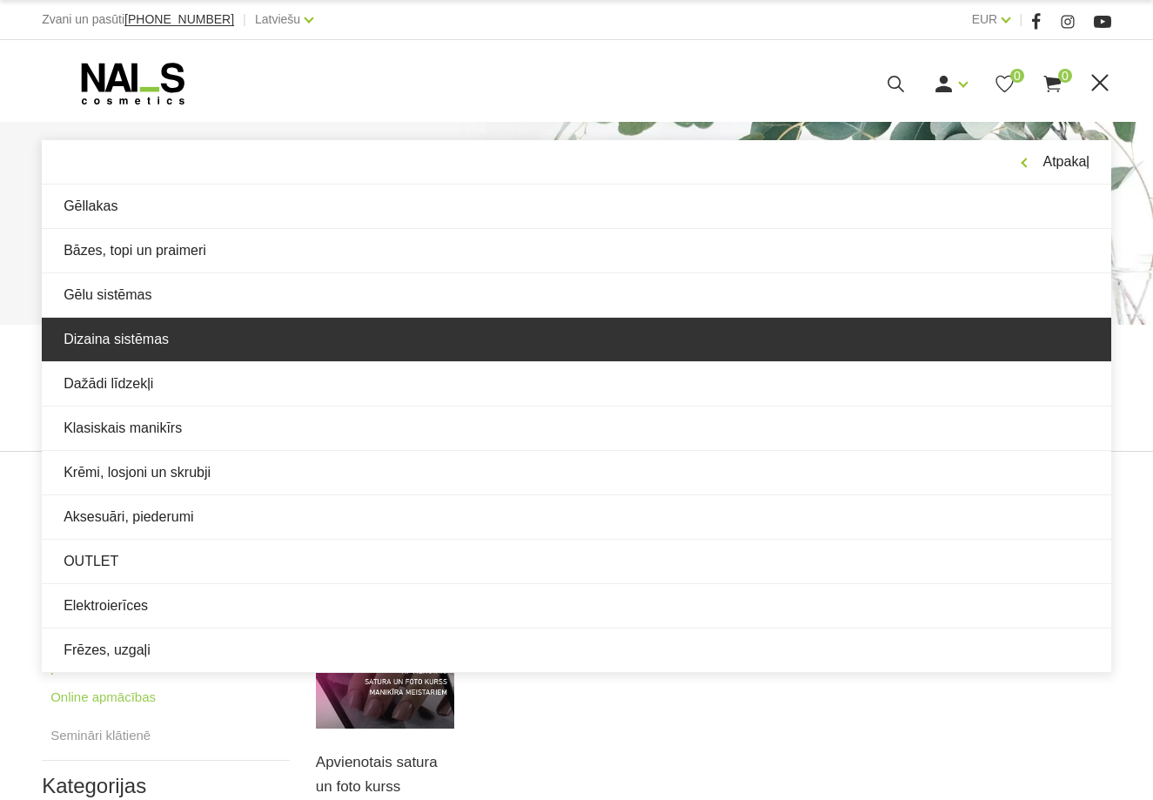
click at [211, 339] on link "Dizaina sistēmas" at bounding box center [576, 340] width 1069 height 44
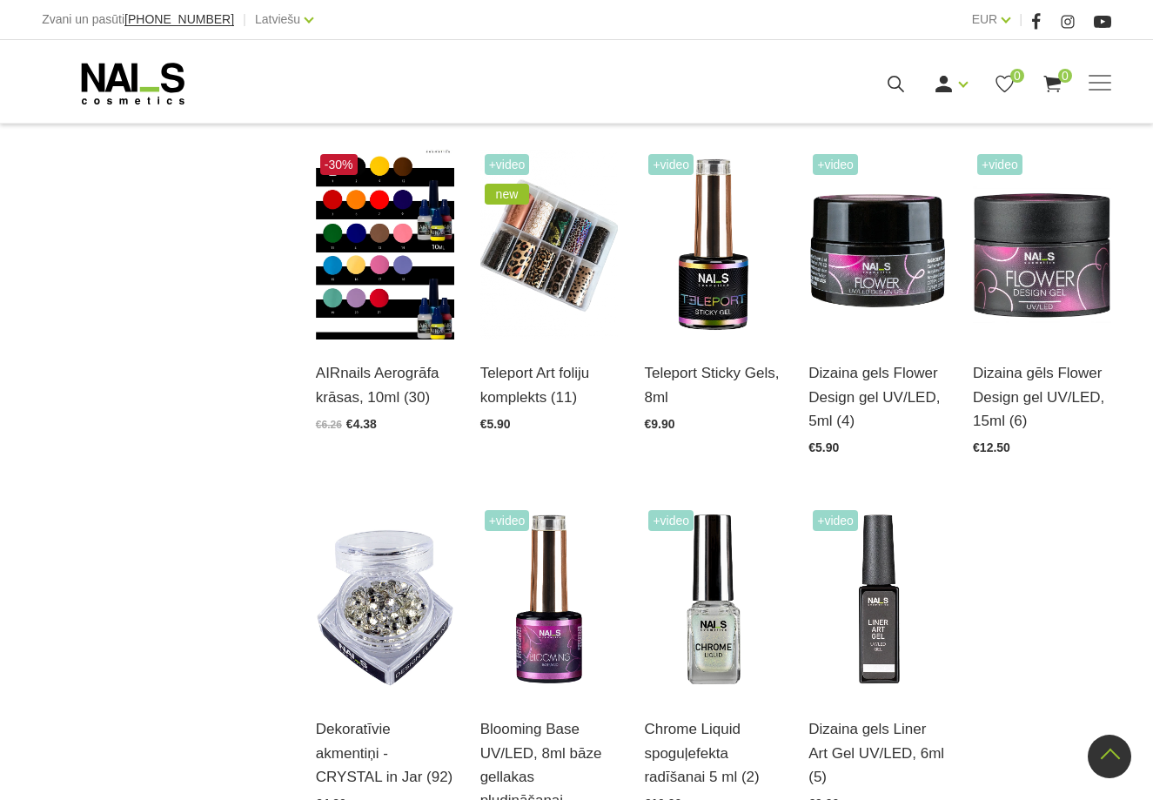
scroll to position [1218, 0]
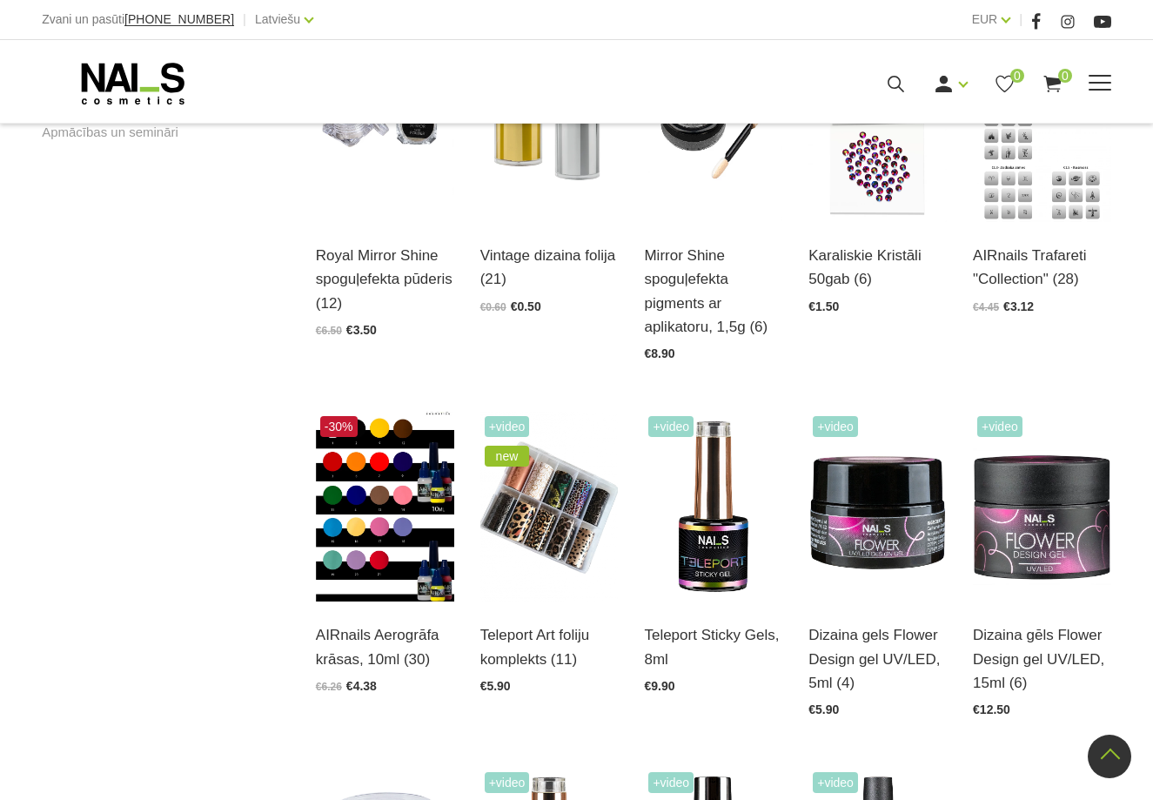
click at [1083, 80] on div "Ienākt Reģistrēties 0 0" at bounding box center [790, 84] width 641 height 22
click at [1109, 90] on span at bounding box center [1100, 83] width 23 height 17
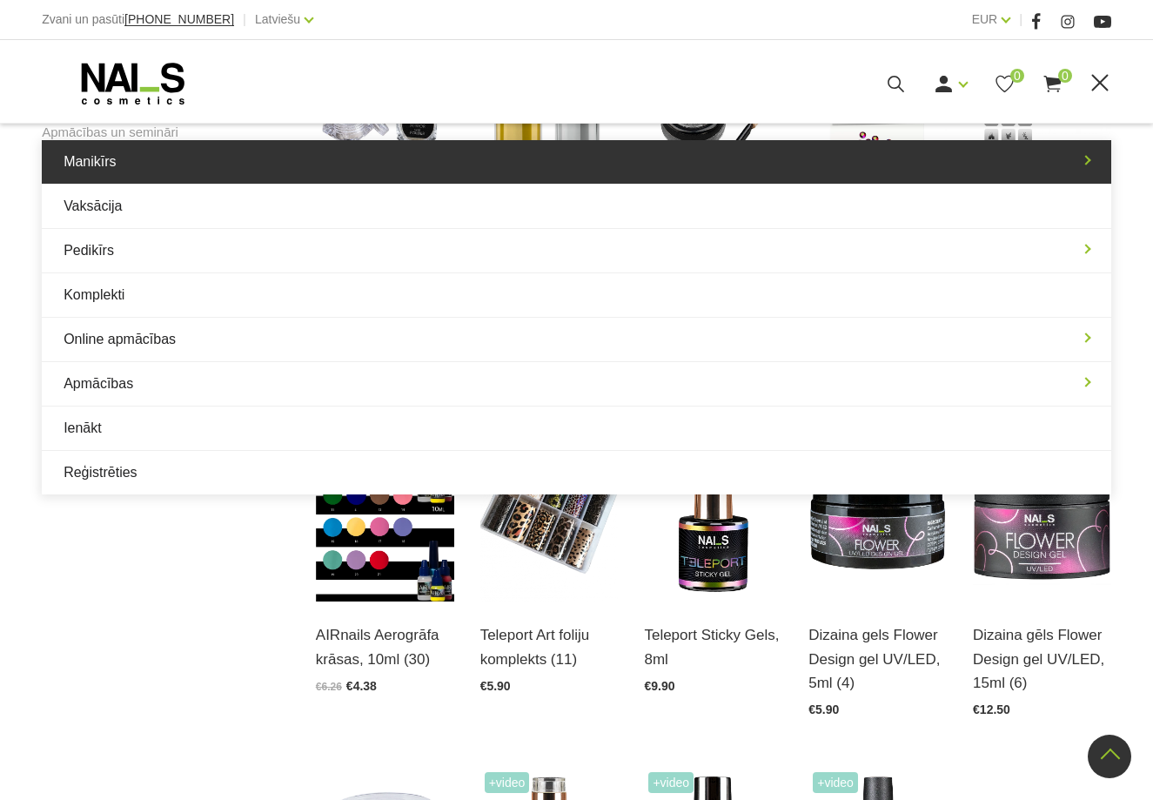
click at [519, 178] on link "Manikīrs" at bounding box center [576, 162] width 1069 height 44
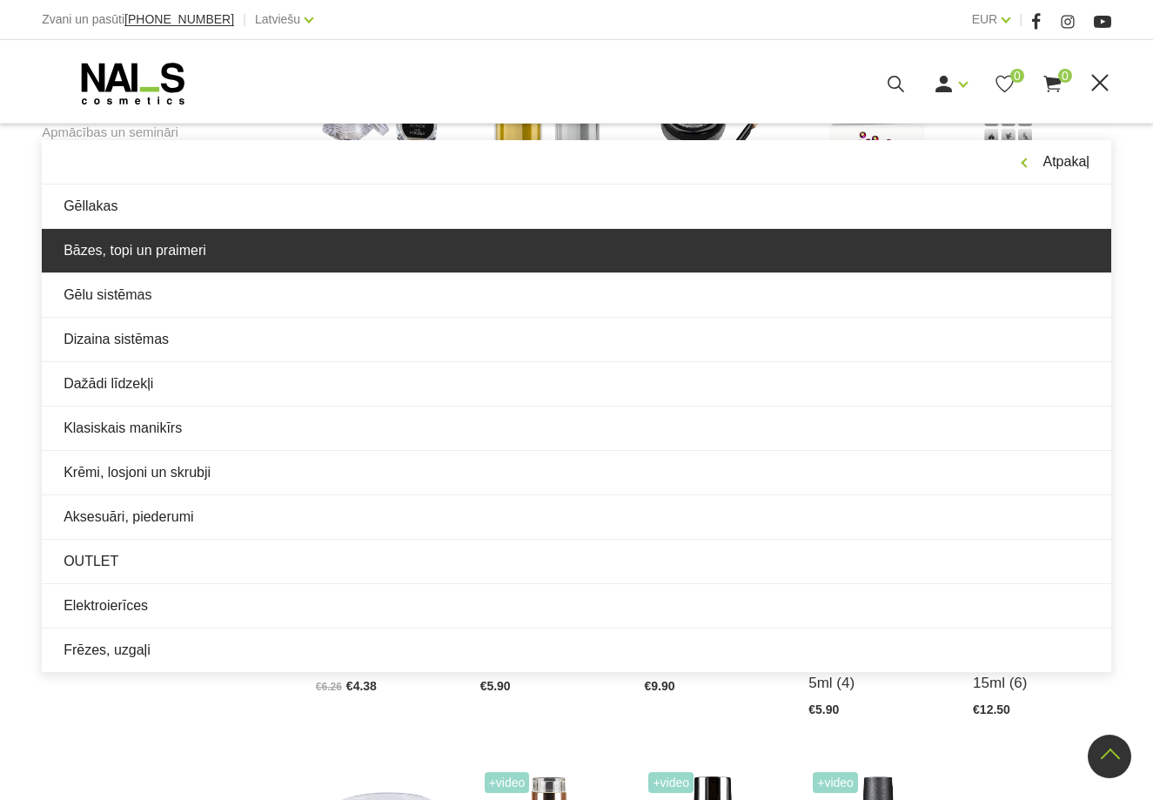
click at [232, 265] on link "Bāzes, topi un praimeri" at bounding box center [576, 251] width 1069 height 44
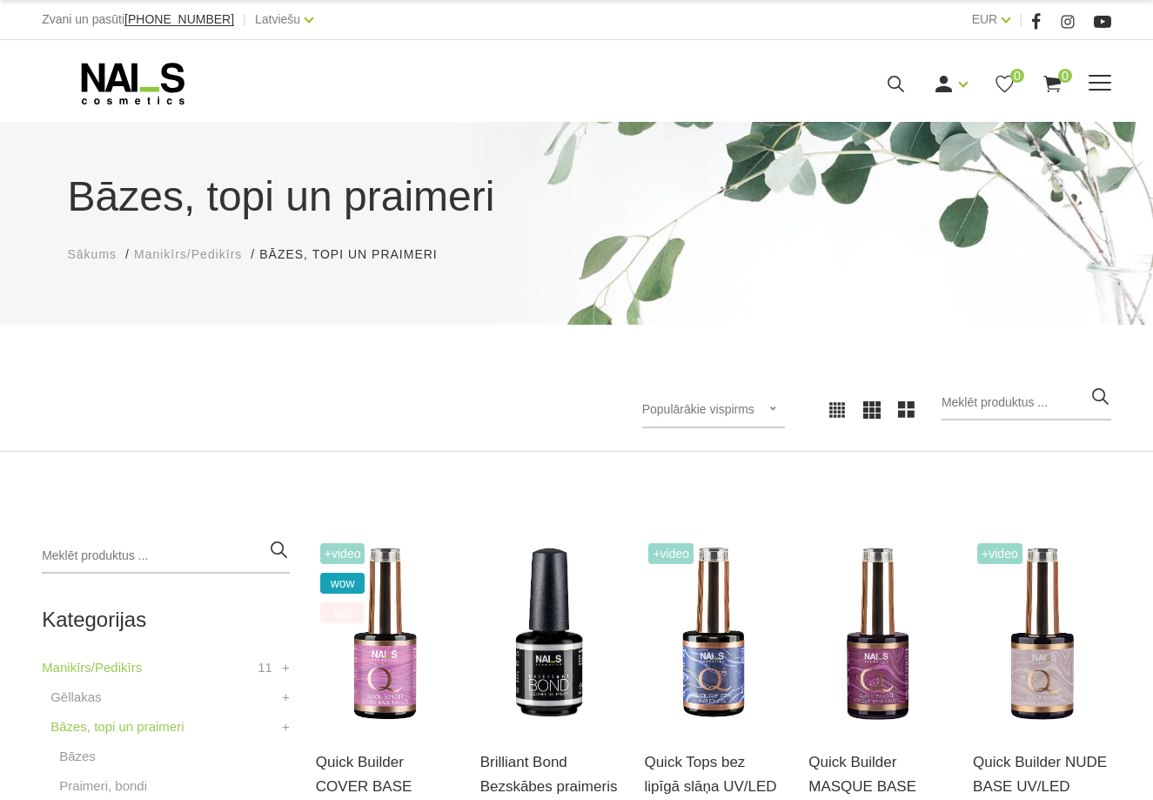
click at [1089, 84] on span at bounding box center [1100, 83] width 23 height 17
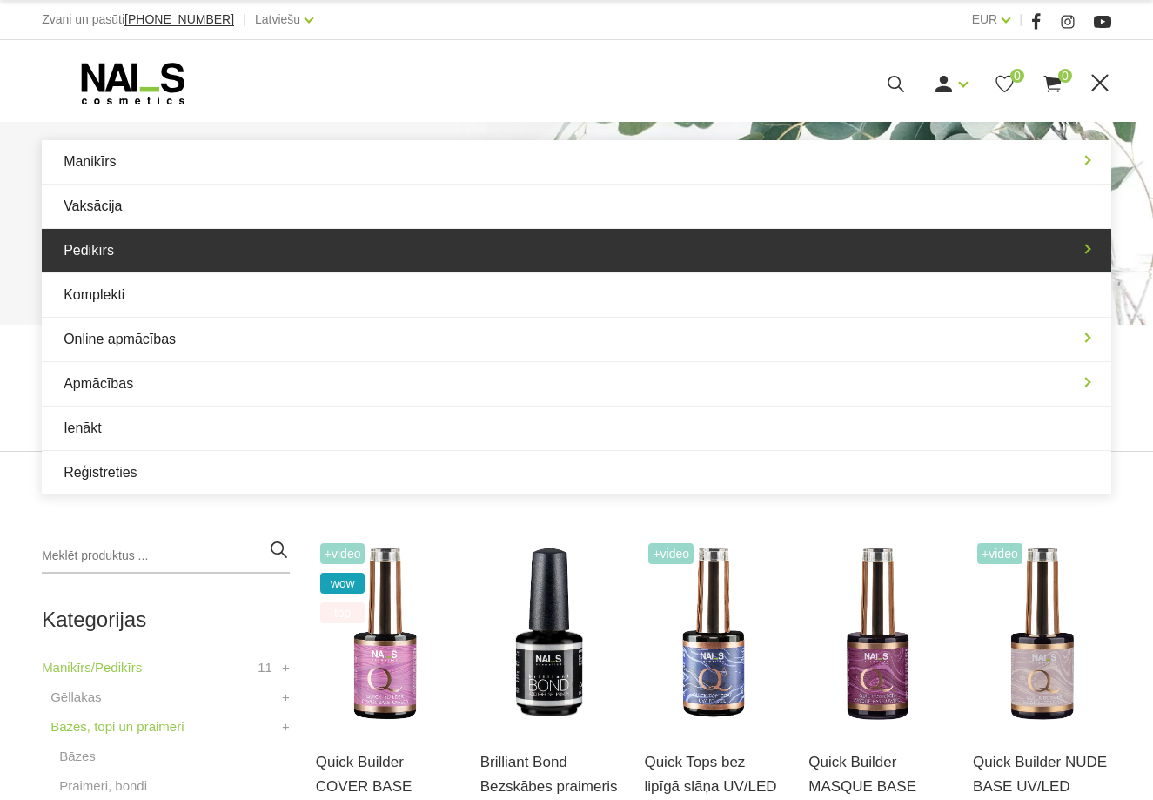
click at [618, 265] on link "Pedikīrs" at bounding box center [576, 251] width 1069 height 44
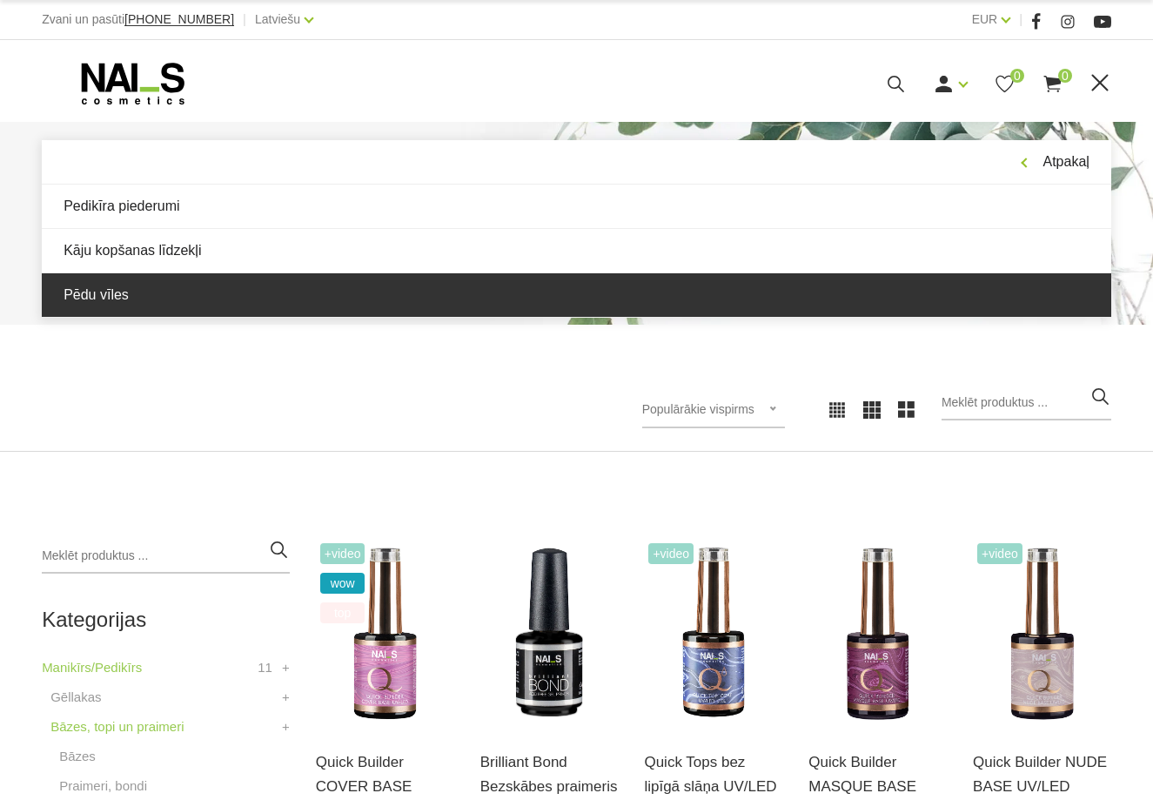
click at [496, 296] on link "Pēdu vīles" at bounding box center [576, 295] width 1069 height 44
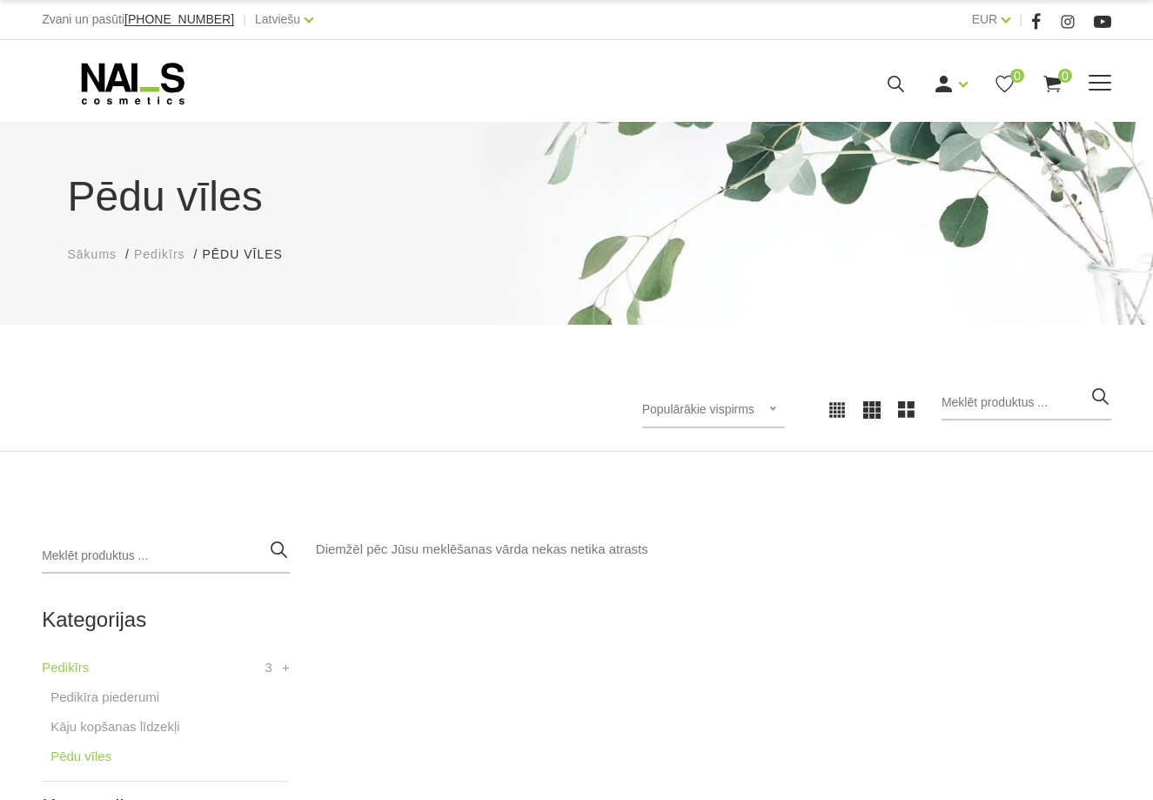
click at [1105, 83] on span at bounding box center [1100, 83] width 23 height 2
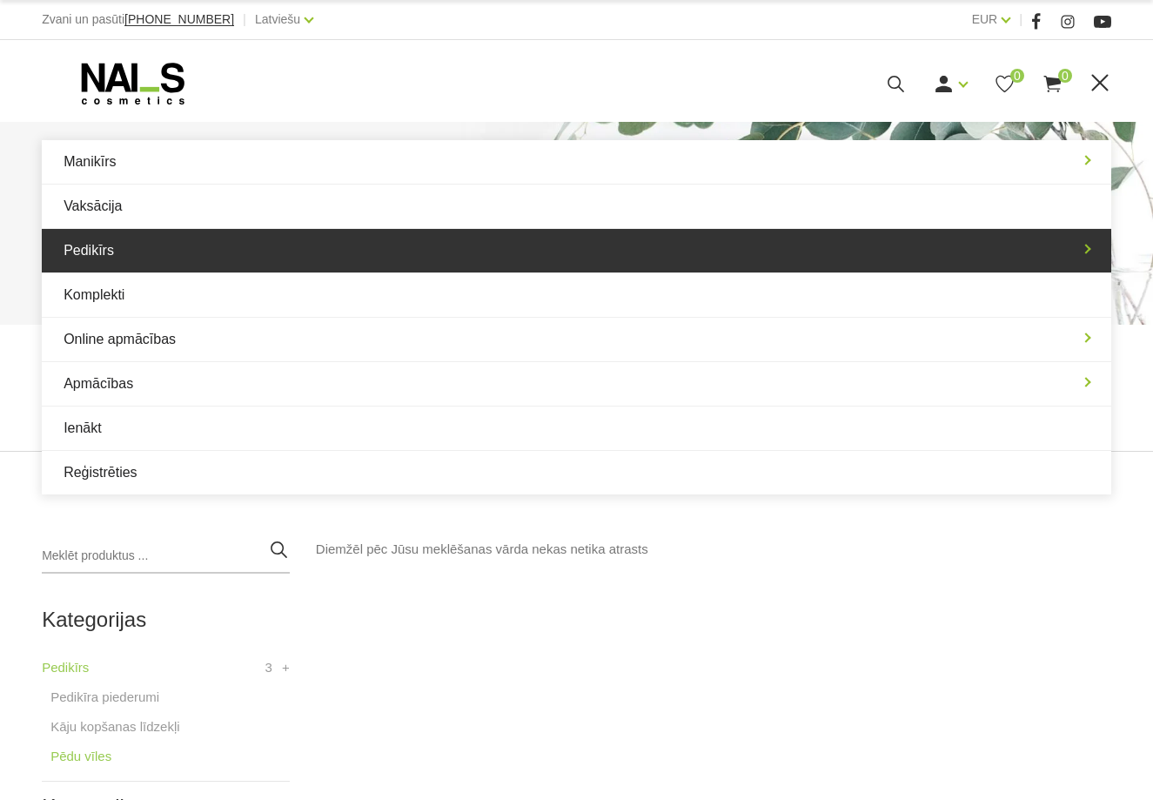
click at [379, 254] on link "Pedikīrs" at bounding box center [576, 251] width 1069 height 44
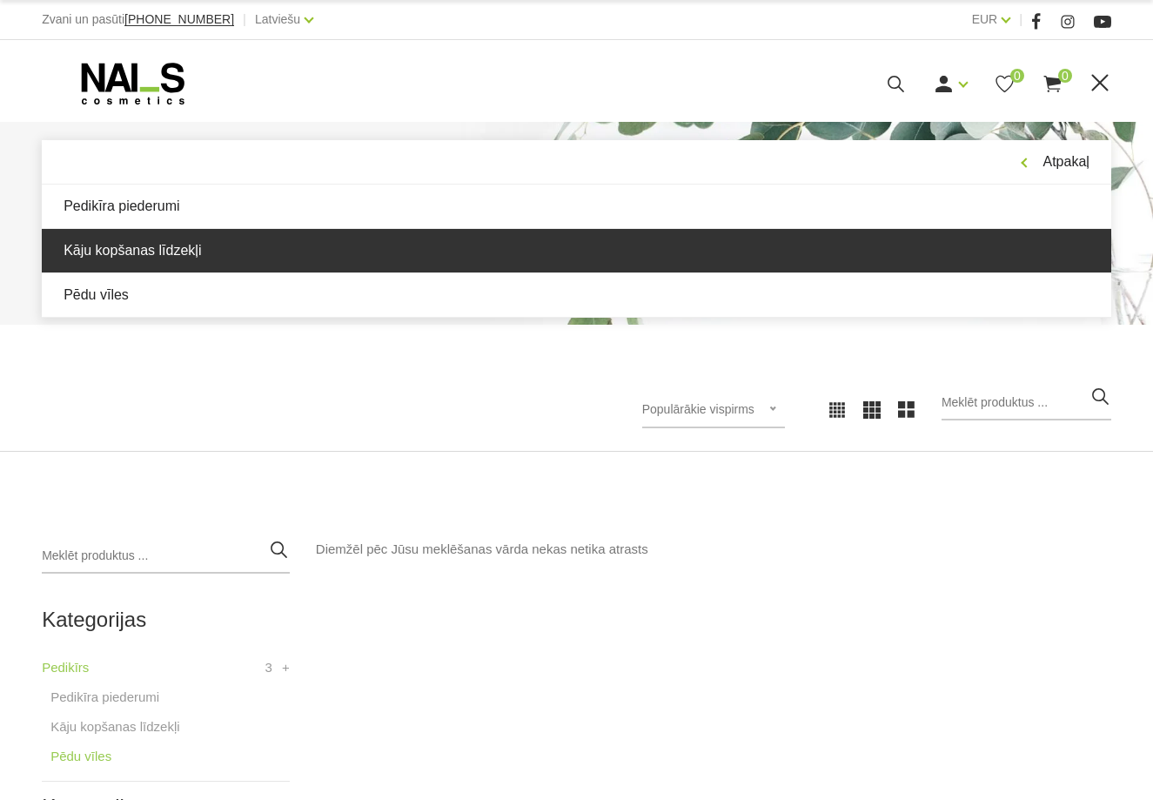
click at [245, 265] on link "Kāju kopšanas līdzekļi" at bounding box center [576, 251] width 1069 height 44
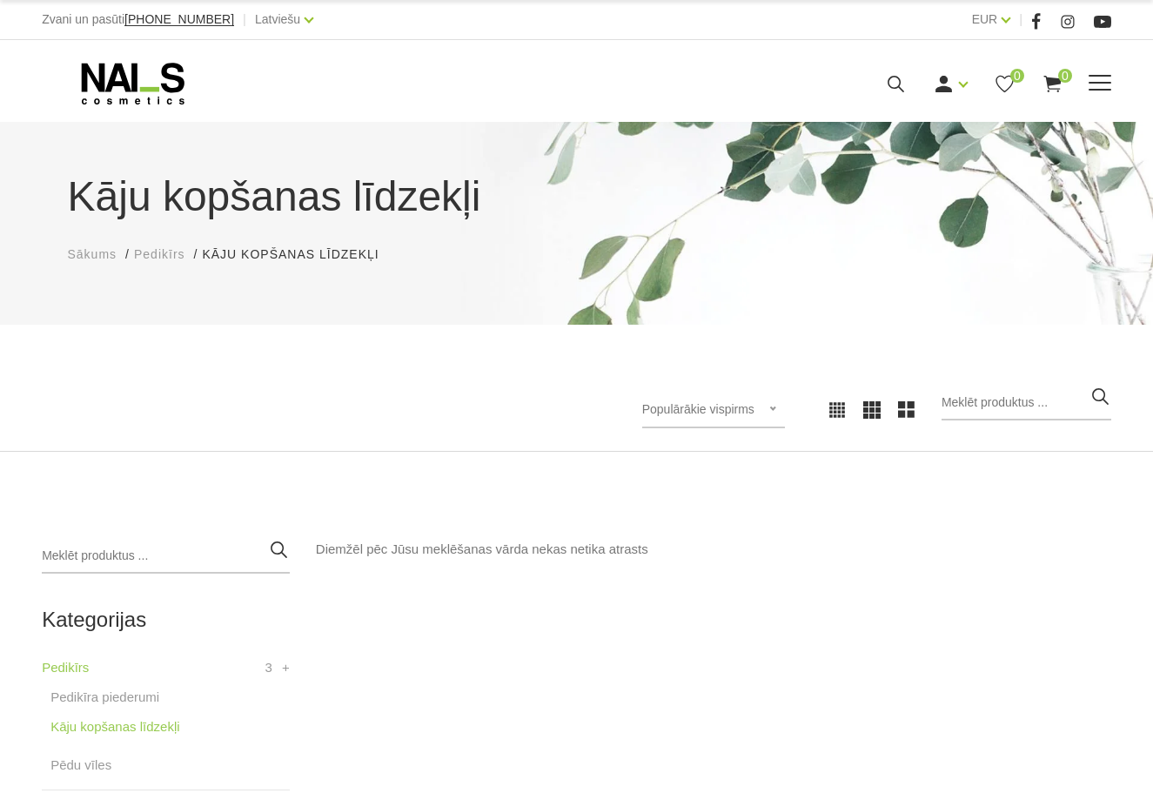
click at [1094, 86] on span at bounding box center [1100, 83] width 23 height 17
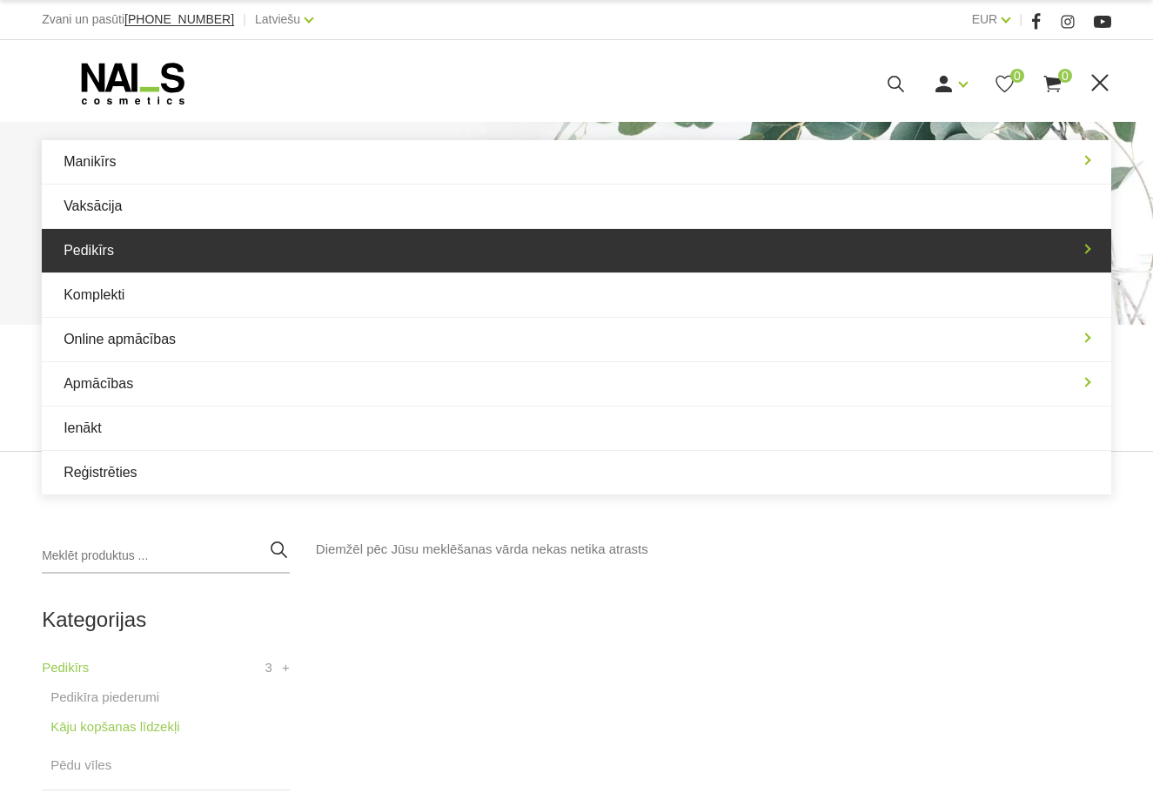
click at [242, 245] on link "Pedikīrs" at bounding box center [576, 251] width 1069 height 44
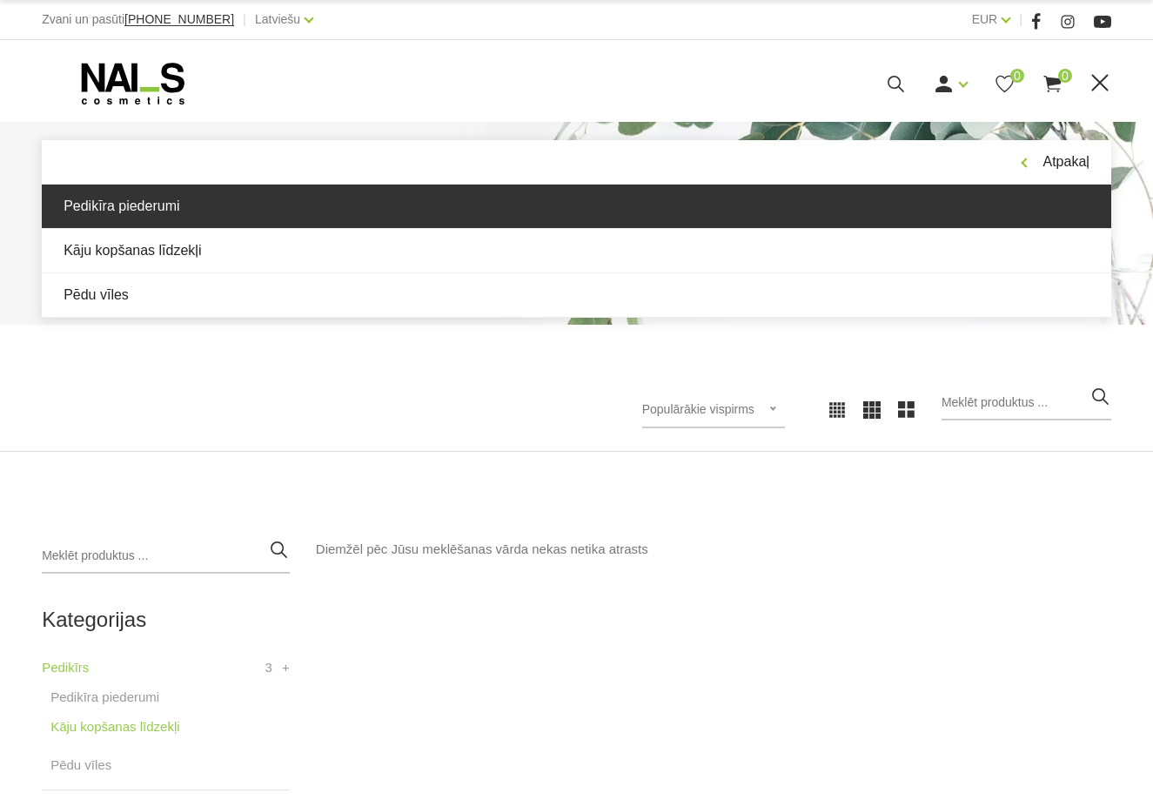
click at [191, 221] on link "Pedikīra piederumi" at bounding box center [576, 206] width 1069 height 44
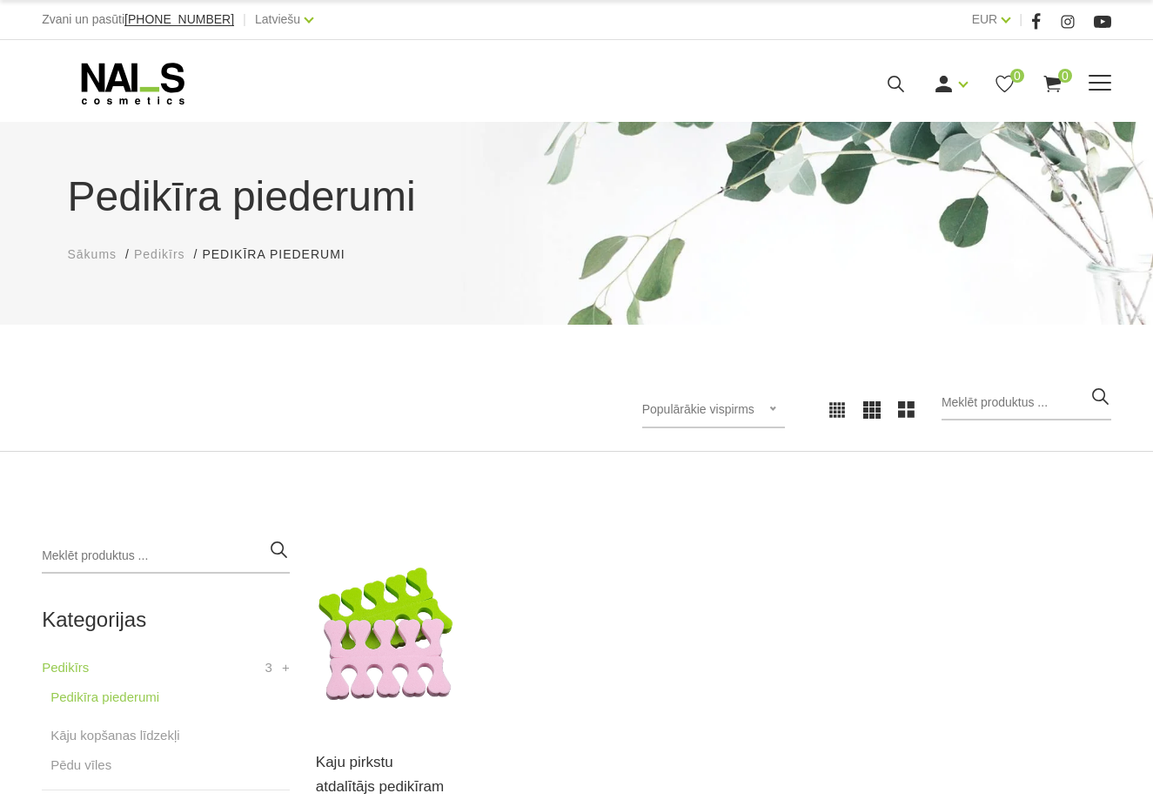
click at [1104, 70] on div "Manikīrs Gēllakas Bāzes, topi un praimeri Gēlu sistēmas Dizaina sistēmas Dažādi…" at bounding box center [576, 84] width 1069 height 44
click at [1094, 82] on span at bounding box center [1100, 83] width 23 height 2
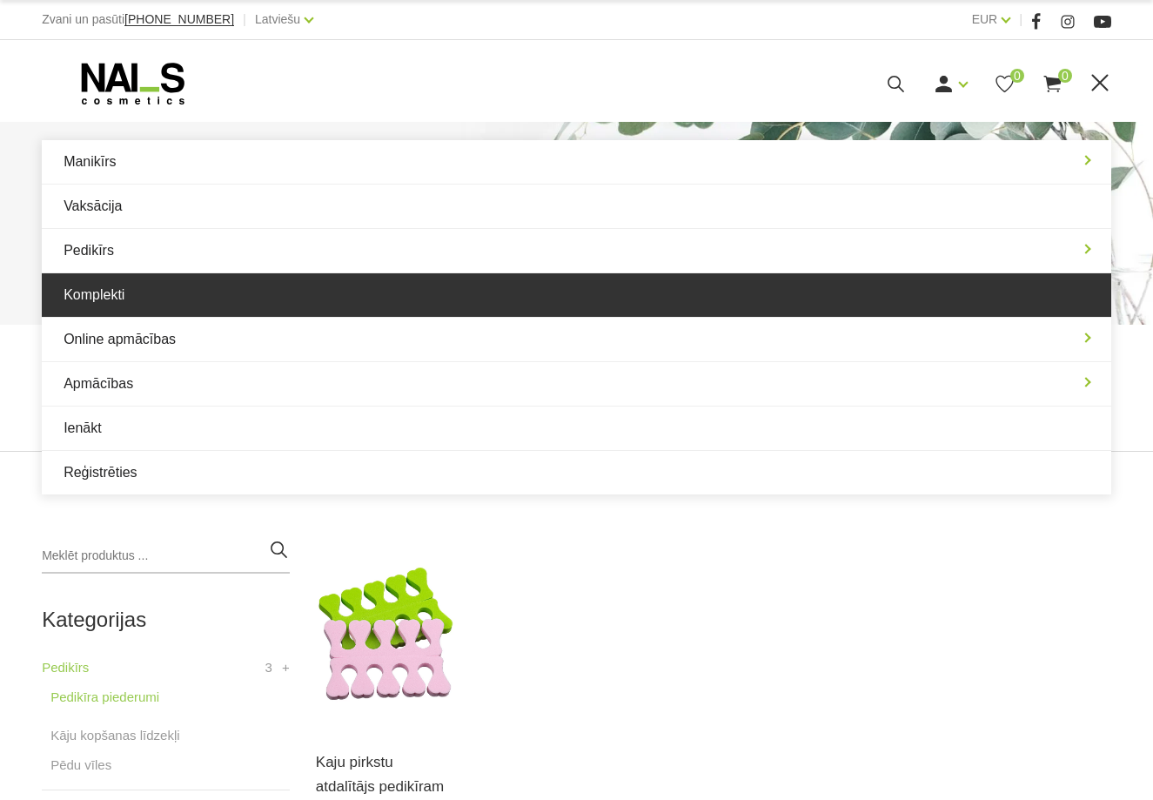
click at [114, 294] on link "Komplekti" at bounding box center [576, 295] width 1069 height 44
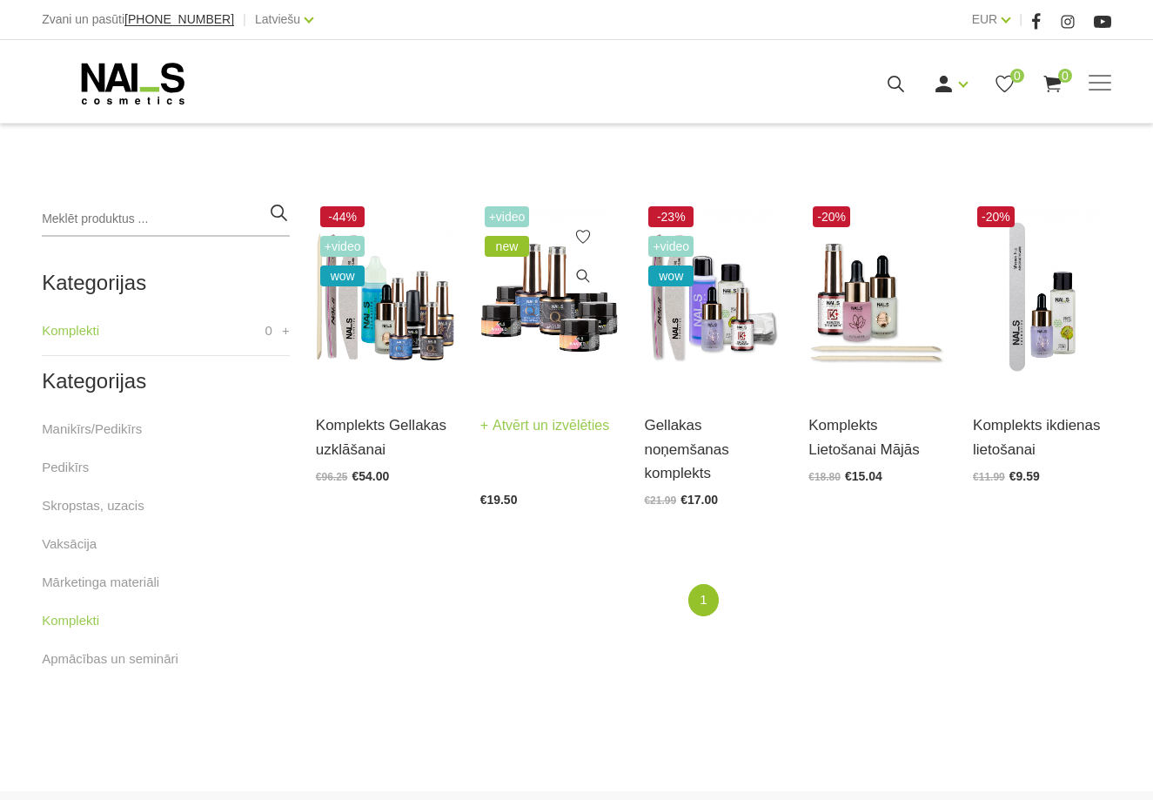
scroll to position [348, 0]
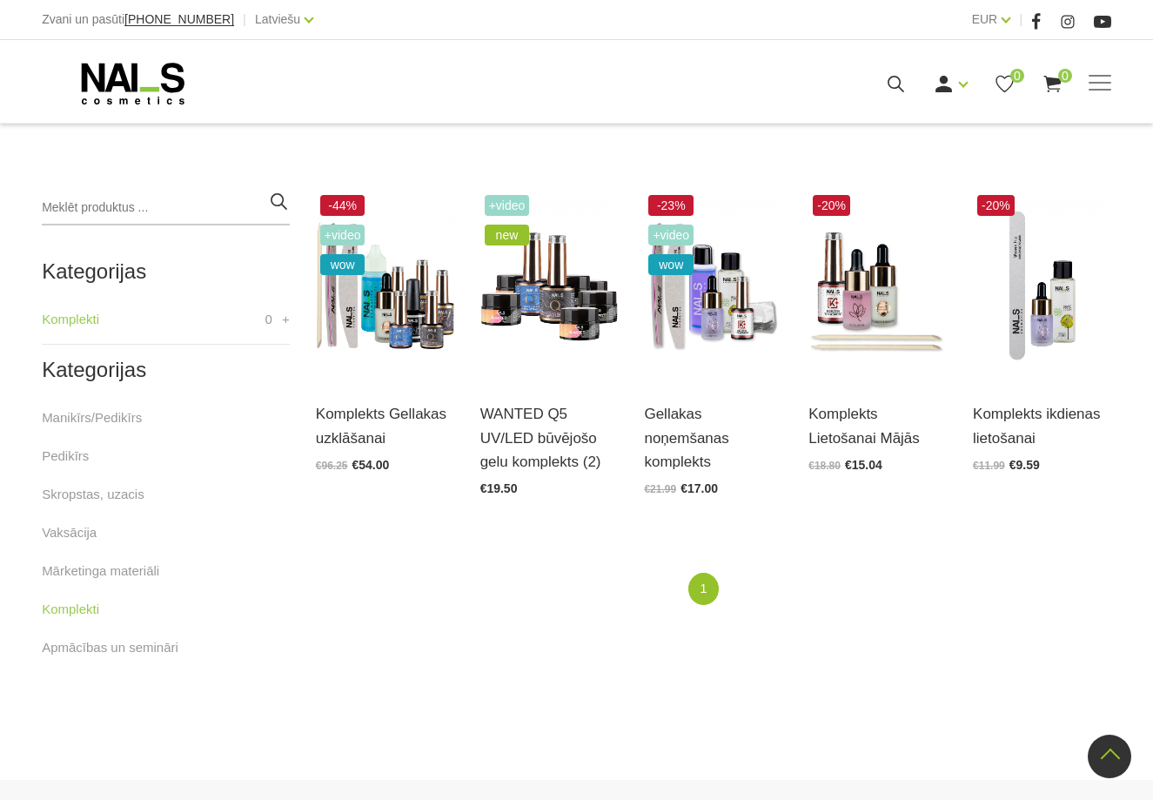
click at [817, 489] on div "-20% Komplekts Lietošanai Mājās Atvērt un izvēlēties €18.80 €15.04" at bounding box center [877, 349] width 164 height 317
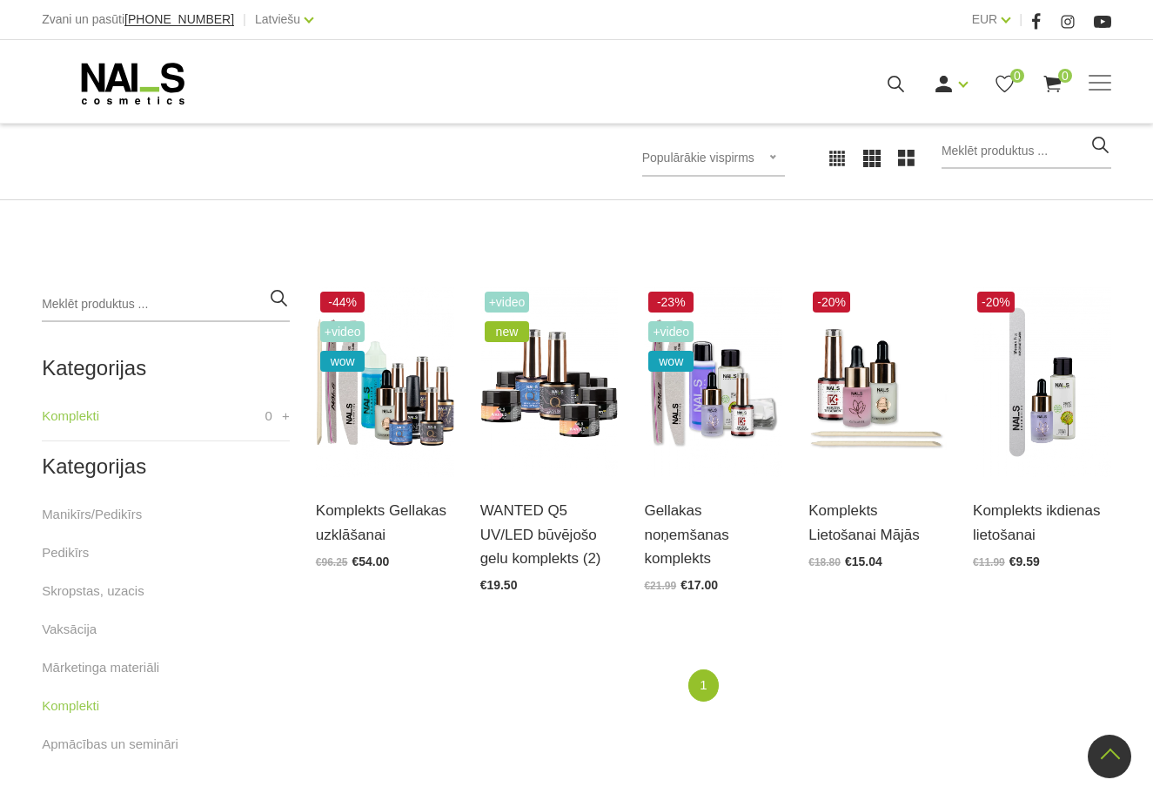
scroll to position [0, 0]
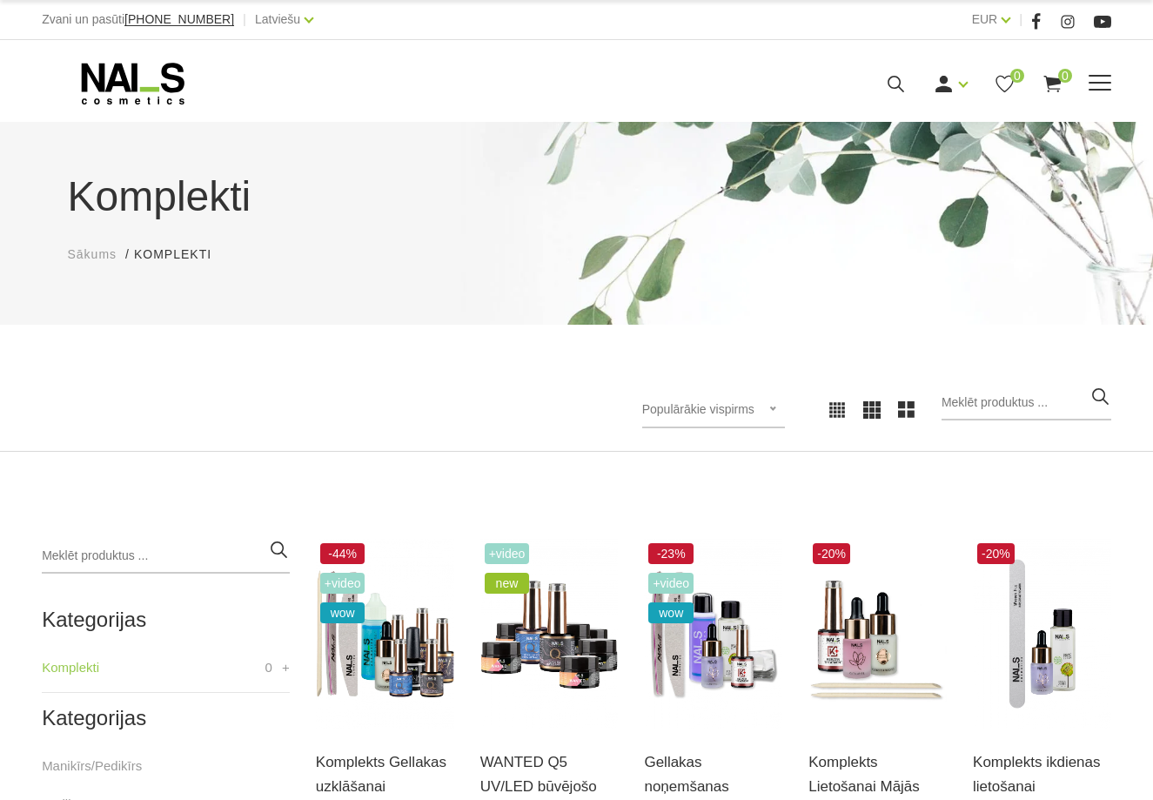
click at [122, 70] on use at bounding box center [133, 84] width 103 height 42
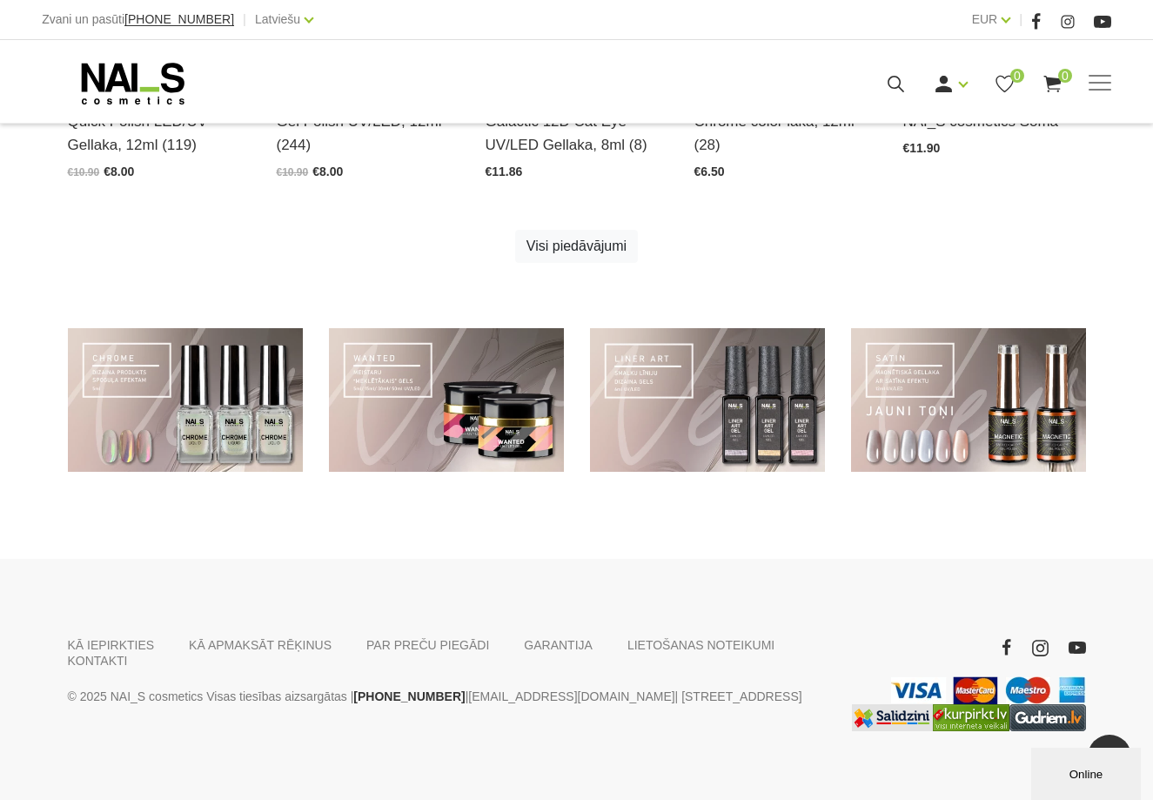
scroll to position [1131, 0]
